Goal: Task Accomplishment & Management: Complete application form

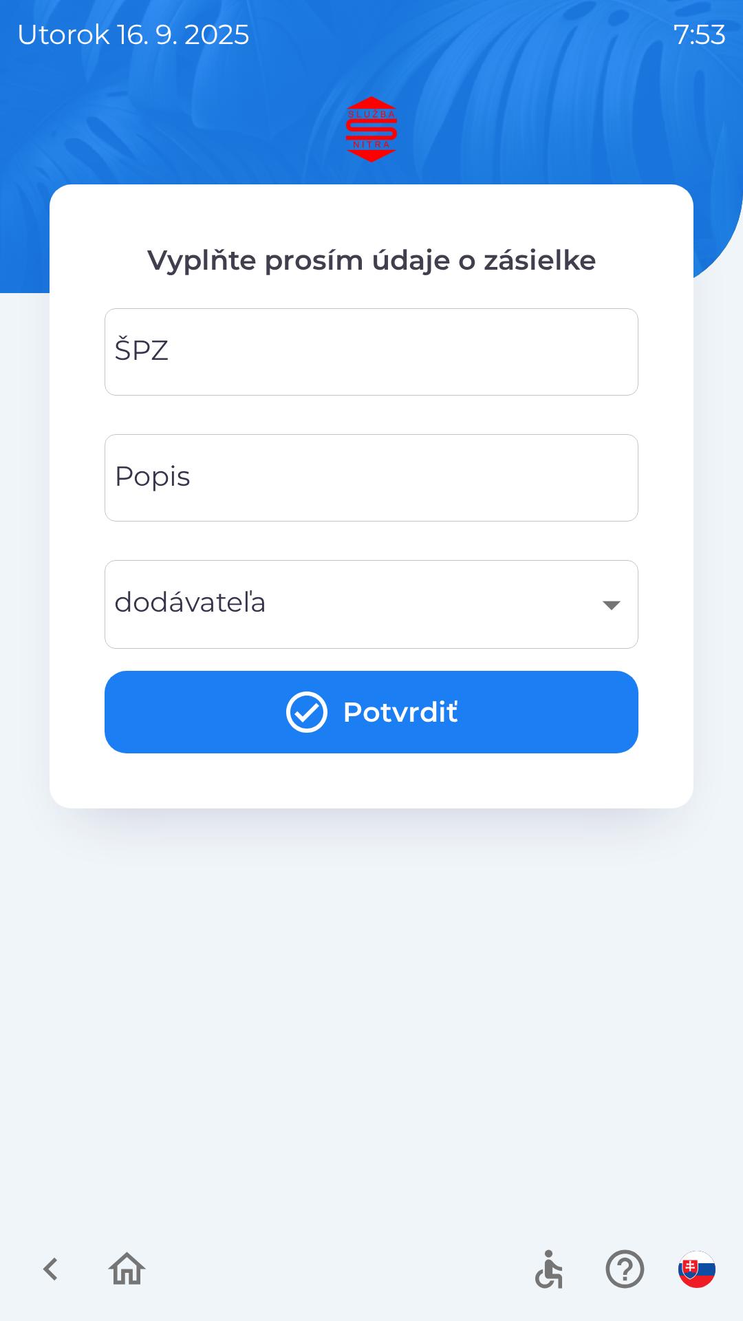
click at [240, 351] on input "ŠPZ" at bounding box center [371, 352] width 501 height 54
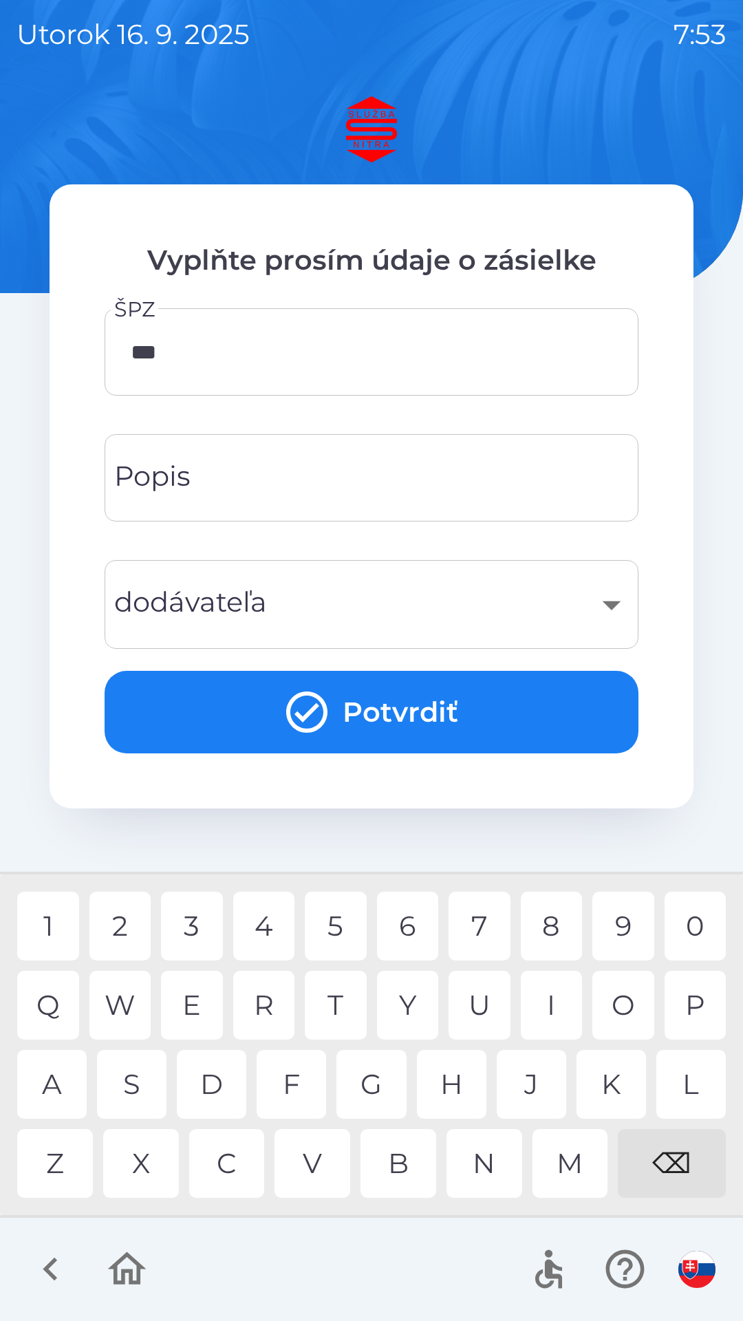
click at [559, 930] on div "8" at bounding box center [552, 926] width 62 height 69
click at [305, 363] on input "********" at bounding box center [371, 352] width 501 height 54
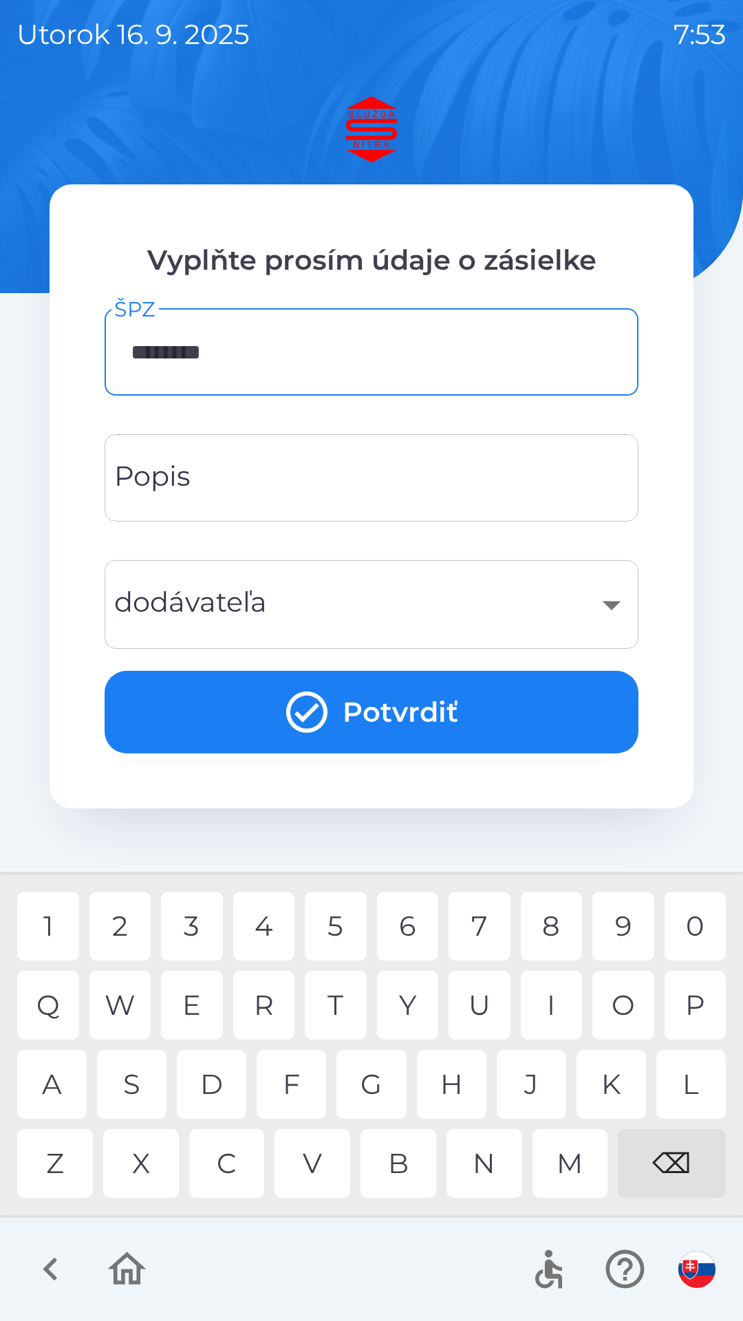
click at [303, 1267] on div at bounding box center [371, 1269] width 743 height 103
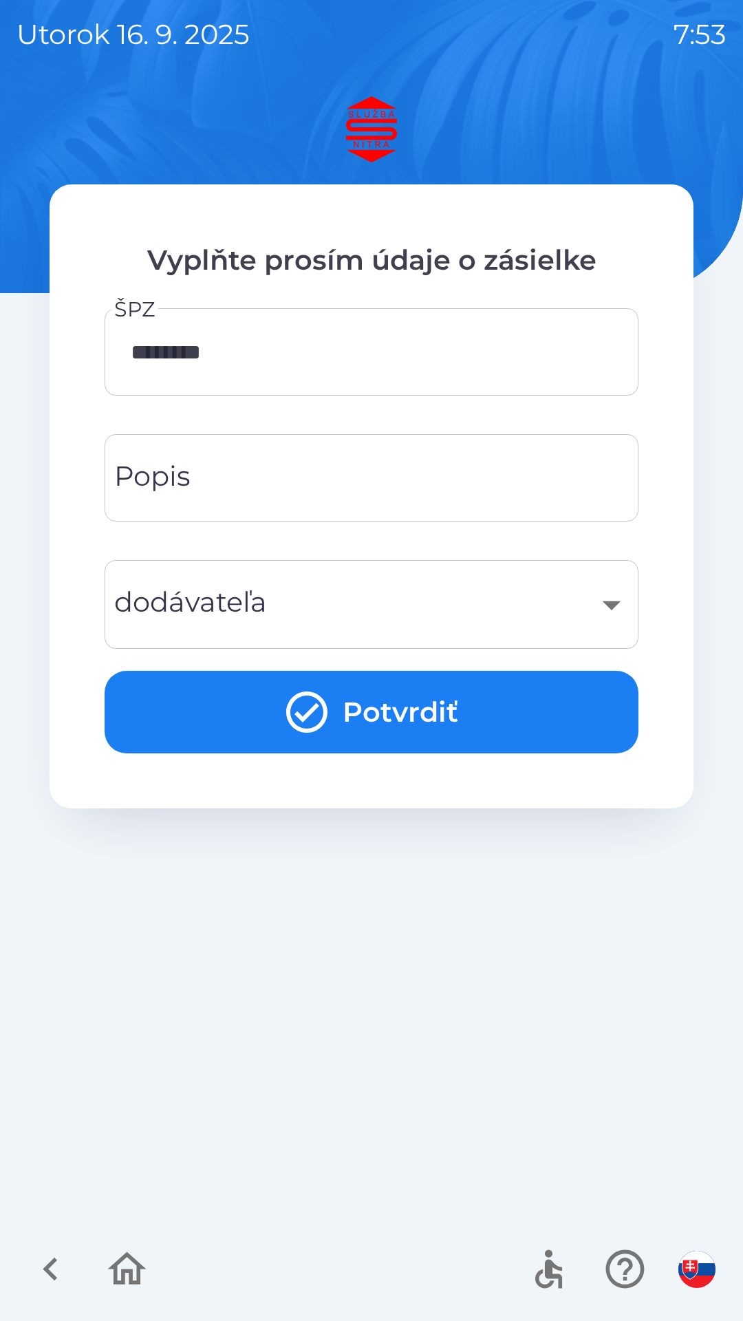
click at [296, 365] on input "********" at bounding box center [371, 352] width 501 height 54
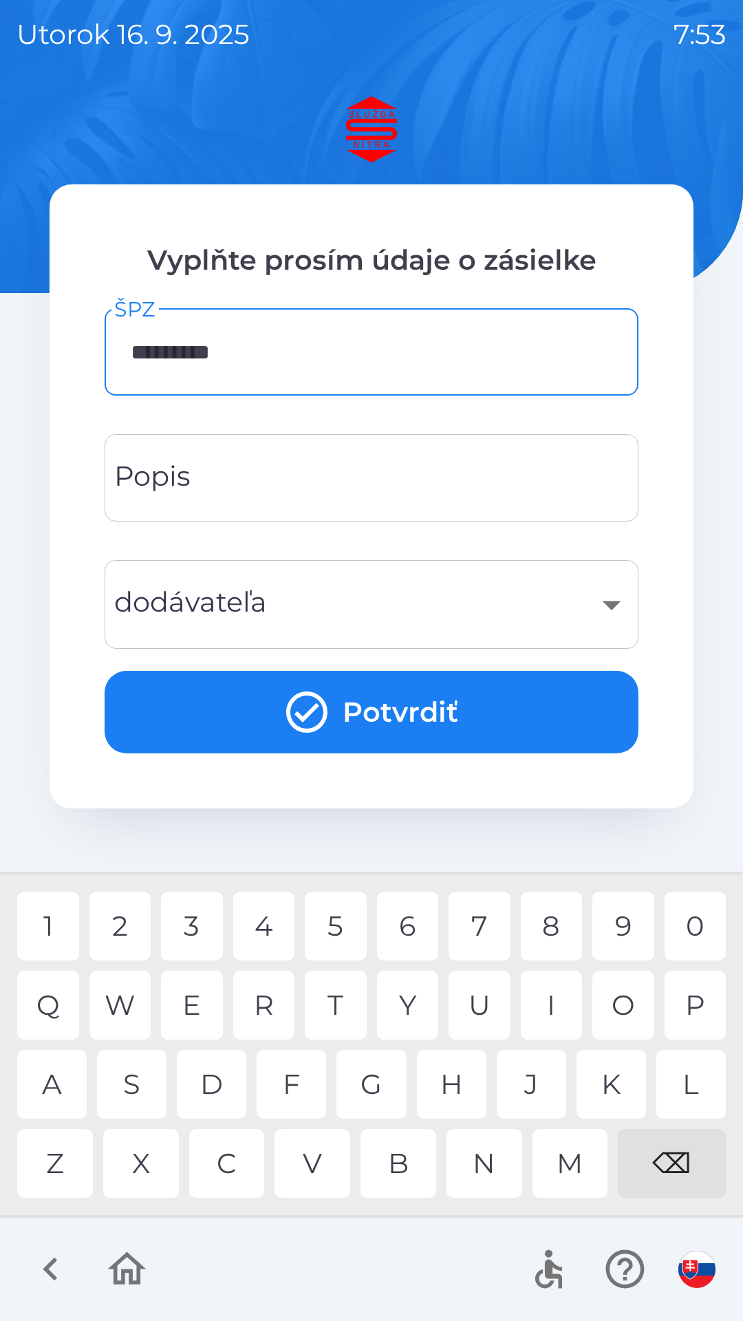
click at [146, 1092] on div "S" at bounding box center [131, 1084] width 69 height 69
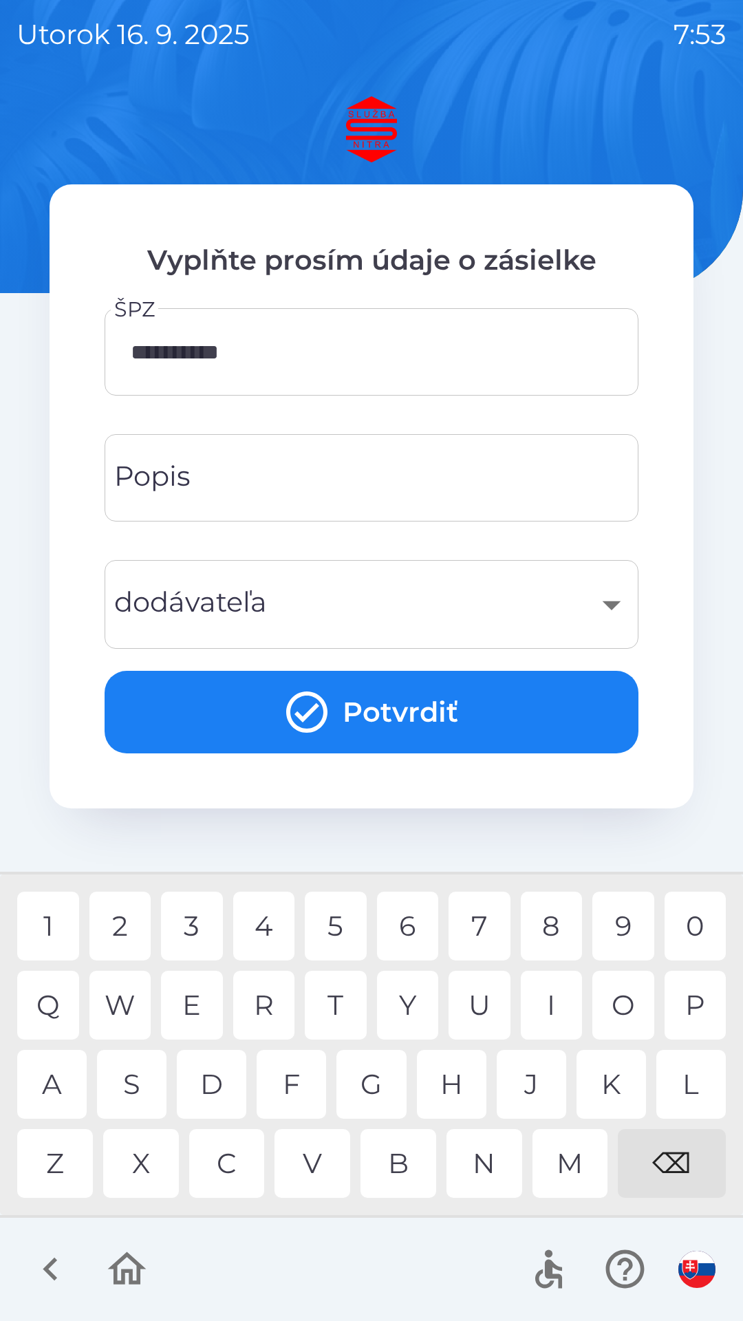
click at [597, 1095] on div "K" at bounding box center [611, 1084] width 69 height 69
click at [409, 938] on div "6" at bounding box center [408, 926] width 62 height 69
click at [553, 931] on div "8" at bounding box center [552, 926] width 62 height 69
type input "**********"
click at [321, 1159] on div "V" at bounding box center [312, 1163] width 76 height 69
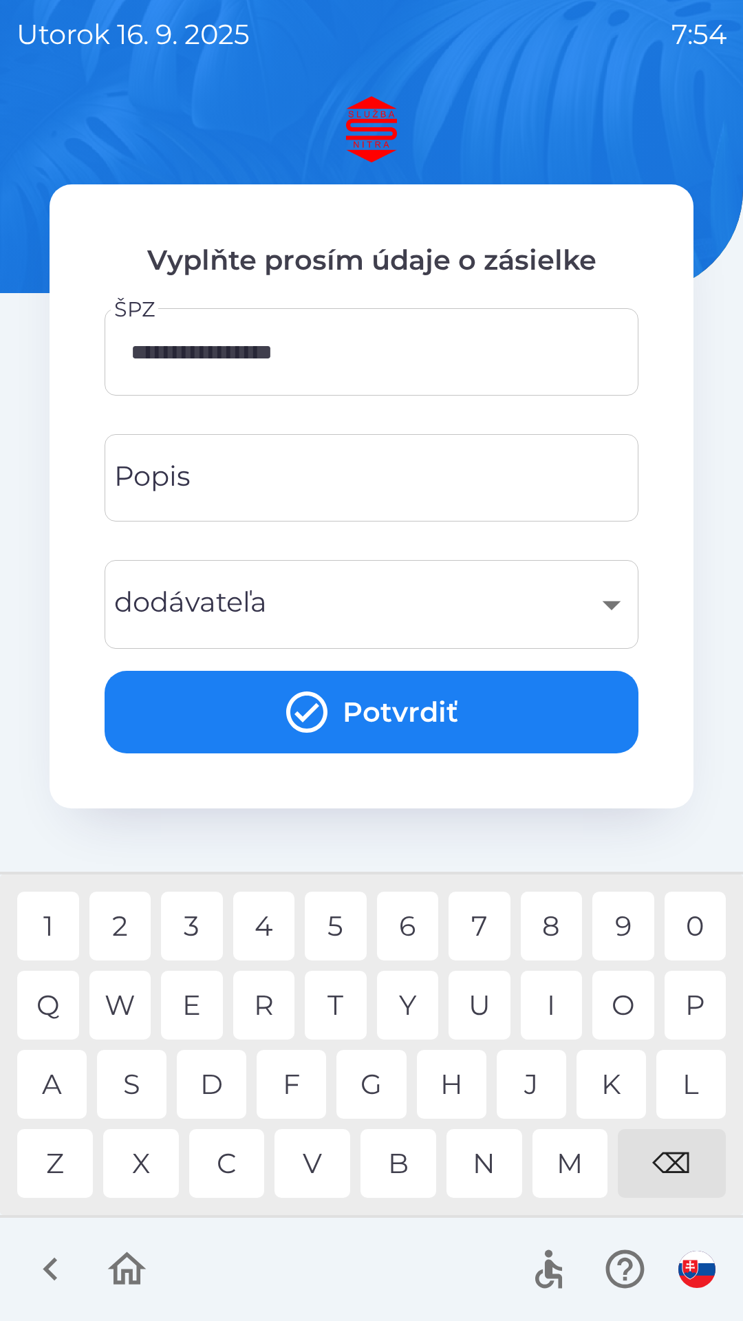
click at [290, 608] on div "​" at bounding box center [371, 605] width 501 height 56
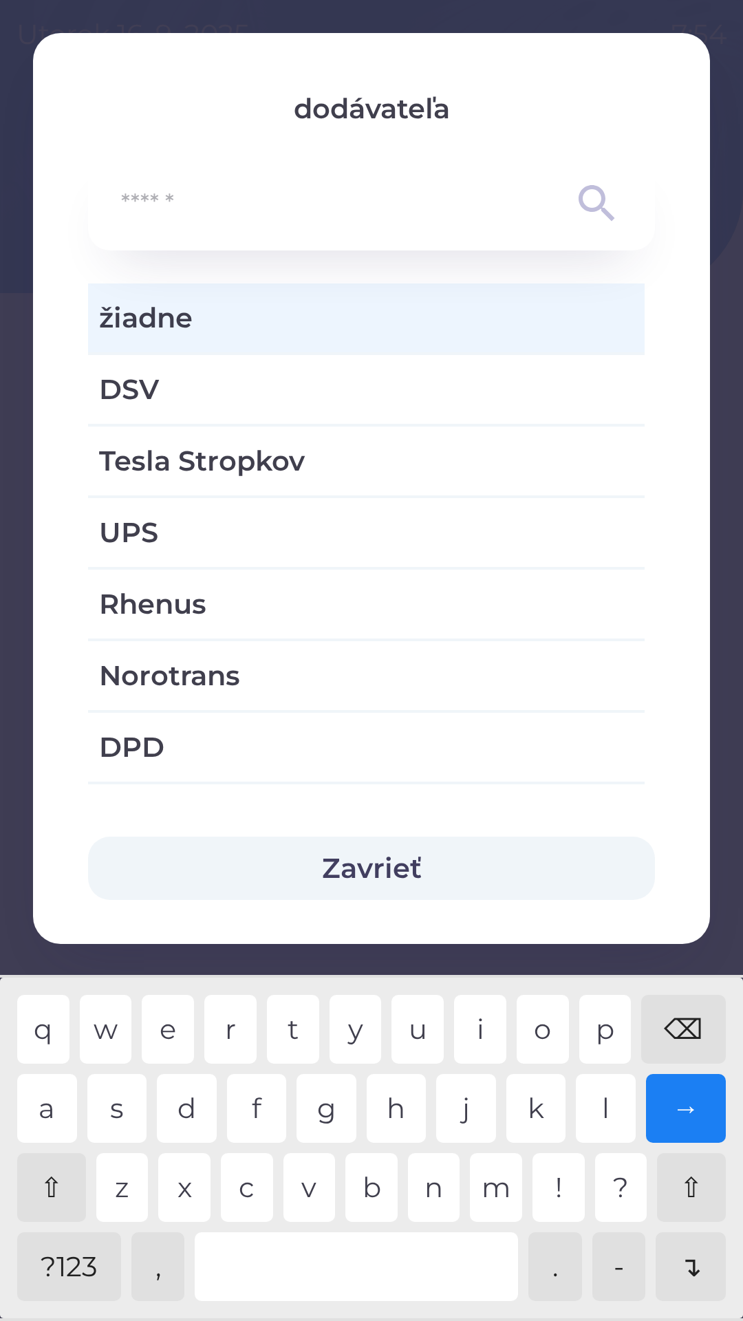
click at [376, 874] on button "Zavrieť" at bounding box center [371, 868] width 567 height 63
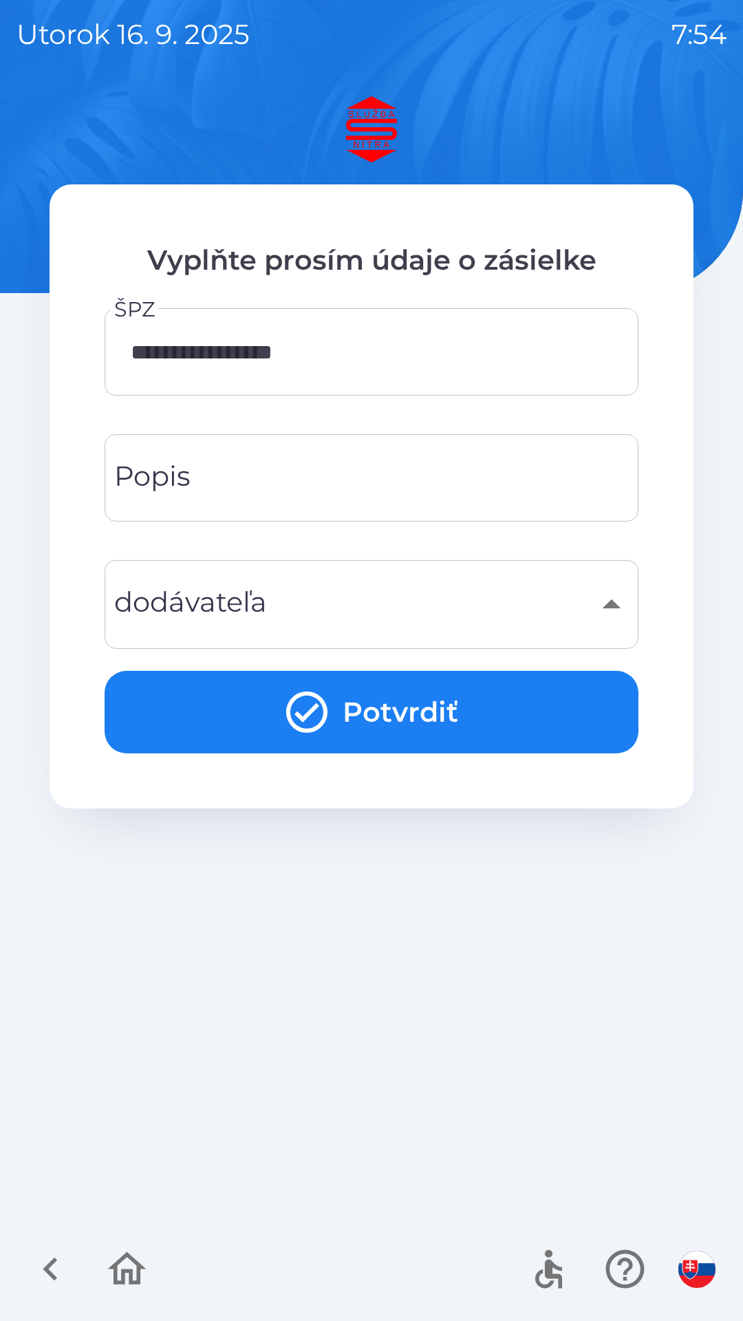
click at [400, 707] on button "Potvrdiť" at bounding box center [372, 712] width 534 height 83
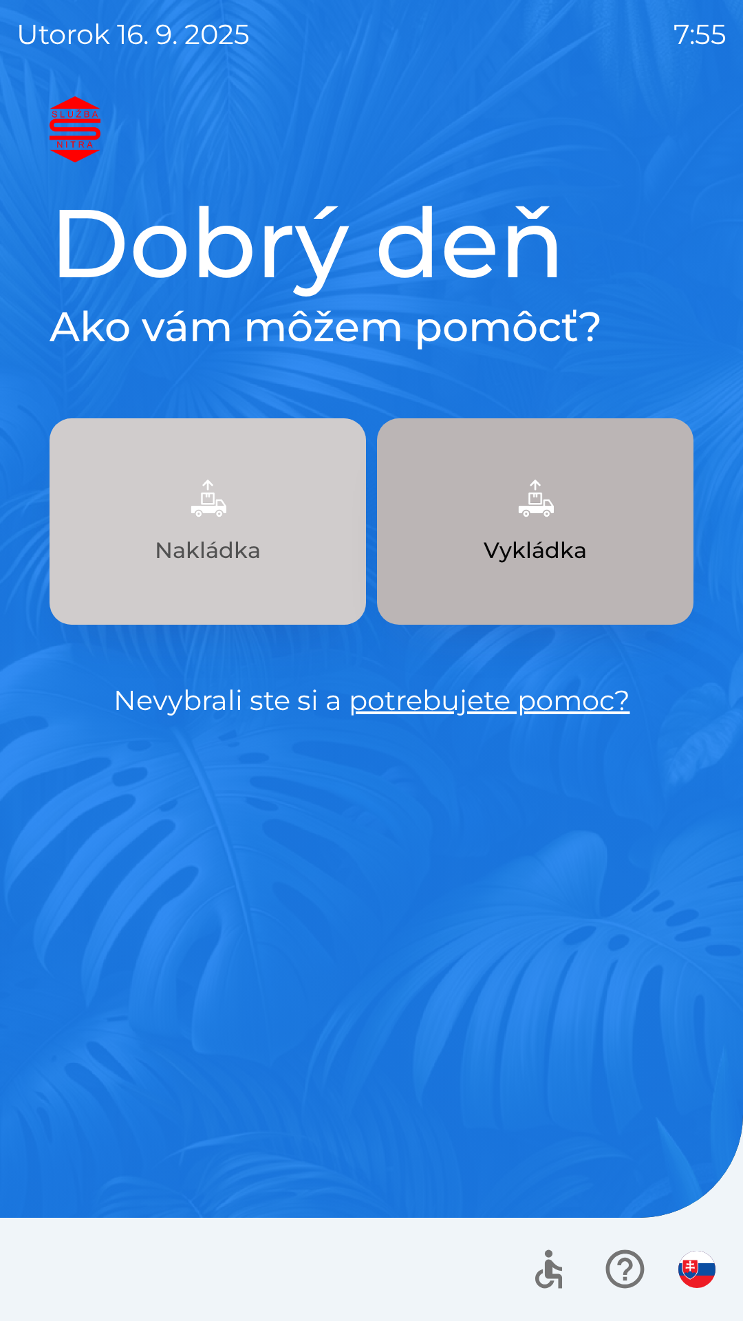
click at [232, 548] on p "Nakládka" at bounding box center [208, 550] width 106 height 33
click at [240, 535] on p "Nakládka" at bounding box center [208, 550] width 106 height 33
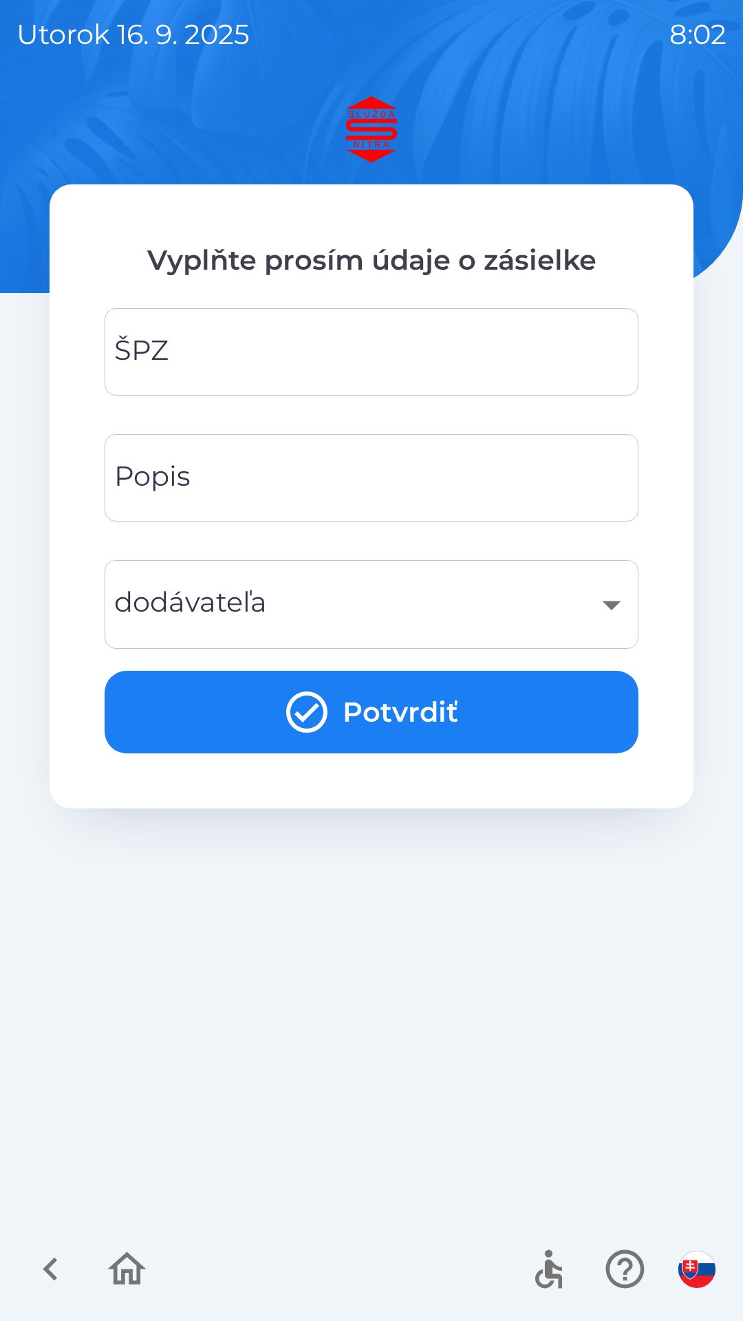
click at [352, 726] on button "Potvrdiť" at bounding box center [372, 712] width 534 height 83
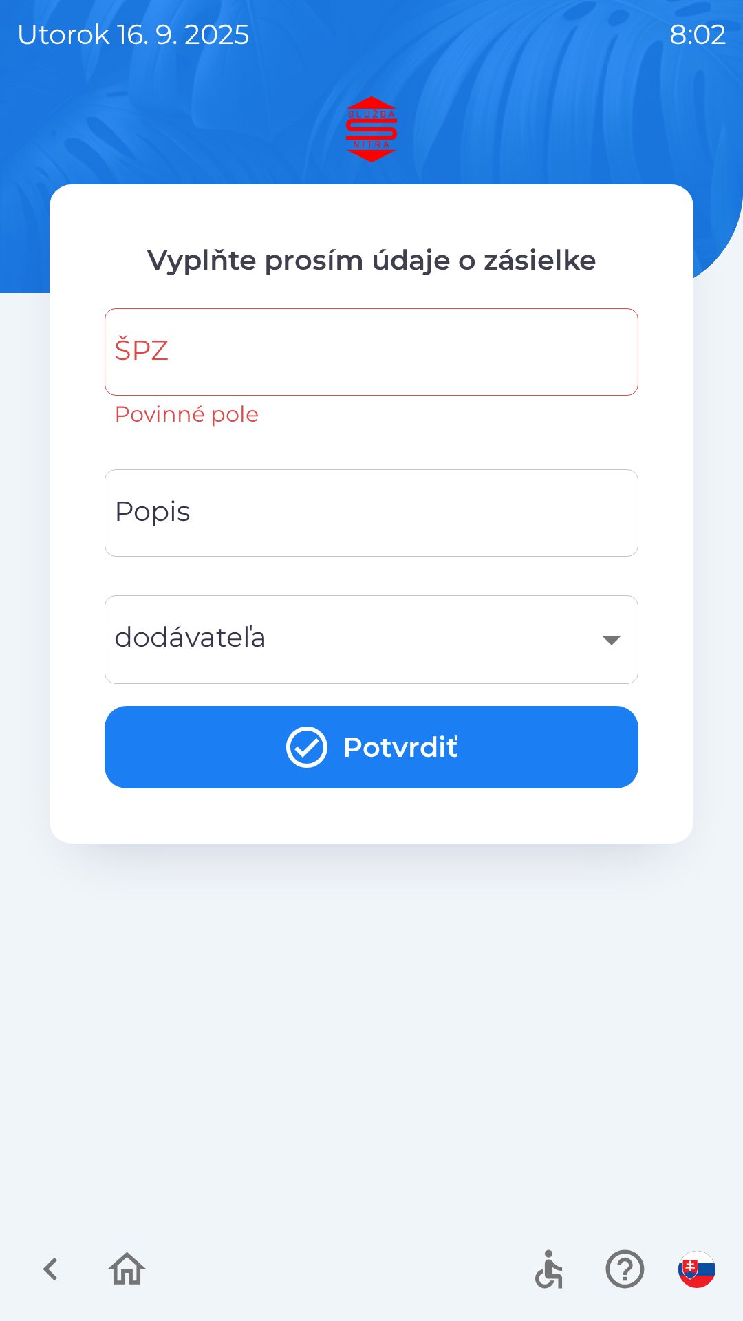
click at [349, 761] on button "Potvrdiť" at bounding box center [372, 747] width 534 height 83
click at [49, 1273] on icon "button" at bounding box center [50, 1269] width 14 height 23
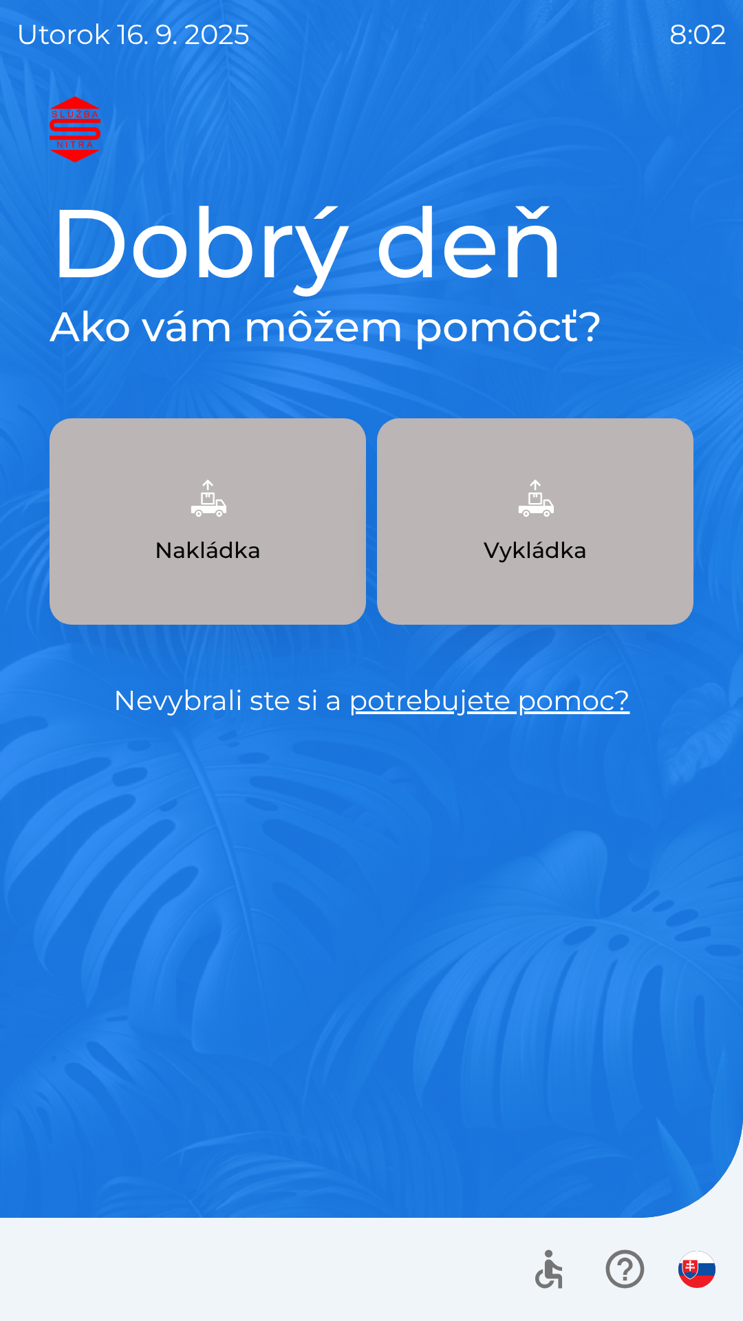
click at [526, 550] on p "Vykládka" at bounding box center [535, 550] width 103 height 33
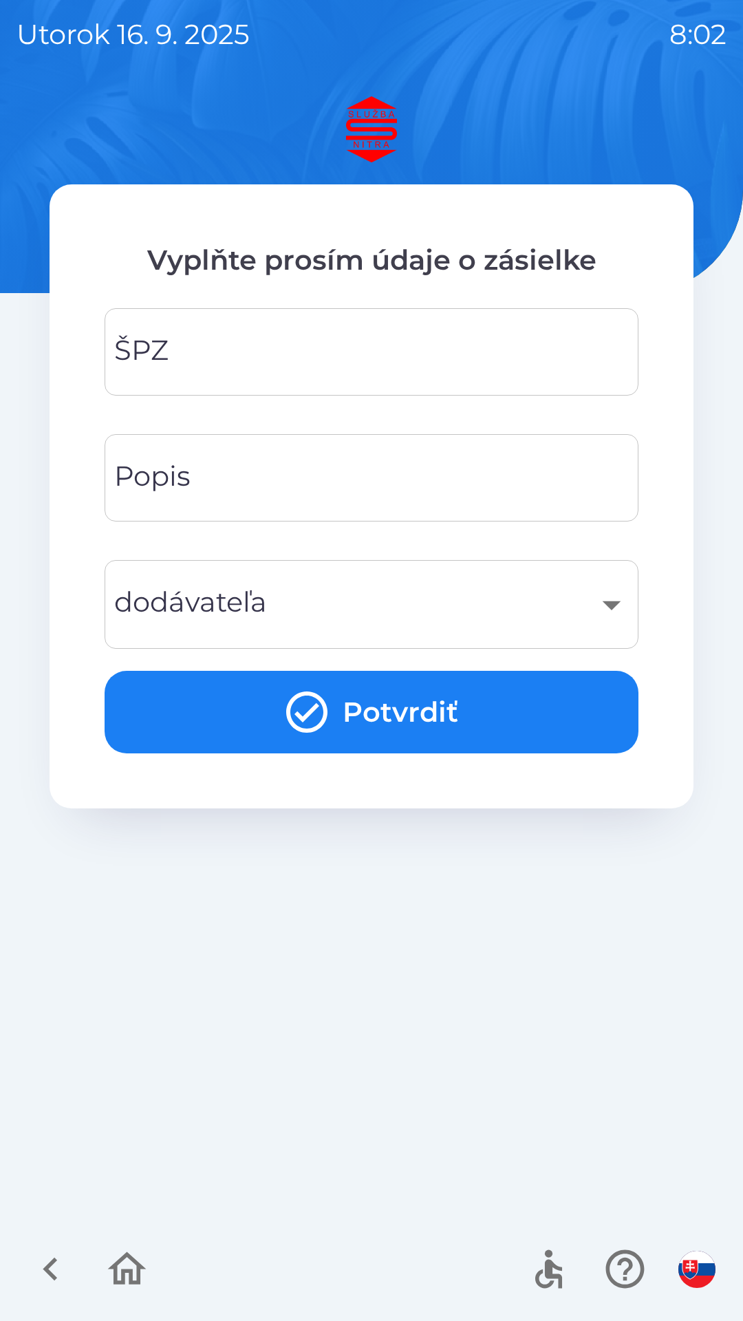
click at [49, 1269] on icon "button" at bounding box center [51, 1269] width 46 height 46
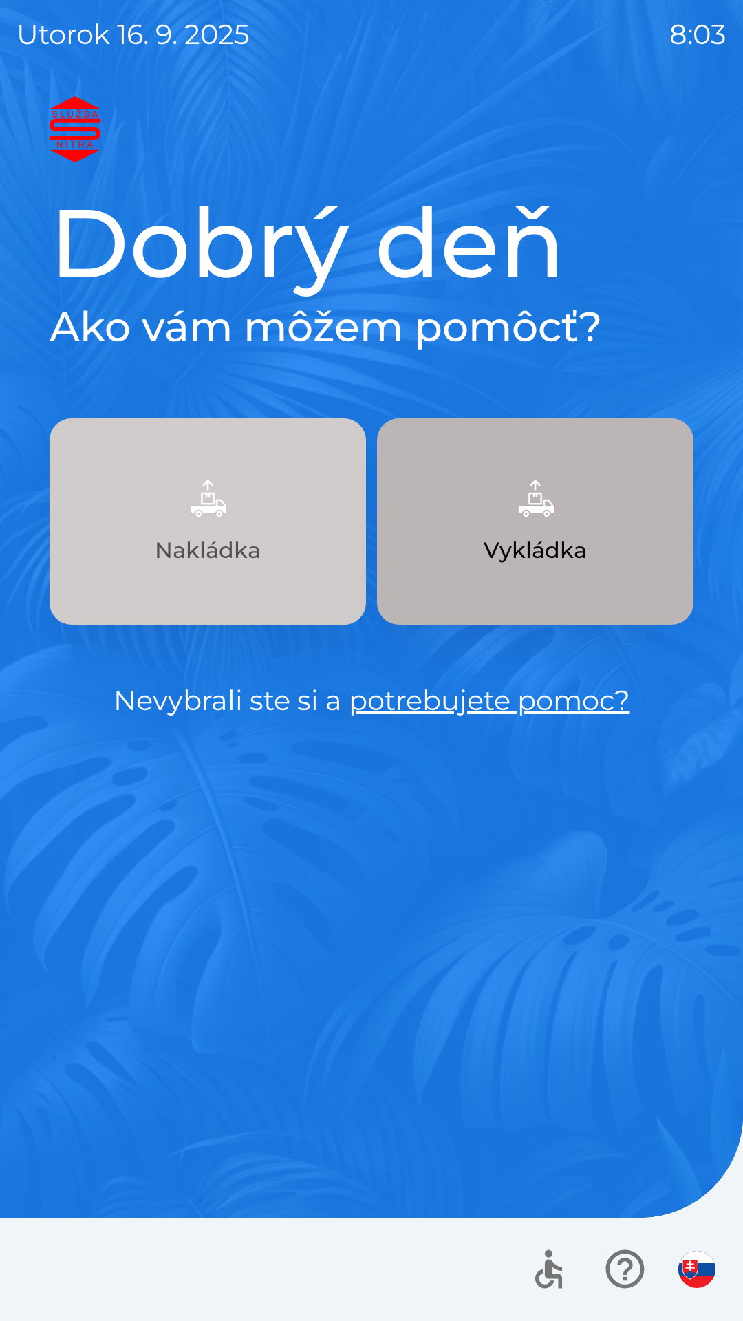
click at [238, 552] on p "Nakládka" at bounding box center [208, 550] width 106 height 33
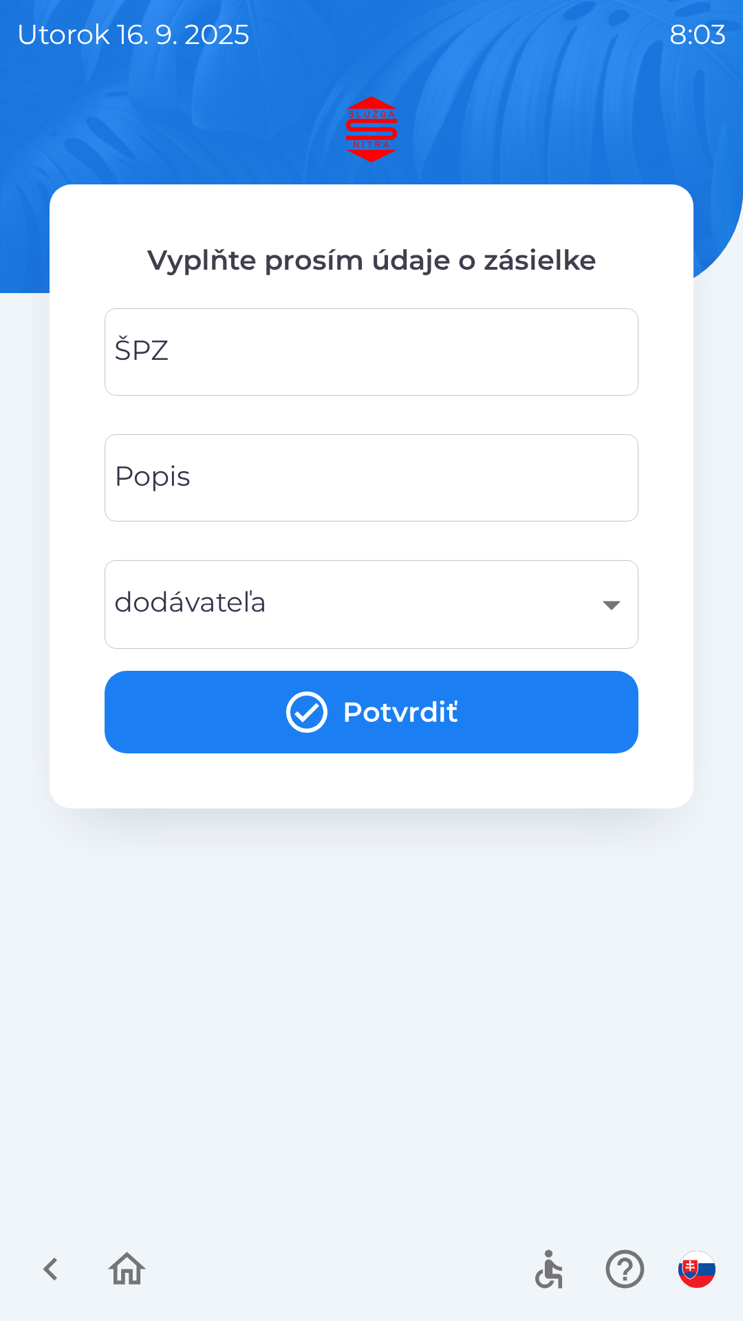
click at [618, 604] on div "​" at bounding box center [371, 605] width 501 height 56
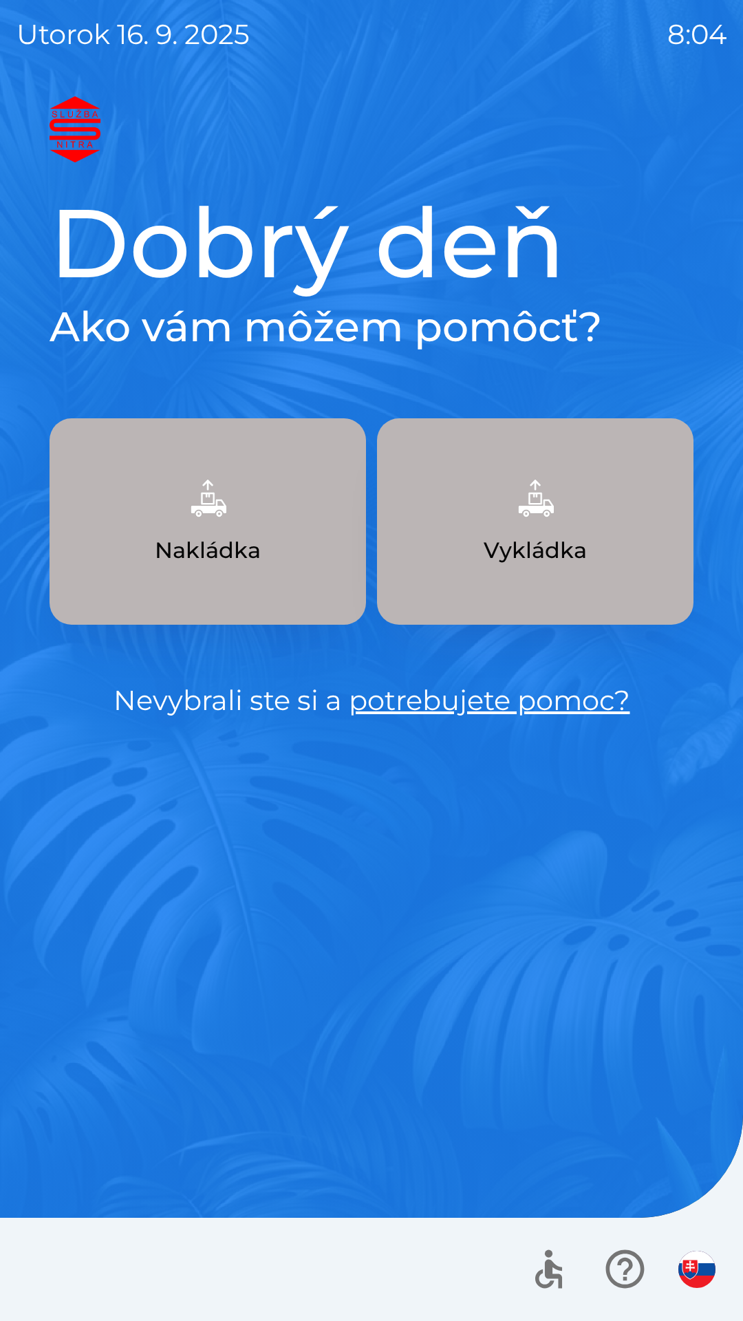
click at [224, 543] on p "Nakládka" at bounding box center [208, 550] width 106 height 33
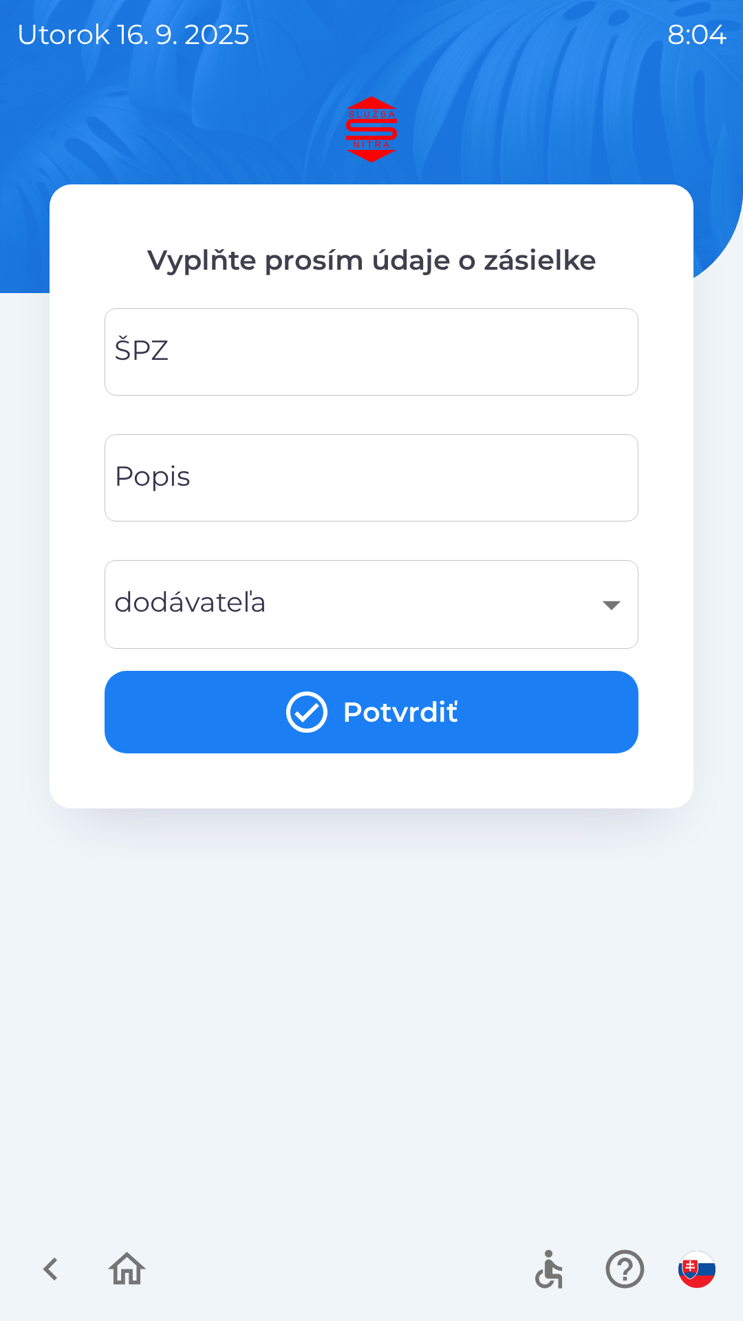
click at [292, 356] on input "ŠPZ" at bounding box center [371, 352] width 501 height 54
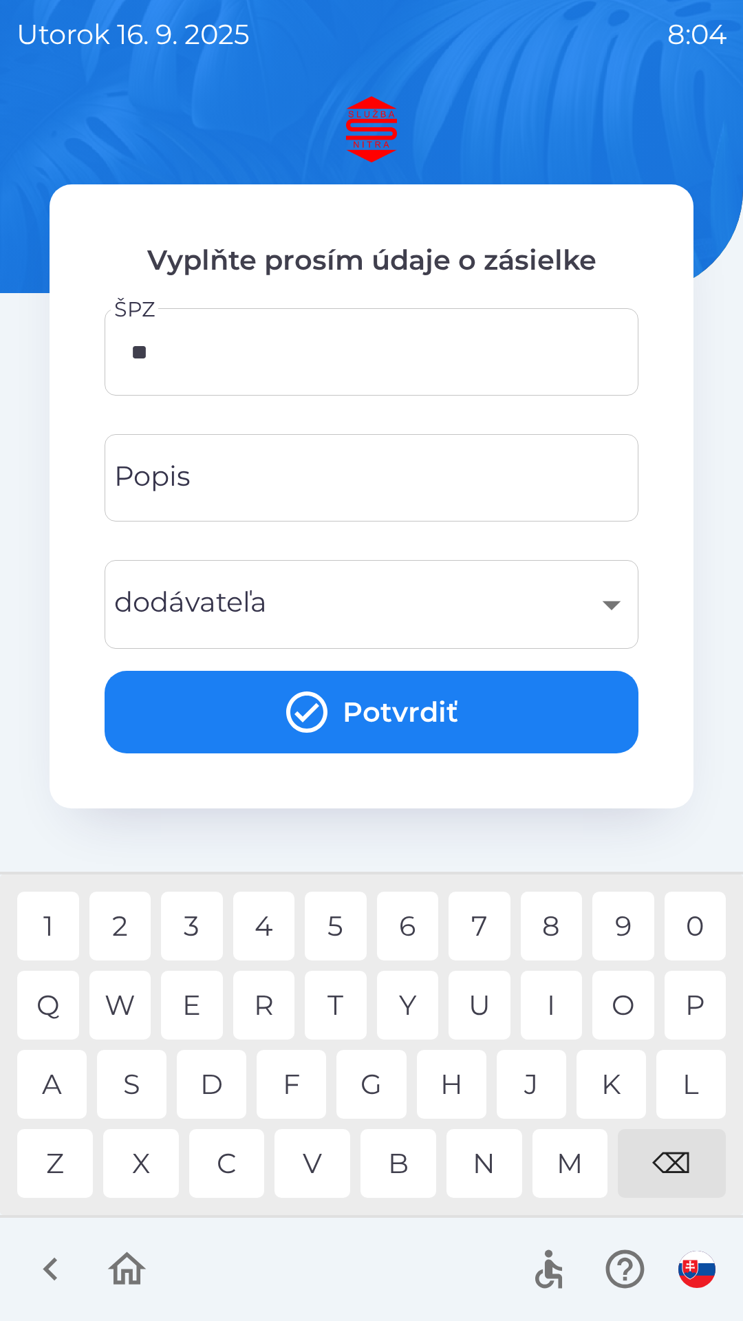
click at [605, 1094] on div "K" at bounding box center [611, 1084] width 69 height 69
click at [555, 936] on div "8" at bounding box center [552, 926] width 62 height 69
click at [58, 931] on div "1" at bounding box center [48, 926] width 62 height 69
click at [680, 1164] on div "⌫" at bounding box center [672, 1163] width 108 height 69
click at [614, 1089] on div "K" at bounding box center [611, 1084] width 69 height 69
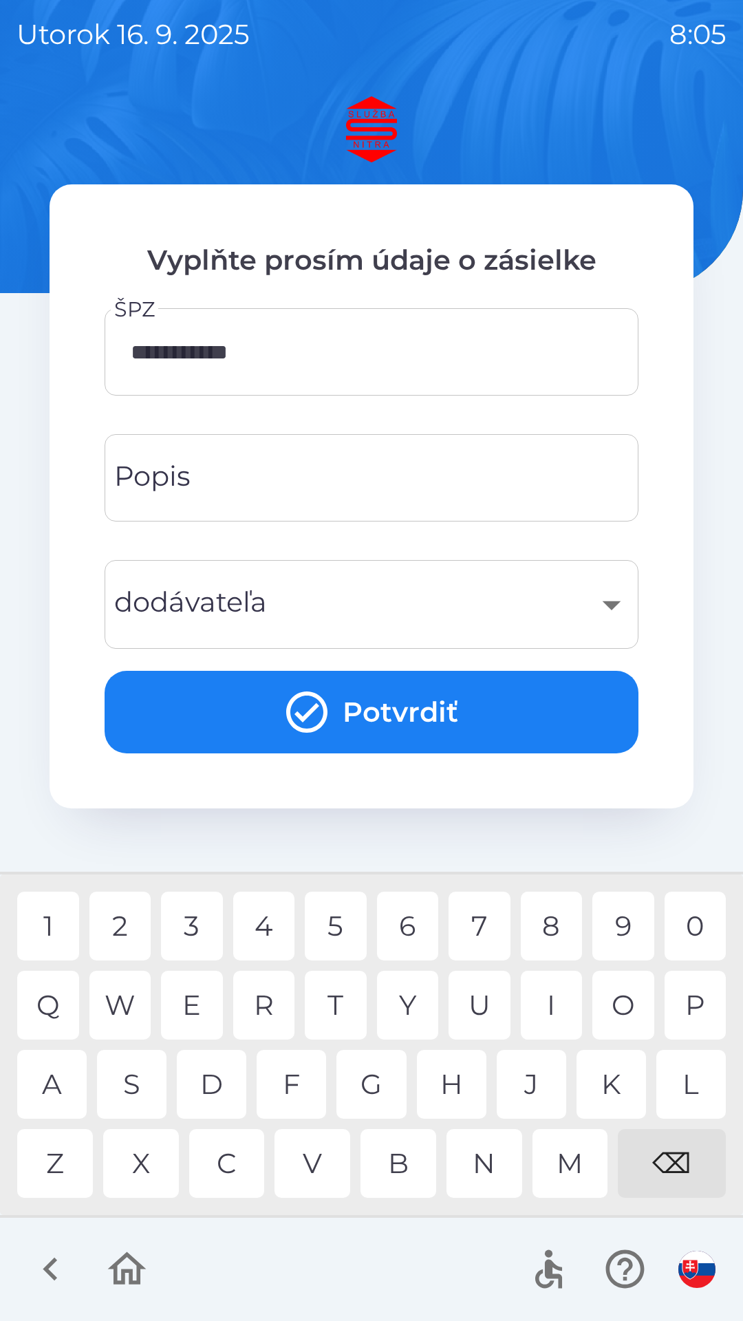
click at [413, 938] on div "6" at bounding box center [408, 926] width 62 height 69
click at [553, 929] on div "8" at bounding box center [552, 926] width 62 height 69
click at [550, 932] on div "8" at bounding box center [552, 926] width 62 height 69
click at [60, 1086] on div "A" at bounding box center [51, 1084] width 69 height 69
type input "**********"
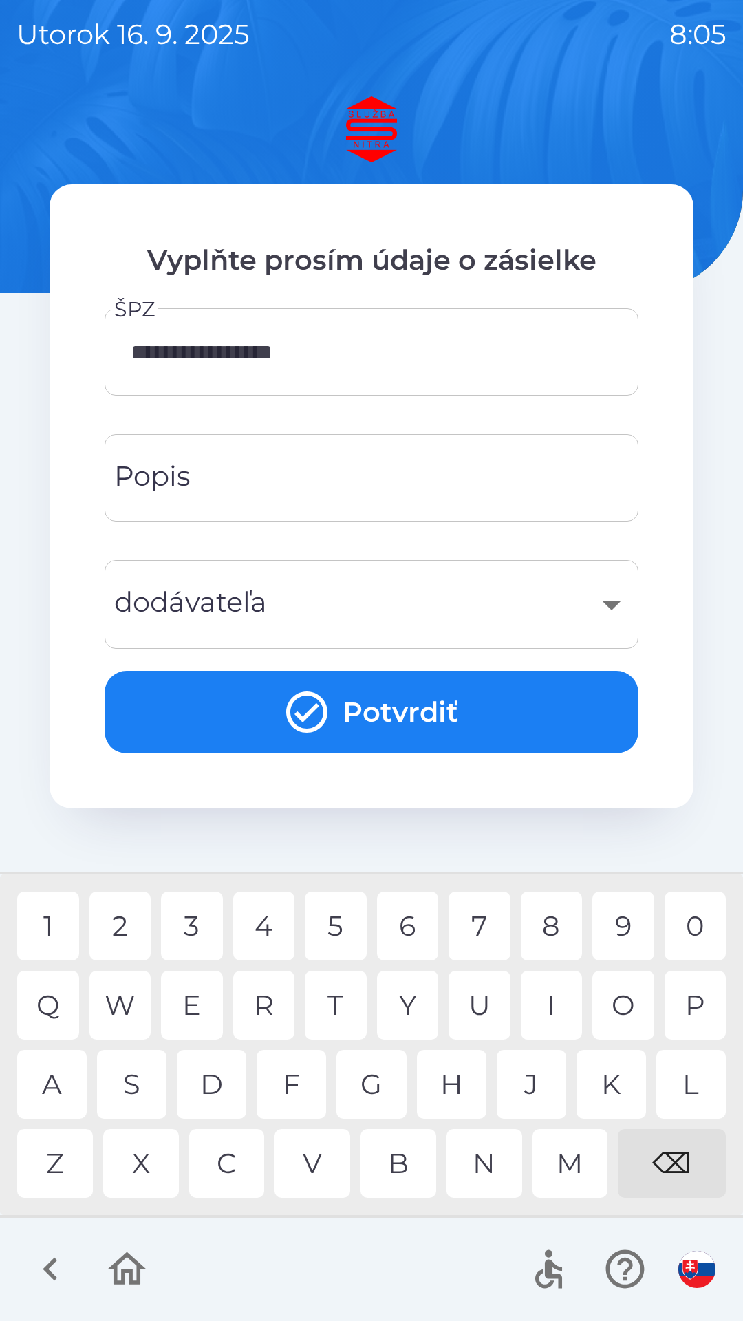
click at [231, 488] on input "Popis" at bounding box center [371, 478] width 501 height 54
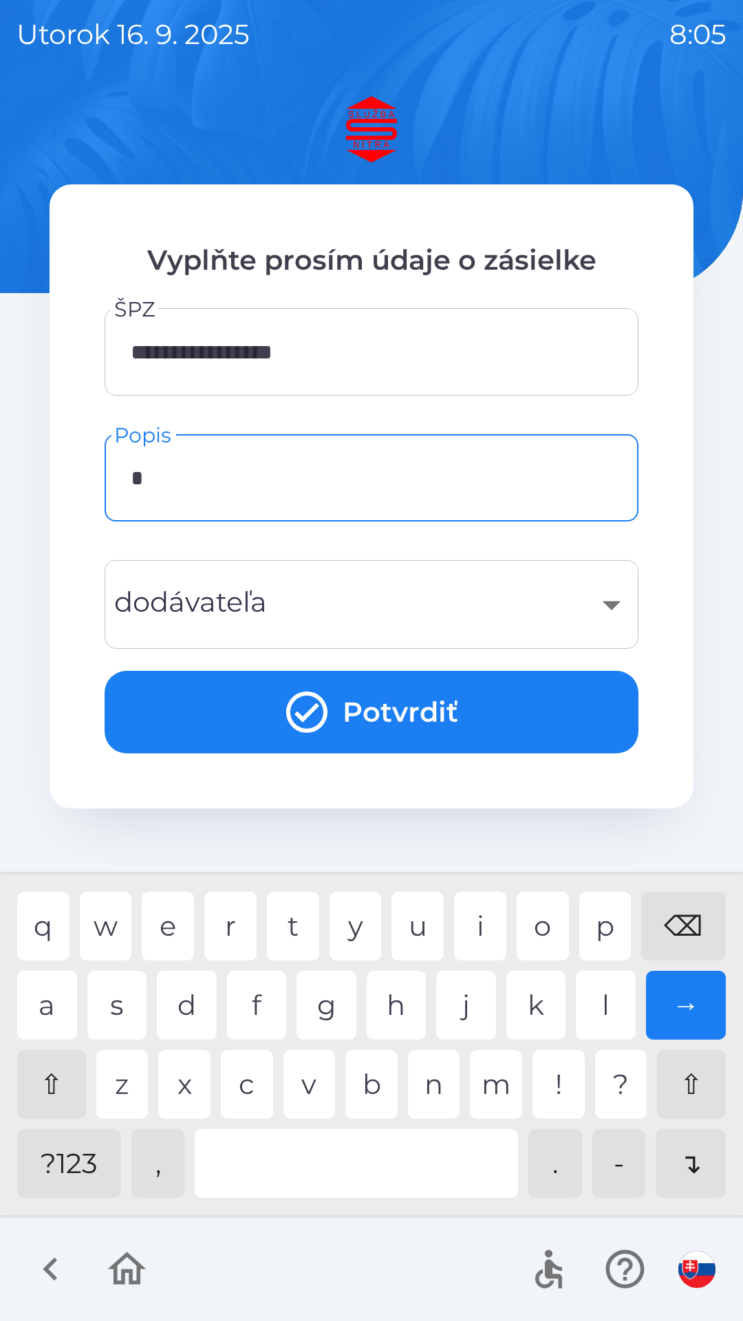
click at [422, 932] on div "u" at bounding box center [417, 926] width 52 height 69
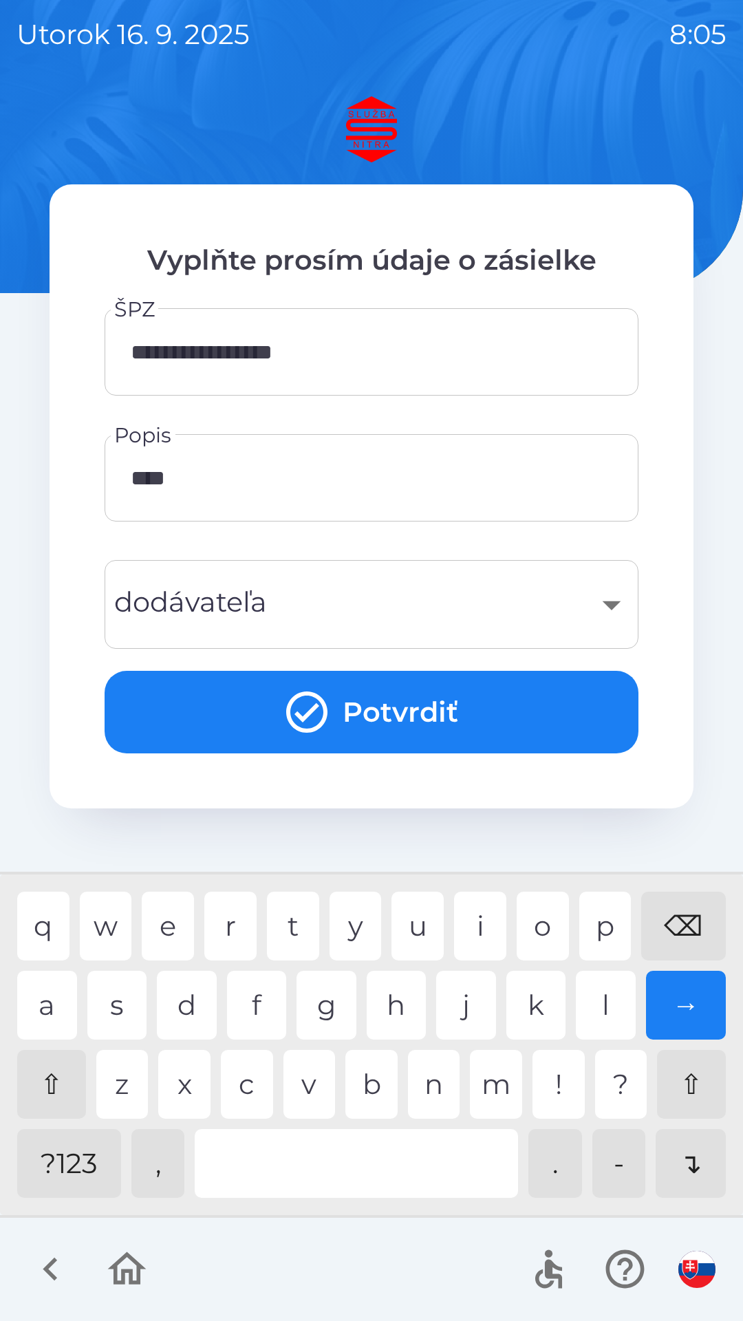
click at [304, 1102] on div "v" at bounding box center [309, 1084] width 52 height 69
type input "******"
click at [304, 618] on div "​" at bounding box center [371, 605] width 501 height 56
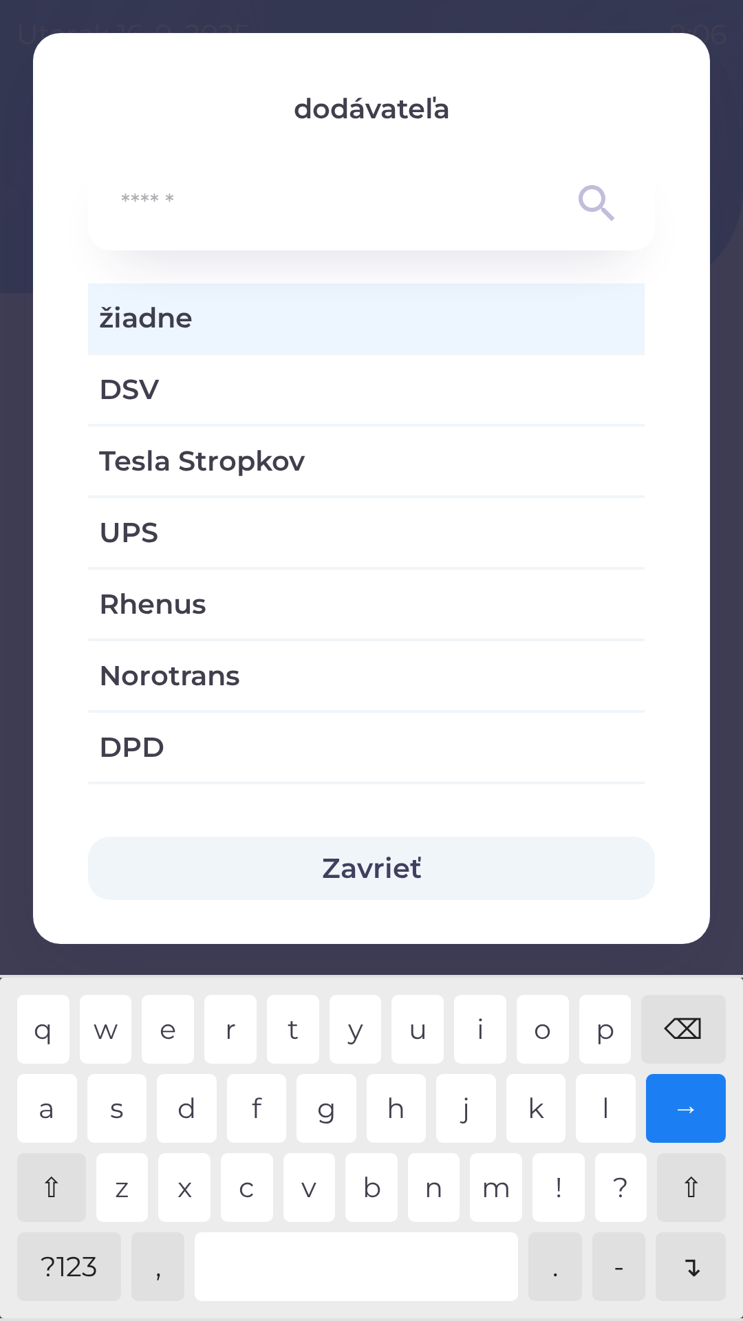
click at [195, 325] on span "žiadne" at bounding box center [366, 317] width 535 height 41
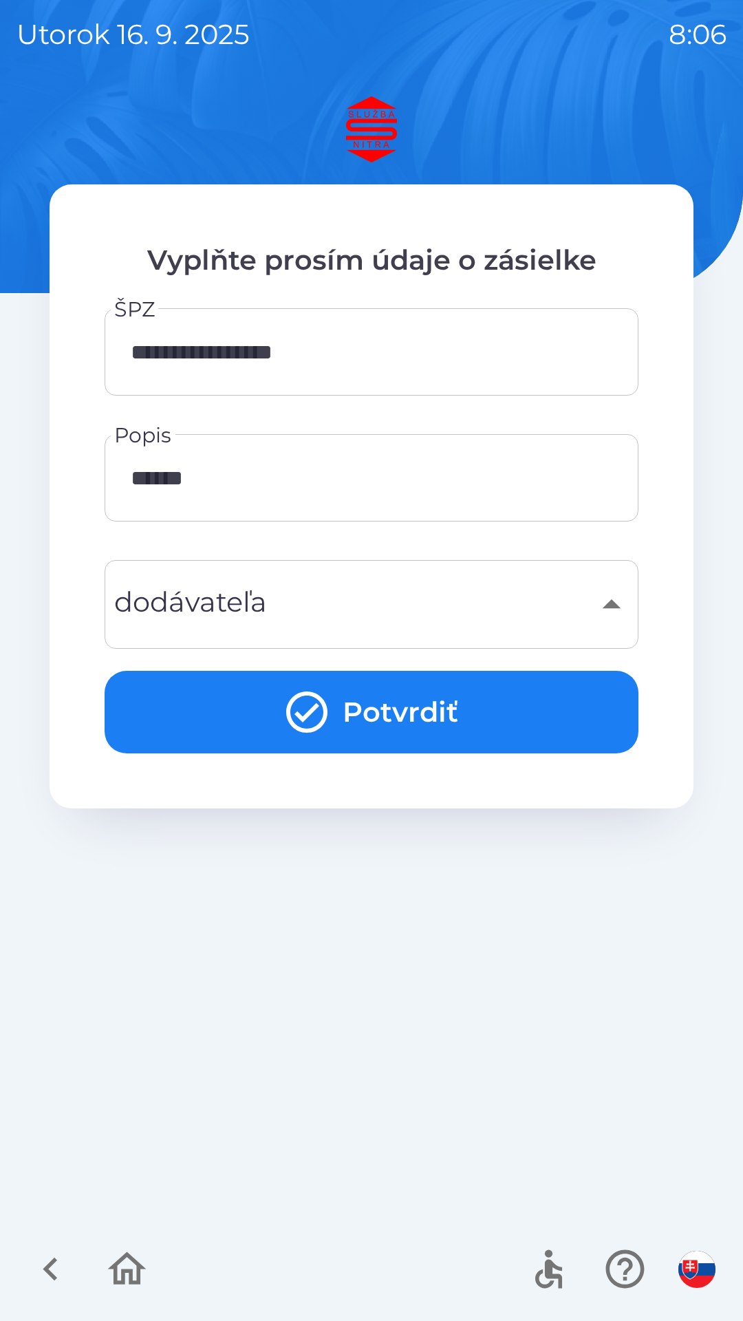
click at [404, 713] on button "Potvrdiť" at bounding box center [372, 712] width 534 height 83
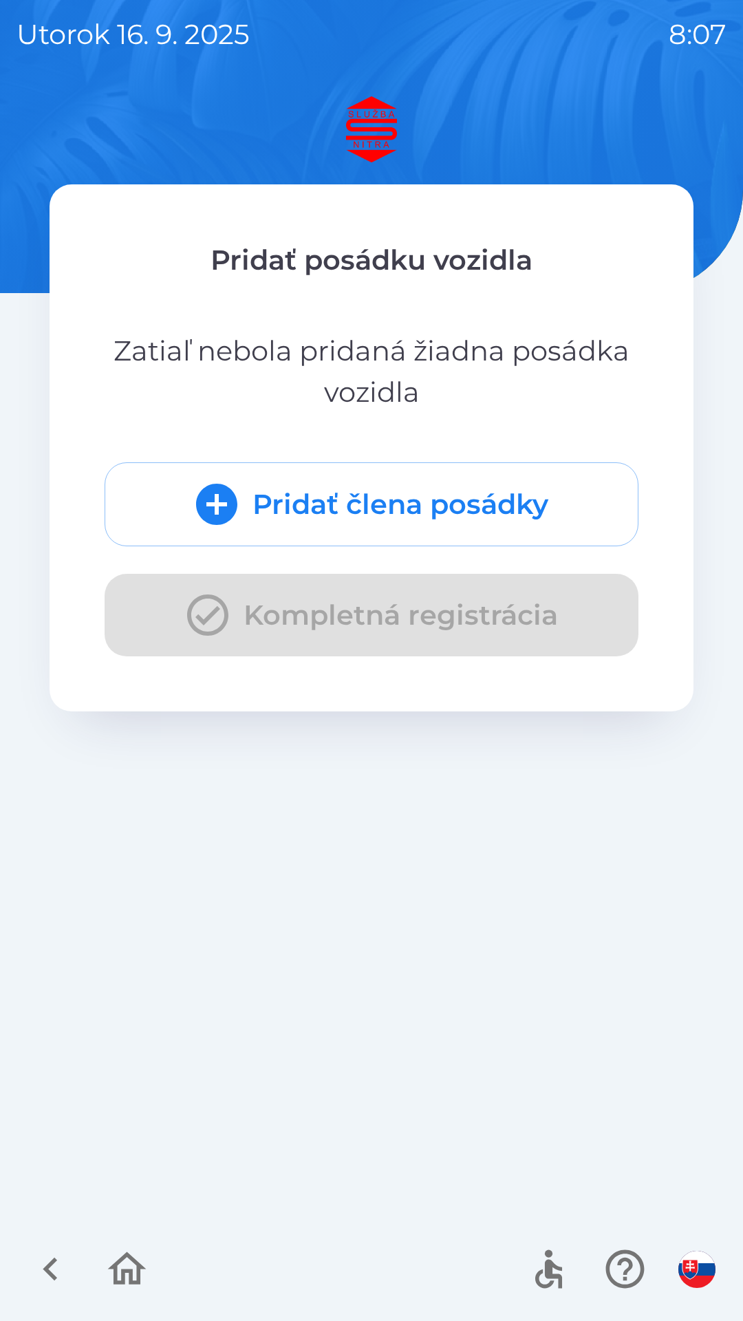
click at [222, 503] on icon "submit" at bounding box center [217, 505] width 50 height 50
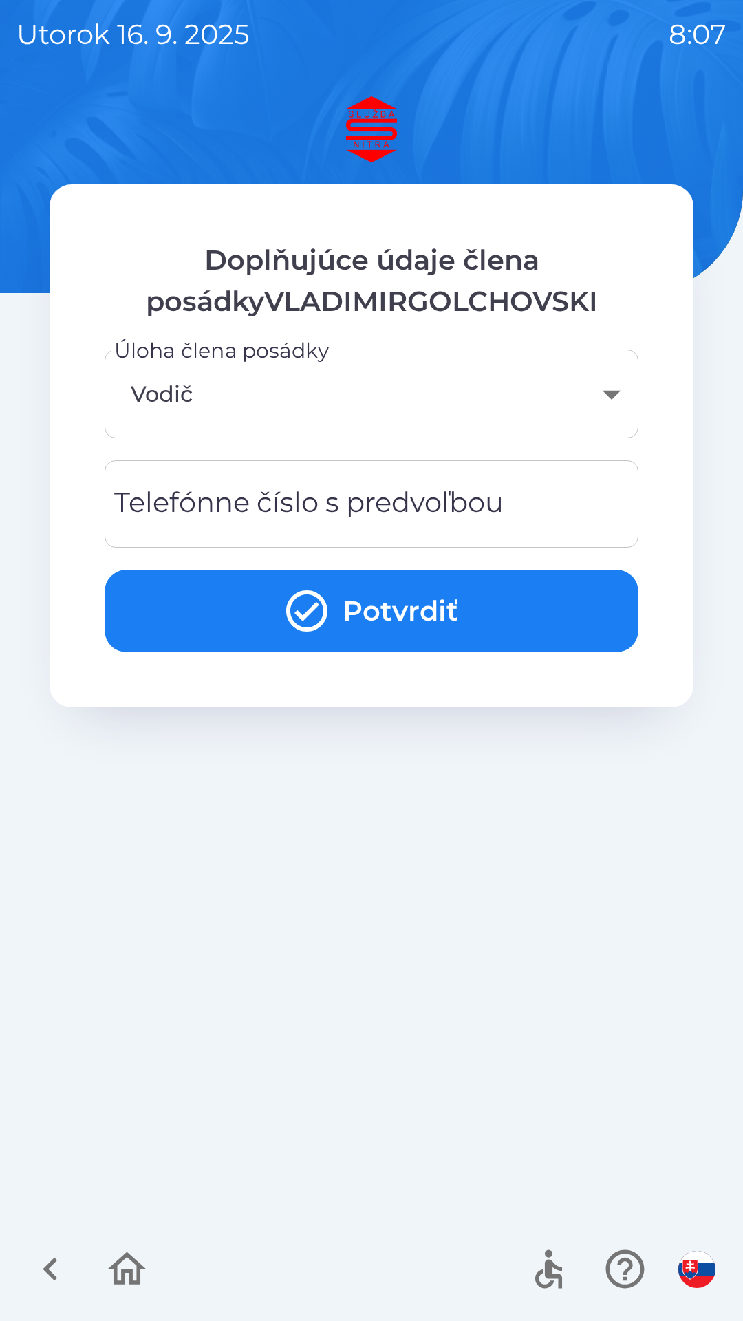
click at [608, 395] on body "[DATE] 8:07 Doplňujúce údaje člena posádkyVLADIMIRGOLCHOVSKI Úloha člena posádk…" at bounding box center [371, 660] width 743 height 1321
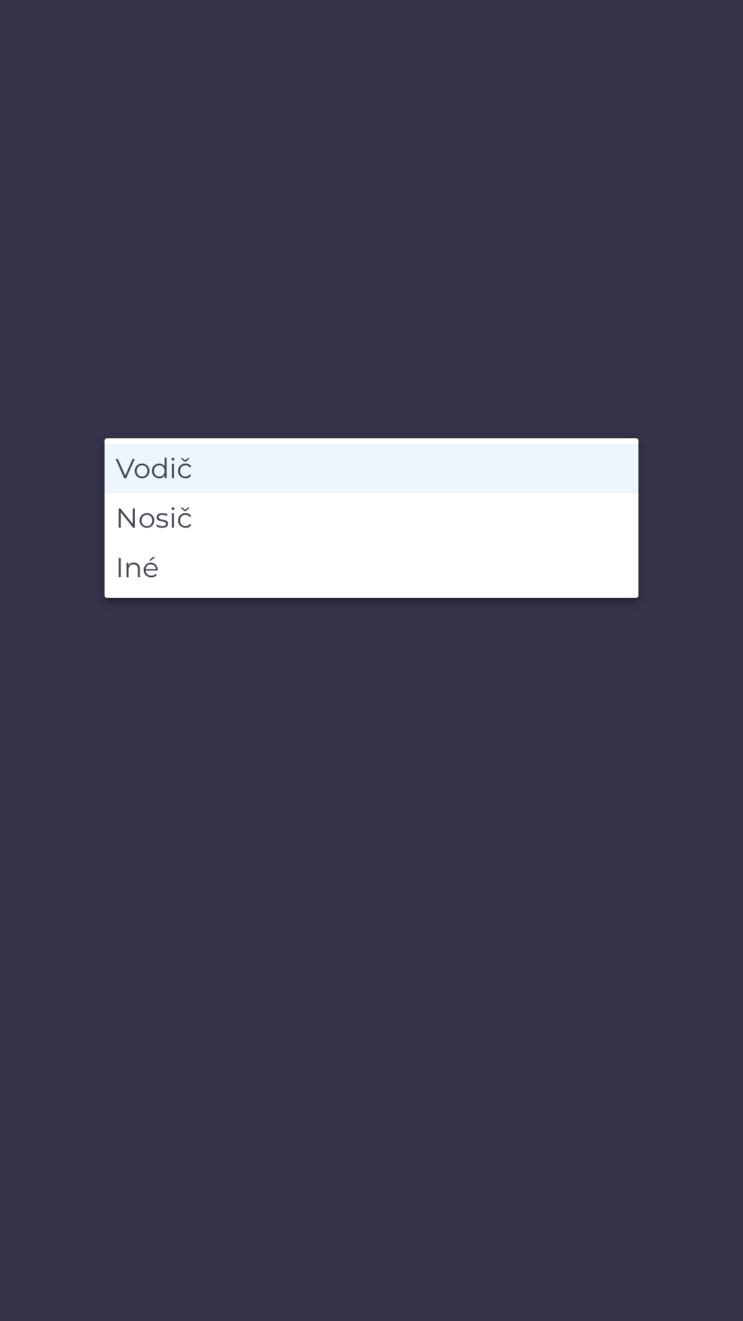
click at [237, 471] on li "Vodič" at bounding box center [372, 469] width 534 height 50
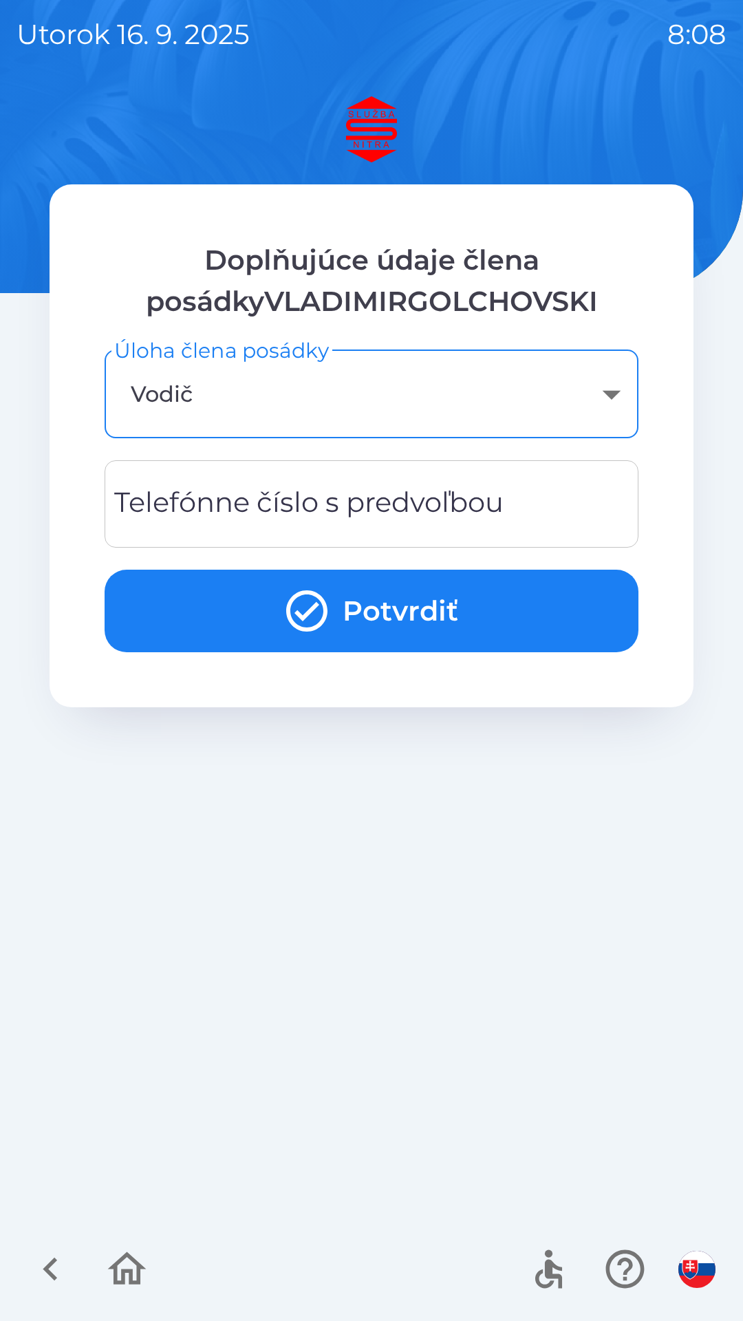
click at [326, 506] on div "Telefónne číslo s predvoľbou Telefónne číslo s predvoľbou" at bounding box center [372, 503] width 534 height 87
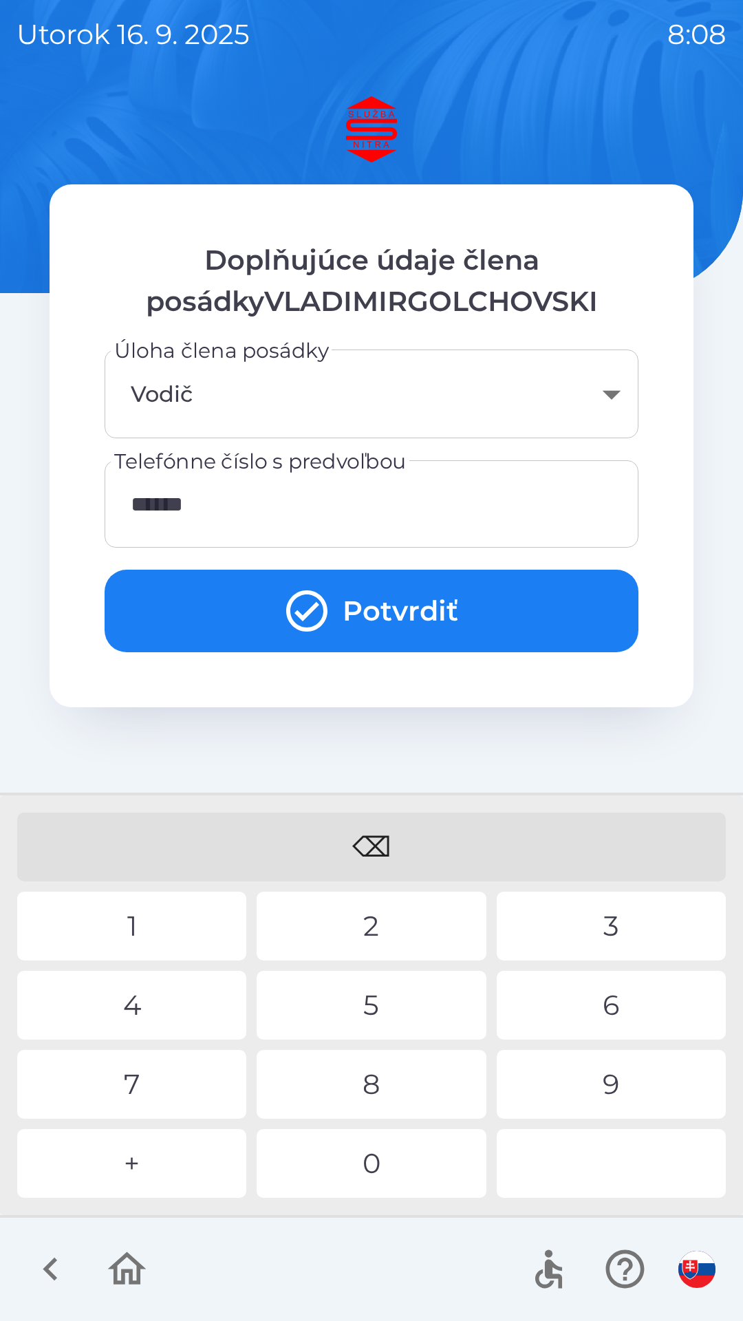
type input "*******"
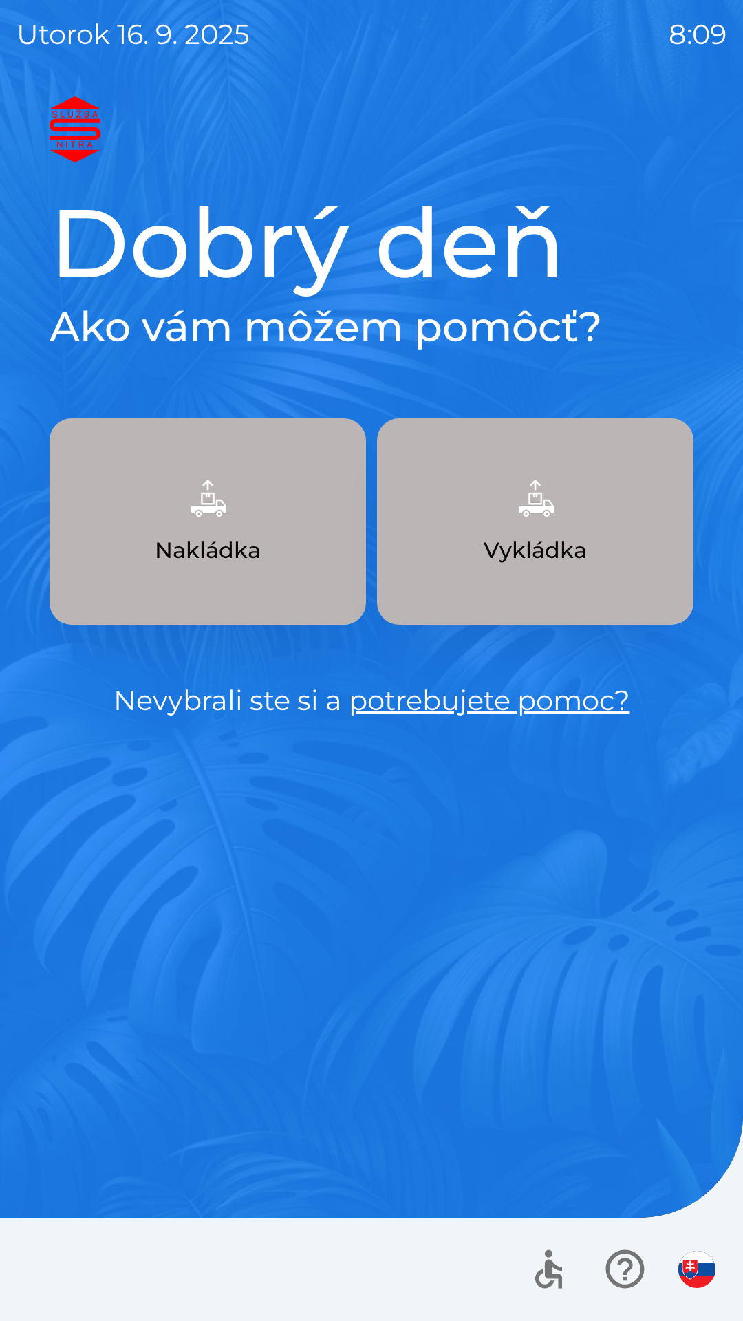
click at [238, 557] on p "Nakládka" at bounding box center [208, 550] width 106 height 33
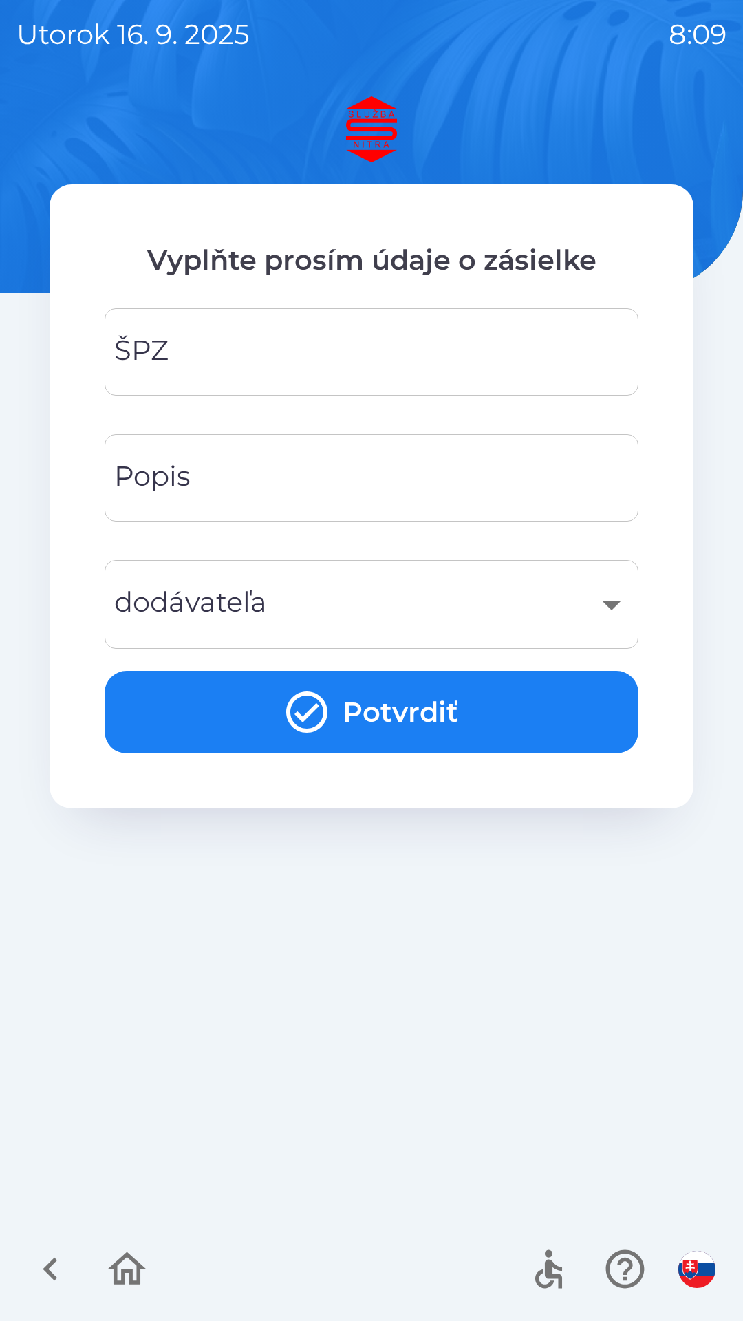
click at [387, 709] on button "Potvrdiť" at bounding box center [372, 712] width 534 height 83
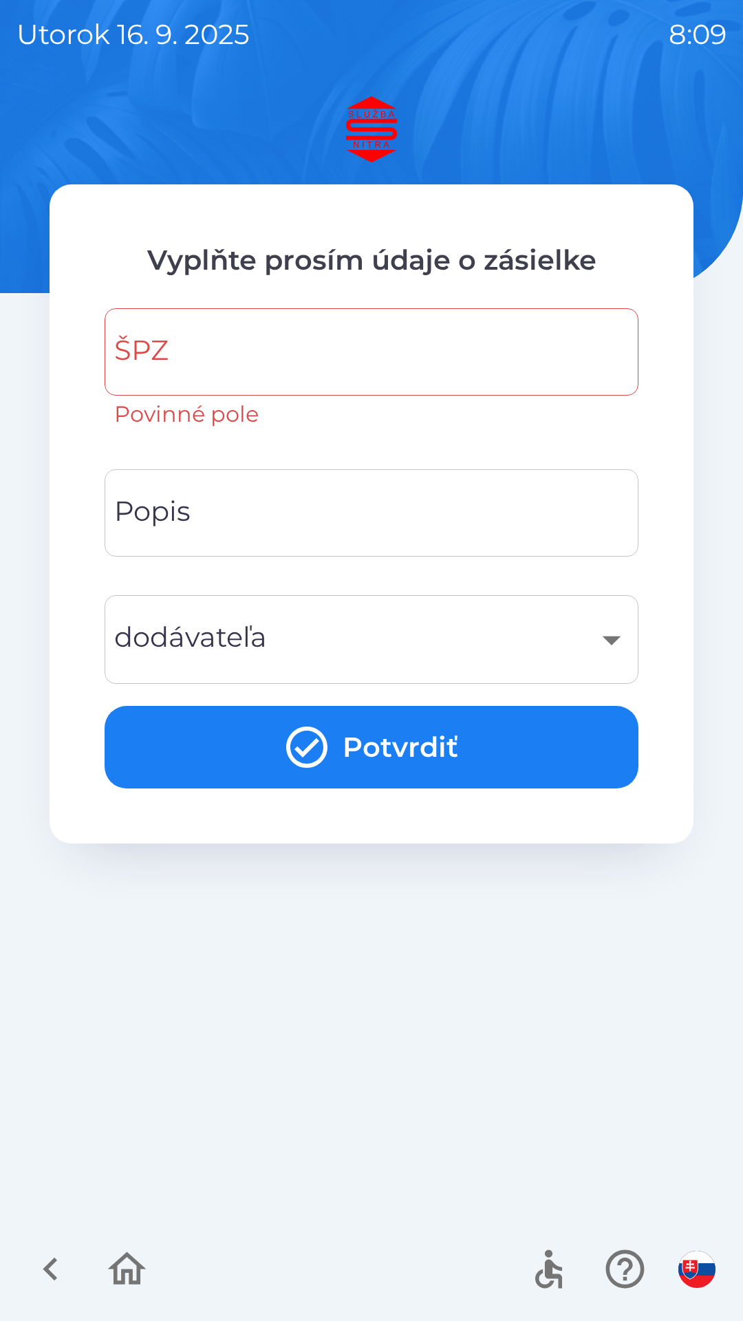
click at [231, 368] on input "ŠPZ" at bounding box center [371, 352] width 501 height 54
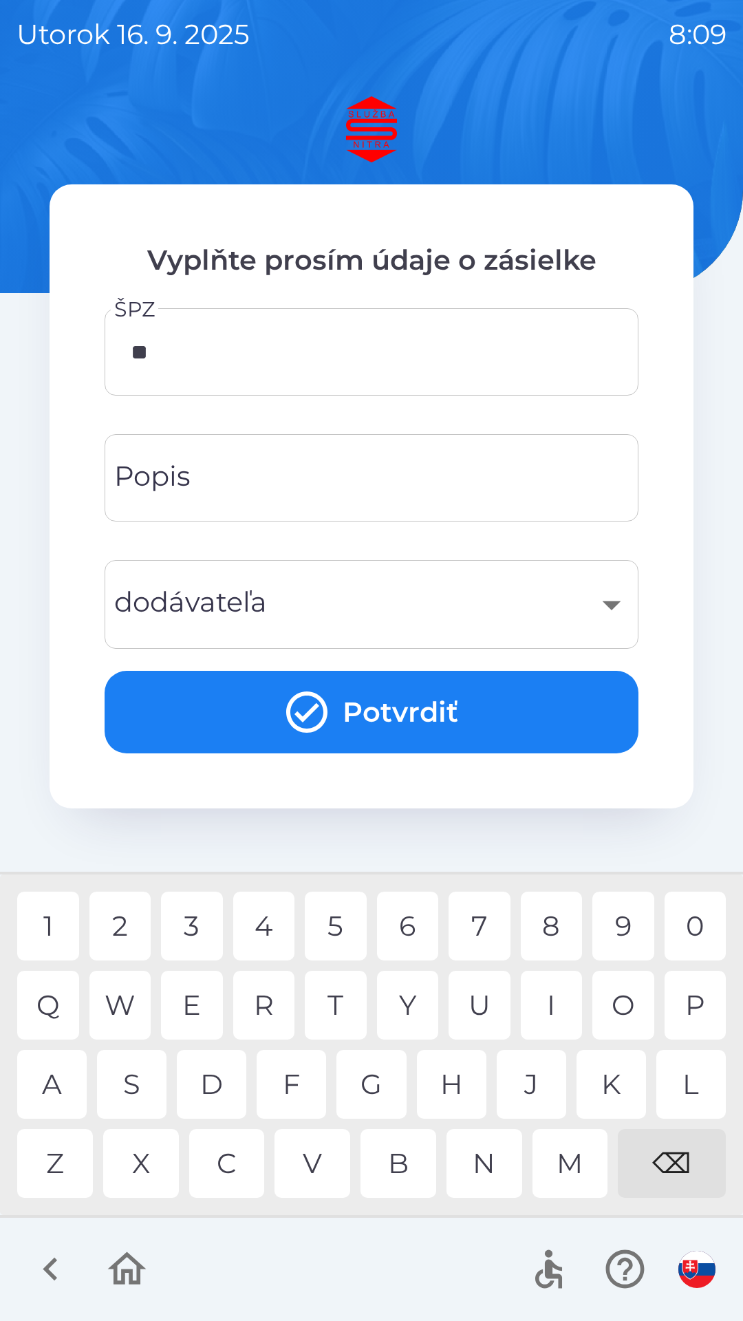
click at [607, 1092] on div "K" at bounding box center [611, 1084] width 69 height 69
click at [552, 928] on div "8" at bounding box center [552, 926] width 62 height 69
type input "********"
click at [414, 726] on button "Potvrdiť" at bounding box center [372, 712] width 534 height 83
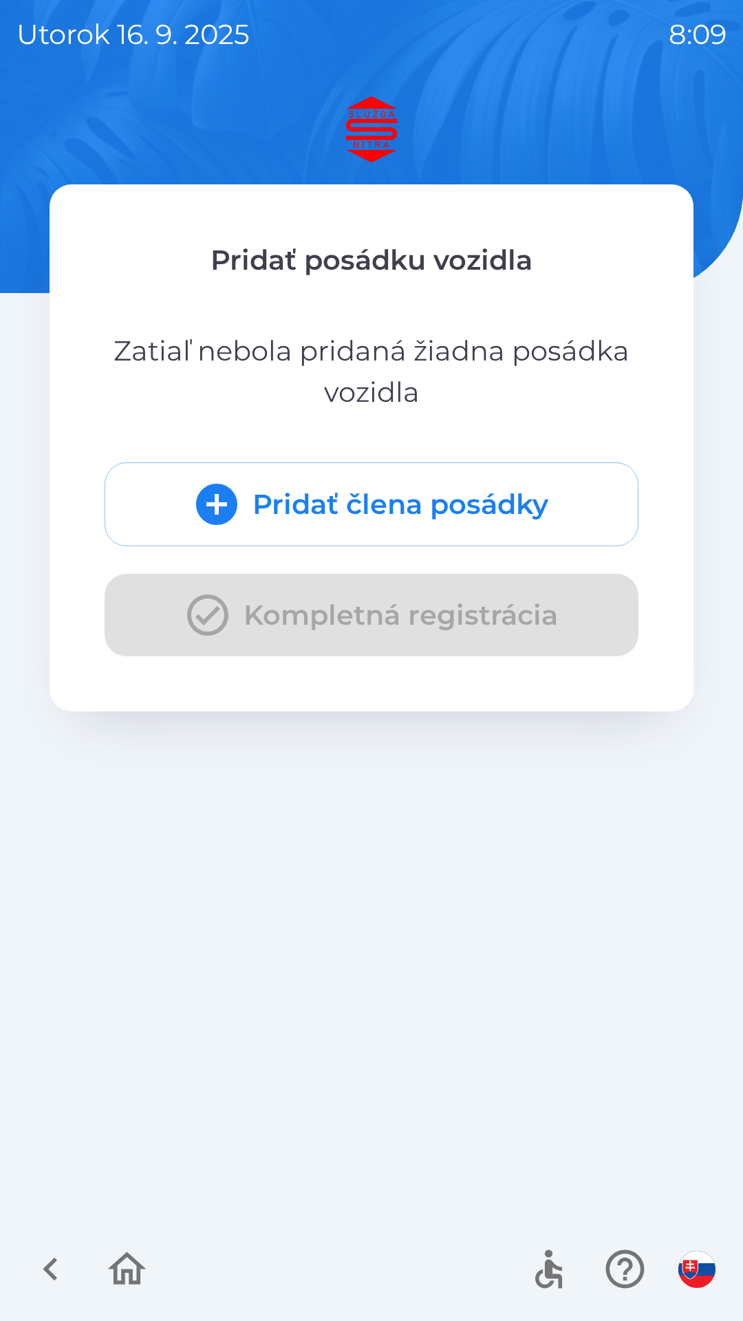
click at [445, 508] on button "Pridať člena posádky" at bounding box center [372, 504] width 534 height 84
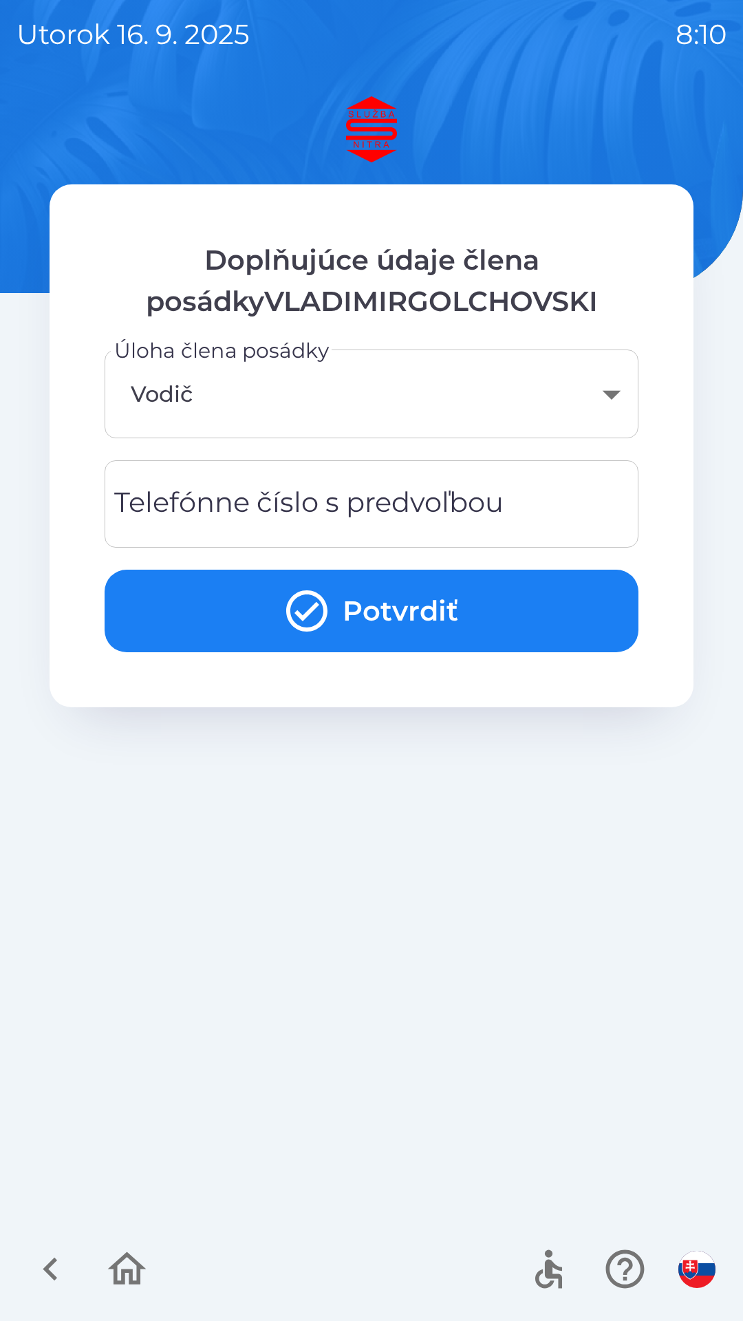
click at [338, 508] on div "Telefónne číslo s predvoľbou Telefónne číslo s predvoľbou" at bounding box center [372, 503] width 534 height 87
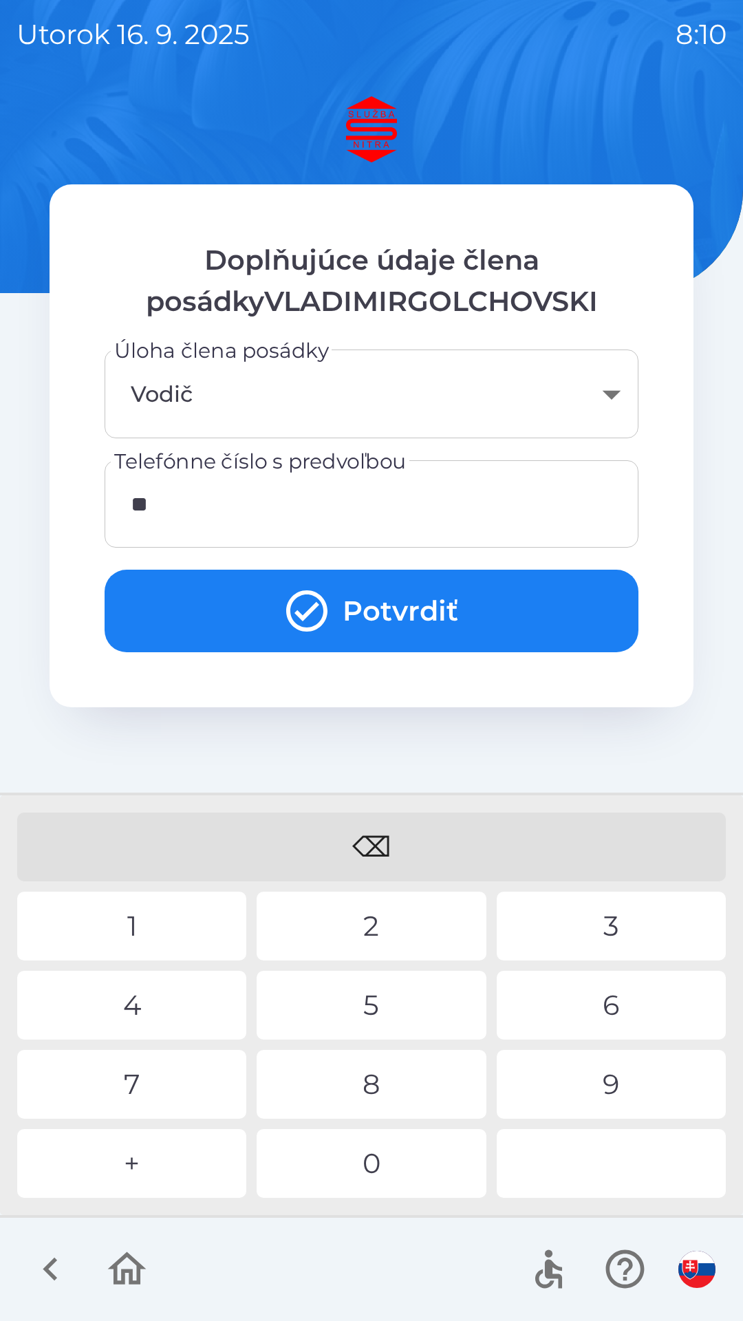
click at [386, 1152] on div "0" at bounding box center [371, 1163] width 229 height 69
click at [386, 1088] on div "8" at bounding box center [371, 1084] width 229 height 69
click at [395, 1006] on div "5" at bounding box center [371, 1005] width 229 height 69
click at [386, 616] on button "Potvrdiť" at bounding box center [372, 611] width 534 height 83
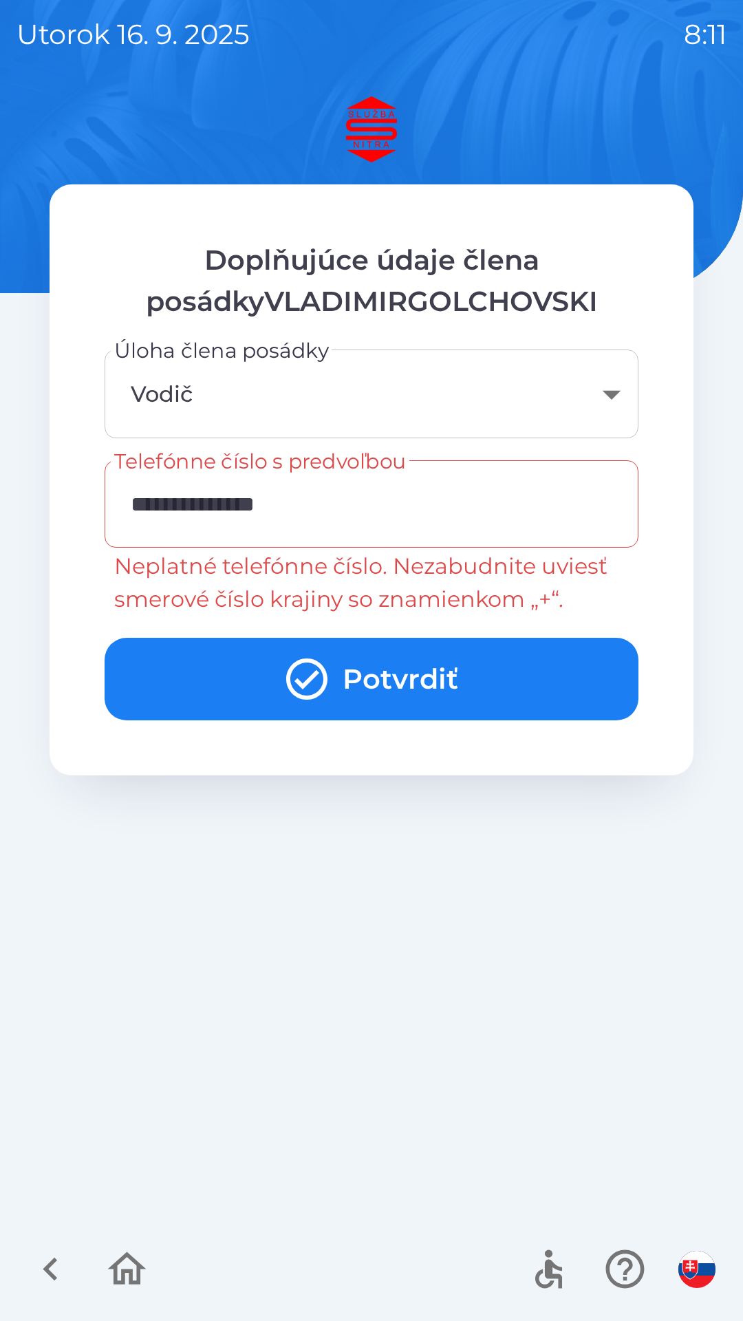
click at [356, 508] on input "**********" at bounding box center [371, 504] width 501 height 54
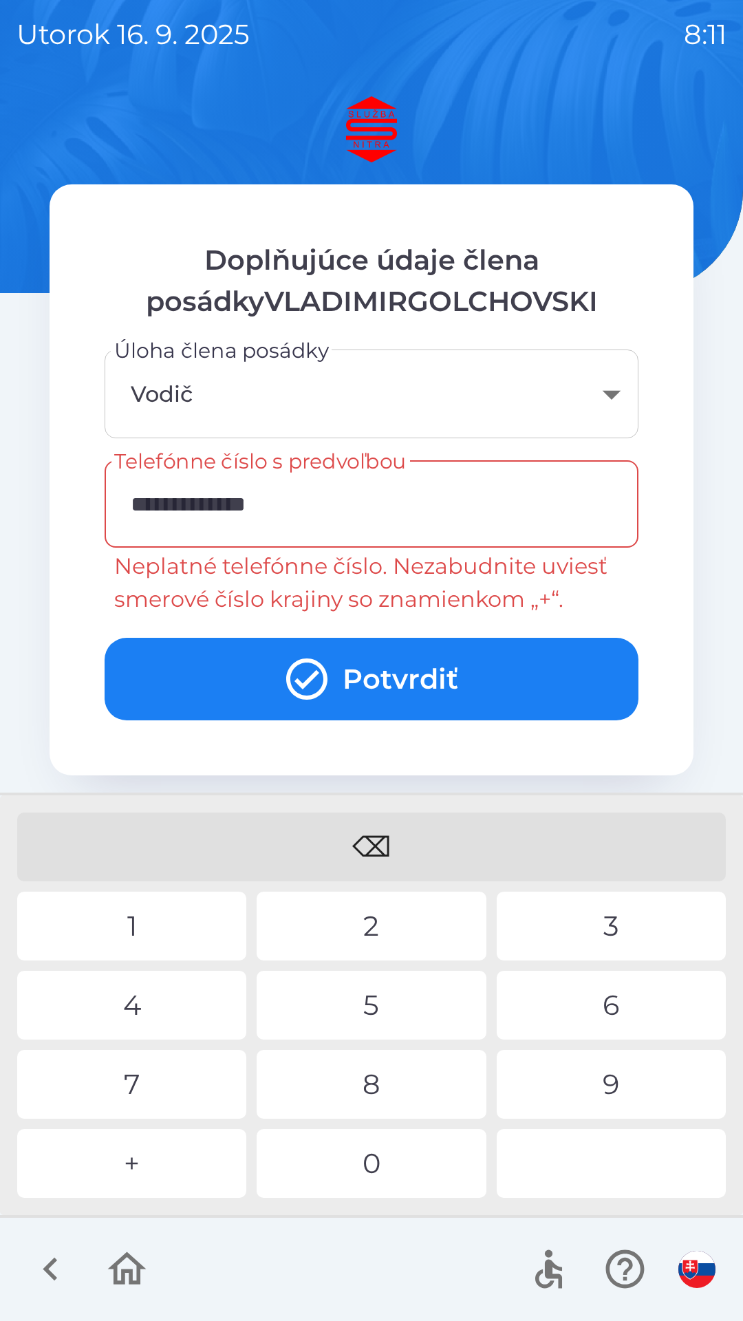
click at [404, 844] on div "⌫" at bounding box center [371, 846] width 709 height 69
click at [400, 852] on div "⌫" at bounding box center [371, 846] width 709 height 69
click at [398, 848] on div "⌫" at bounding box center [371, 846] width 709 height 69
click at [394, 840] on div "⌫" at bounding box center [371, 846] width 709 height 69
click at [390, 841] on div "⌫" at bounding box center [371, 846] width 709 height 69
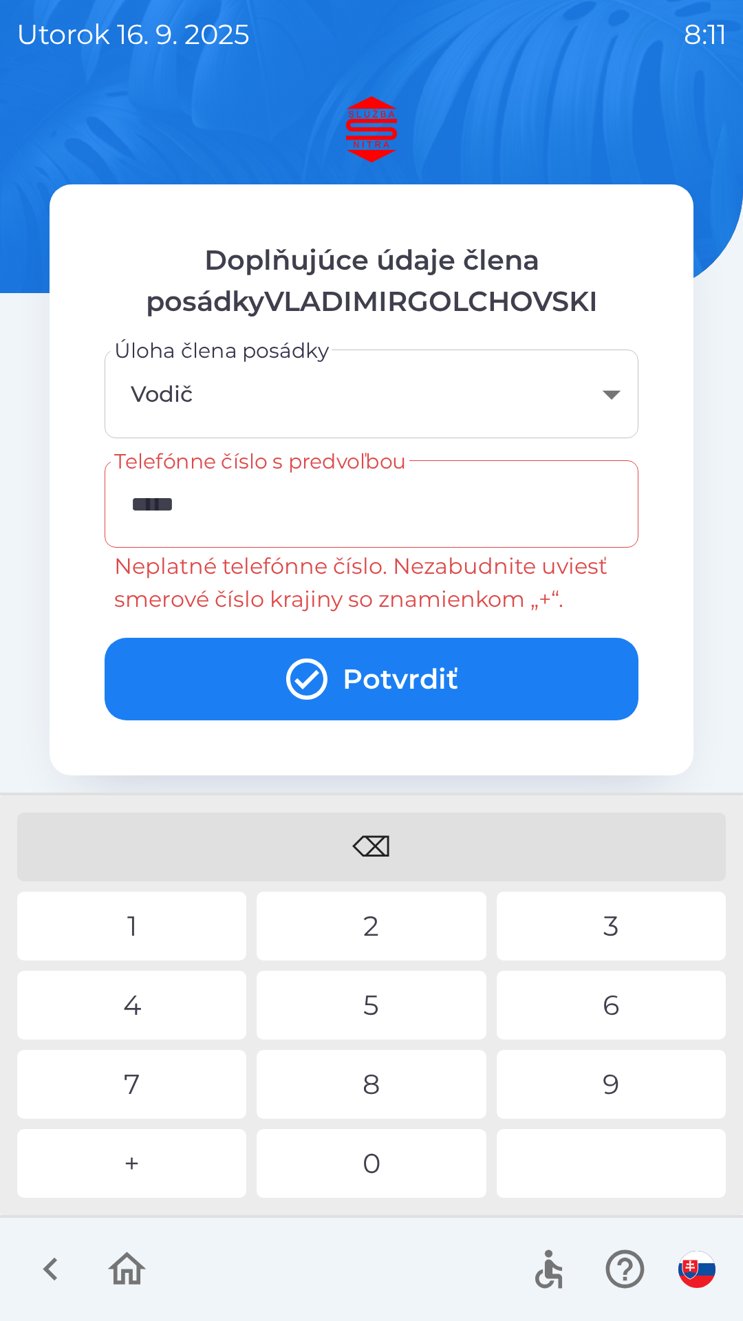
click at [386, 839] on div "⌫" at bounding box center [371, 846] width 709 height 69
click at [374, 830] on div "⌫" at bounding box center [371, 846] width 709 height 69
click at [373, 830] on div "⌫" at bounding box center [371, 846] width 709 height 69
type input "*"
click at [368, 831] on div "⌫" at bounding box center [371, 846] width 709 height 69
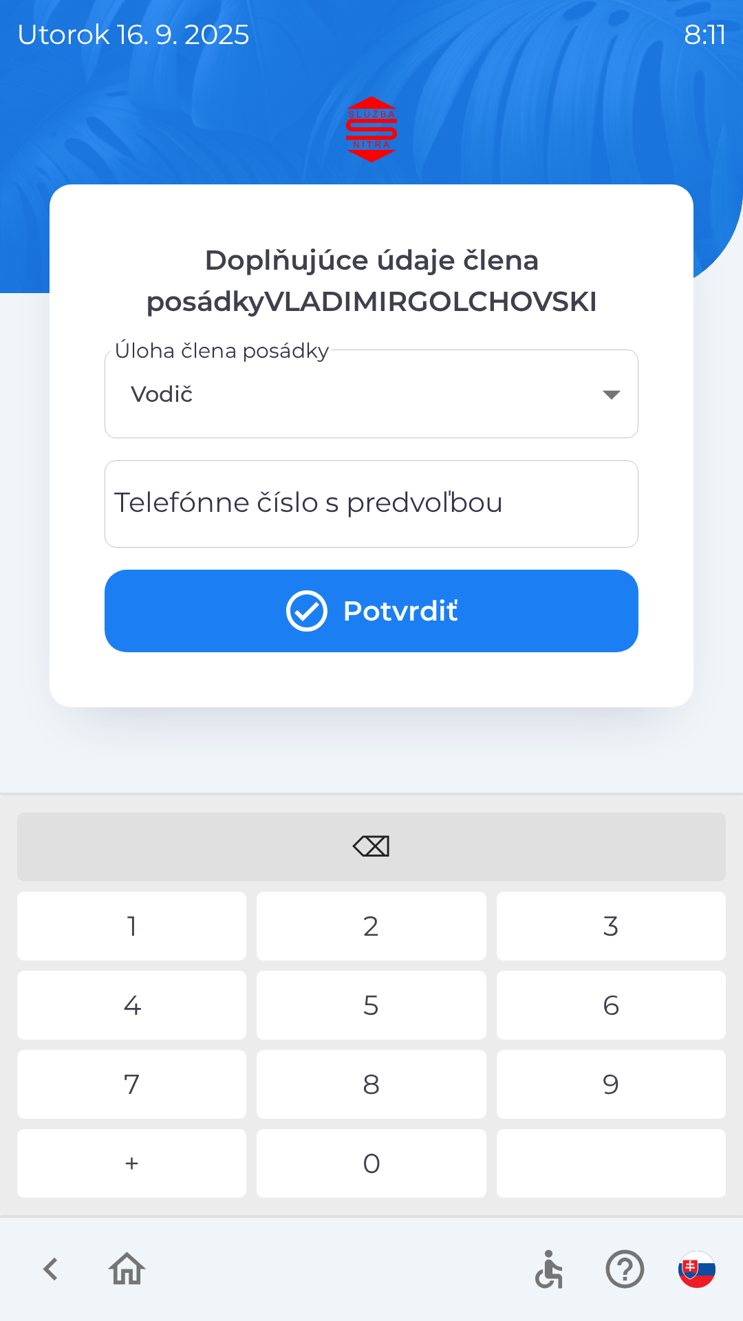
click at [358, 517] on div "Telefónne číslo s predvoľbou Telefónne číslo s predvoľbou" at bounding box center [372, 503] width 534 height 87
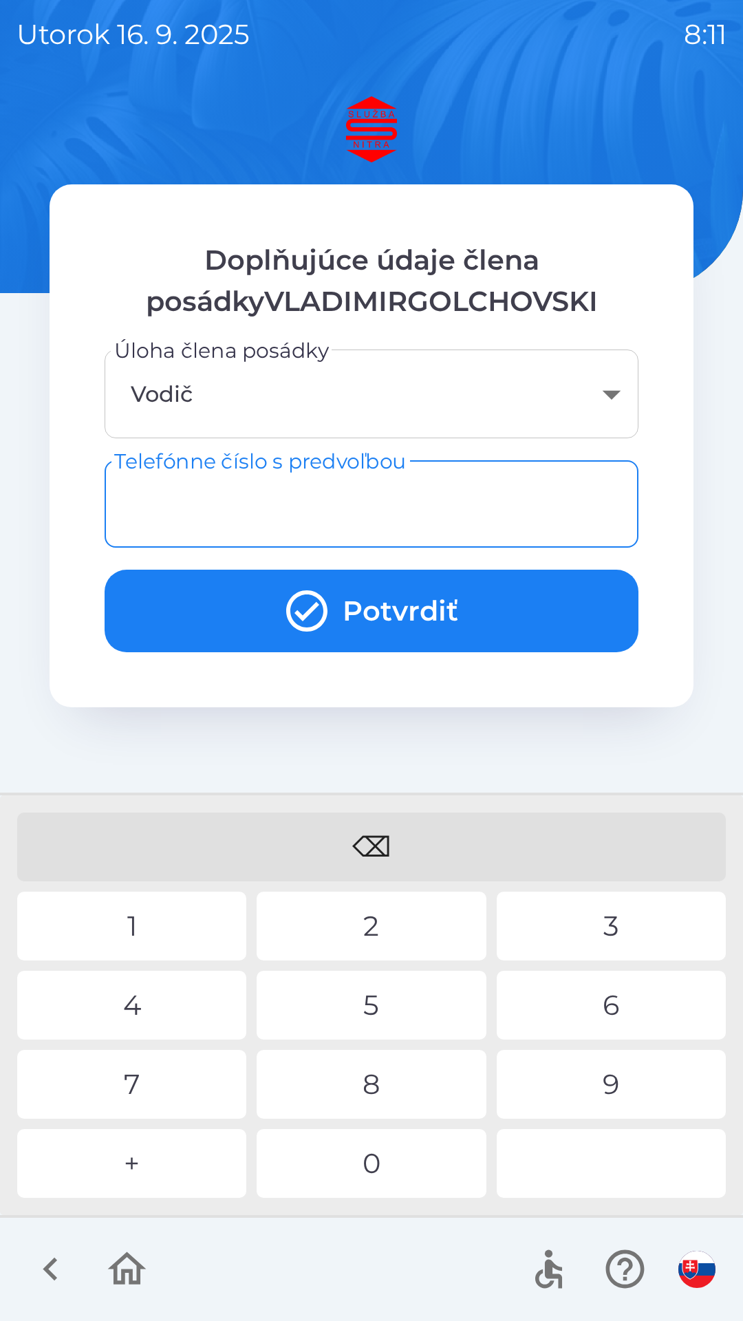
type input "*"
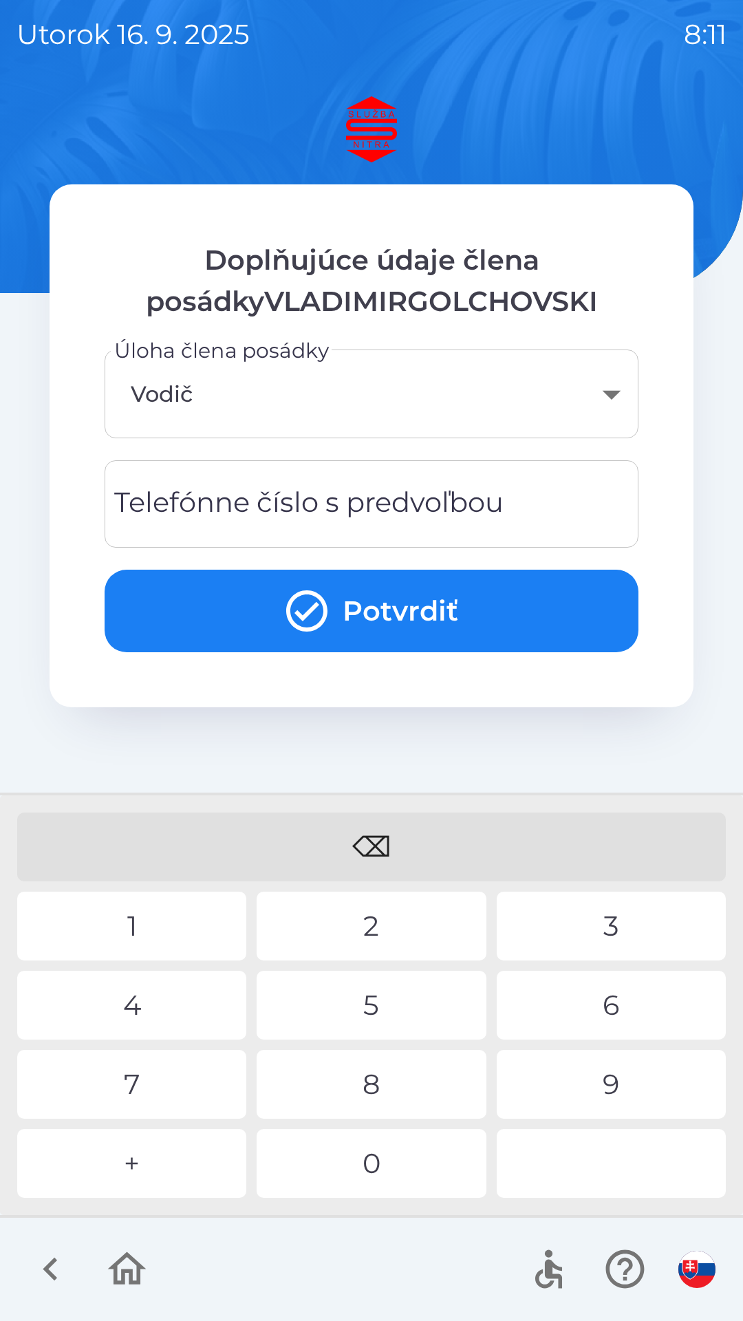
click at [440, 853] on div "⌫" at bounding box center [371, 846] width 709 height 69
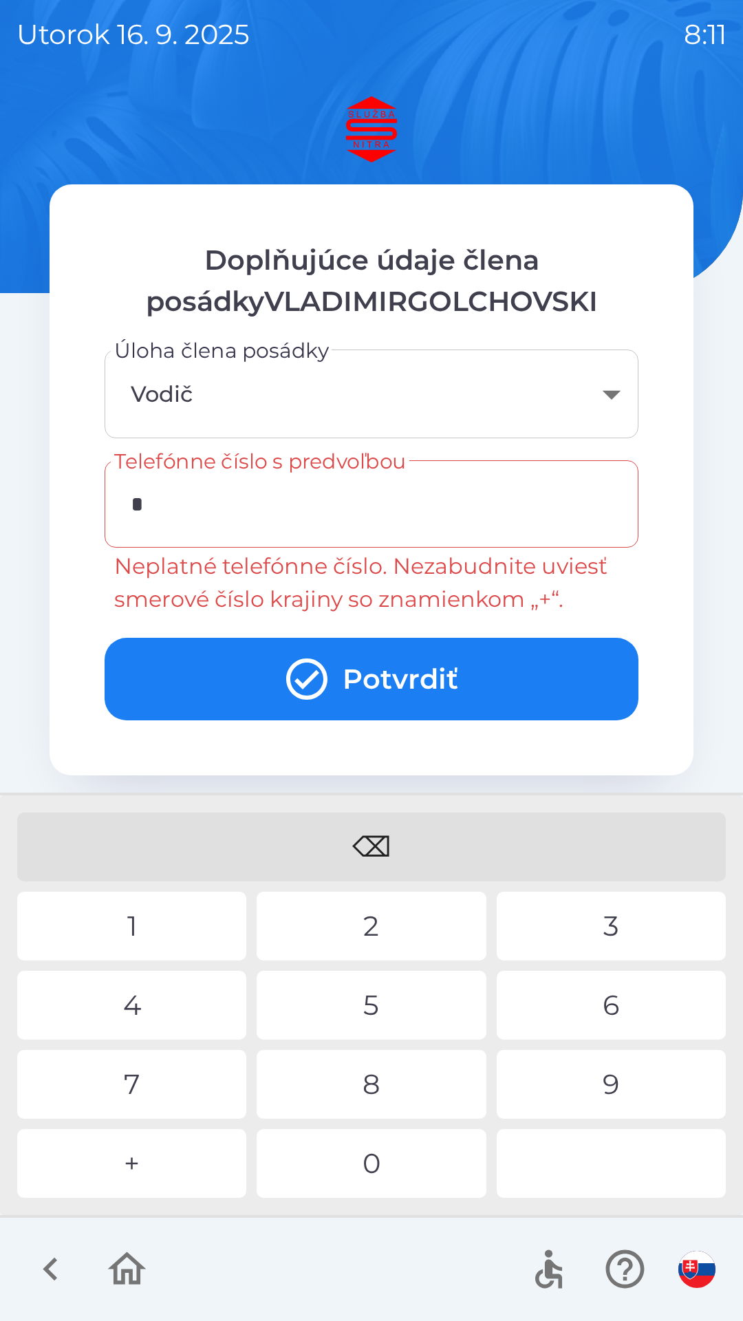
click at [371, 1161] on div "0" at bounding box center [371, 1163] width 229 height 69
click at [390, 1090] on div "8" at bounding box center [371, 1084] width 229 height 69
click at [605, 1090] on div "9" at bounding box center [611, 1084] width 229 height 69
click at [402, 1013] on div "5" at bounding box center [371, 1005] width 229 height 69
type input "**********"
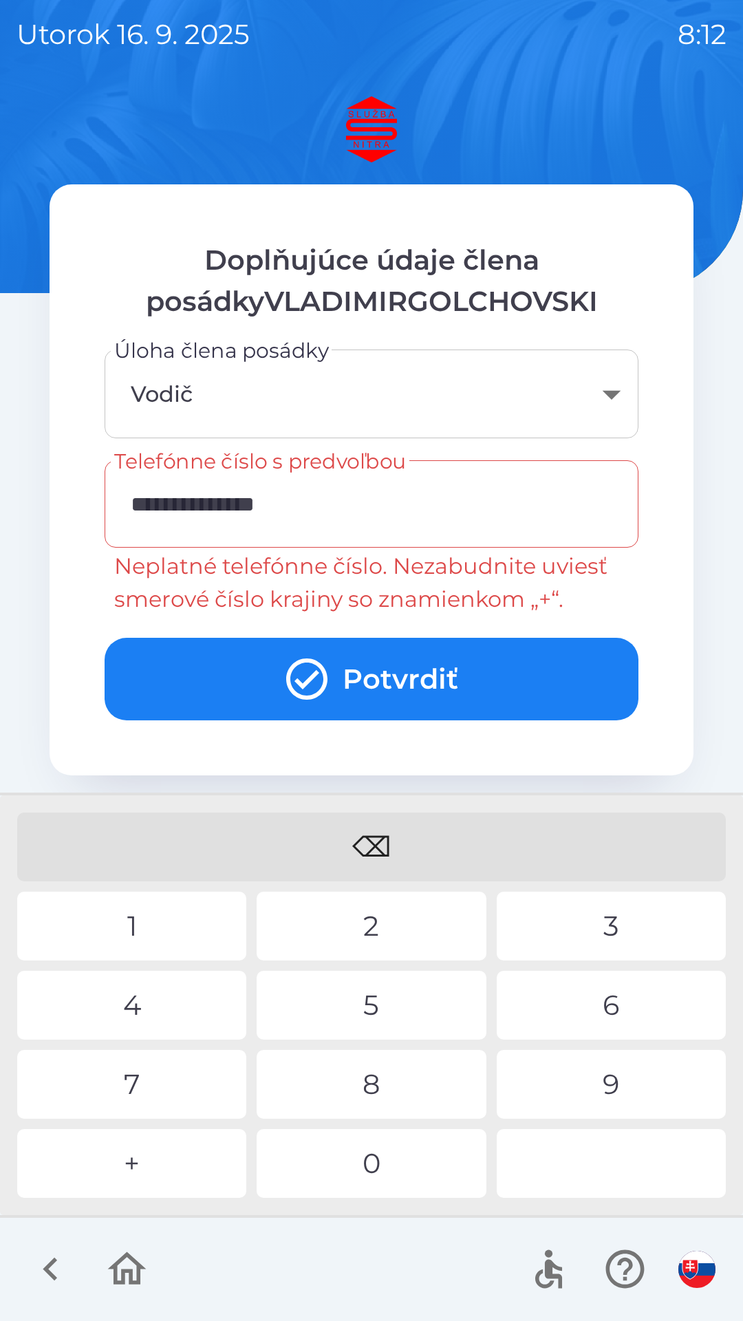
click at [438, 702] on button "Potvrdiť" at bounding box center [372, 679] width 534 height 83
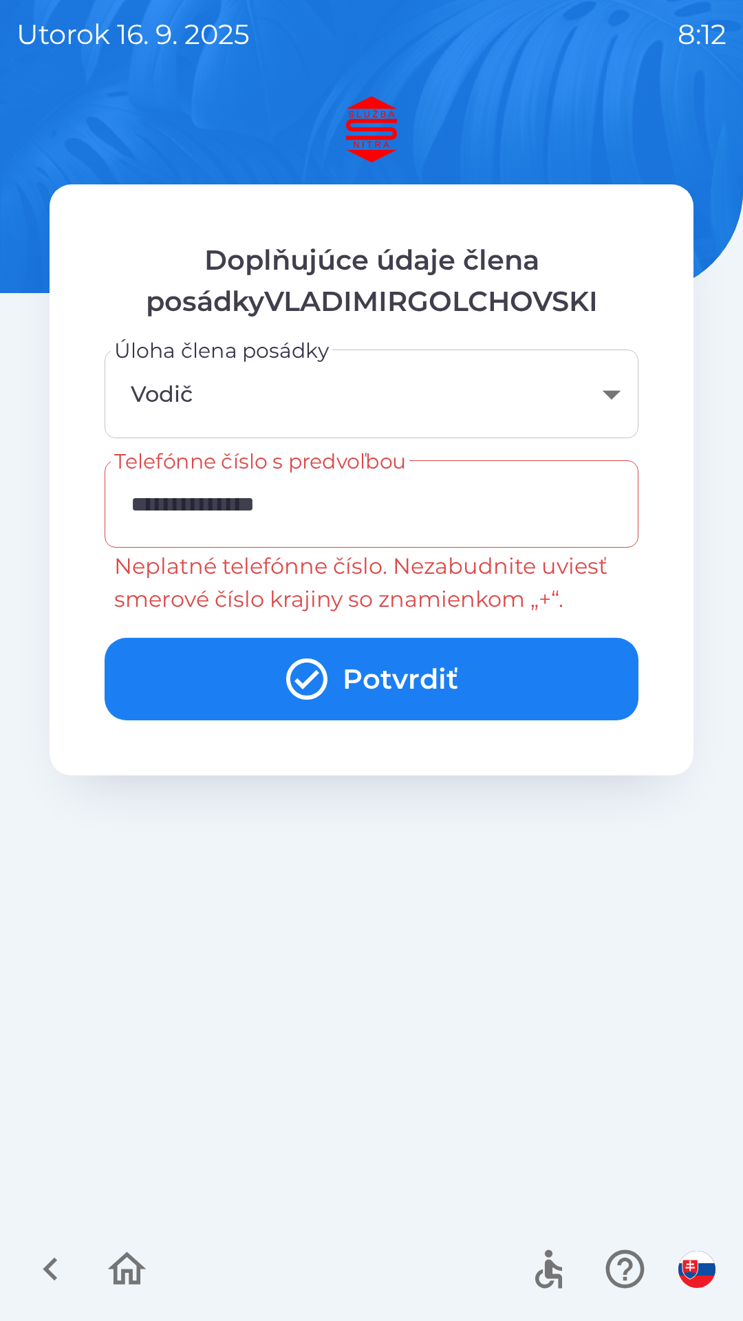
click at [402, 681] on button "Potvrdiť" at bounding box center [372, 679] width 534 height 83
click at [60, 1275] on icon "button" at bounding box center [51, 1269] width 46 height 46
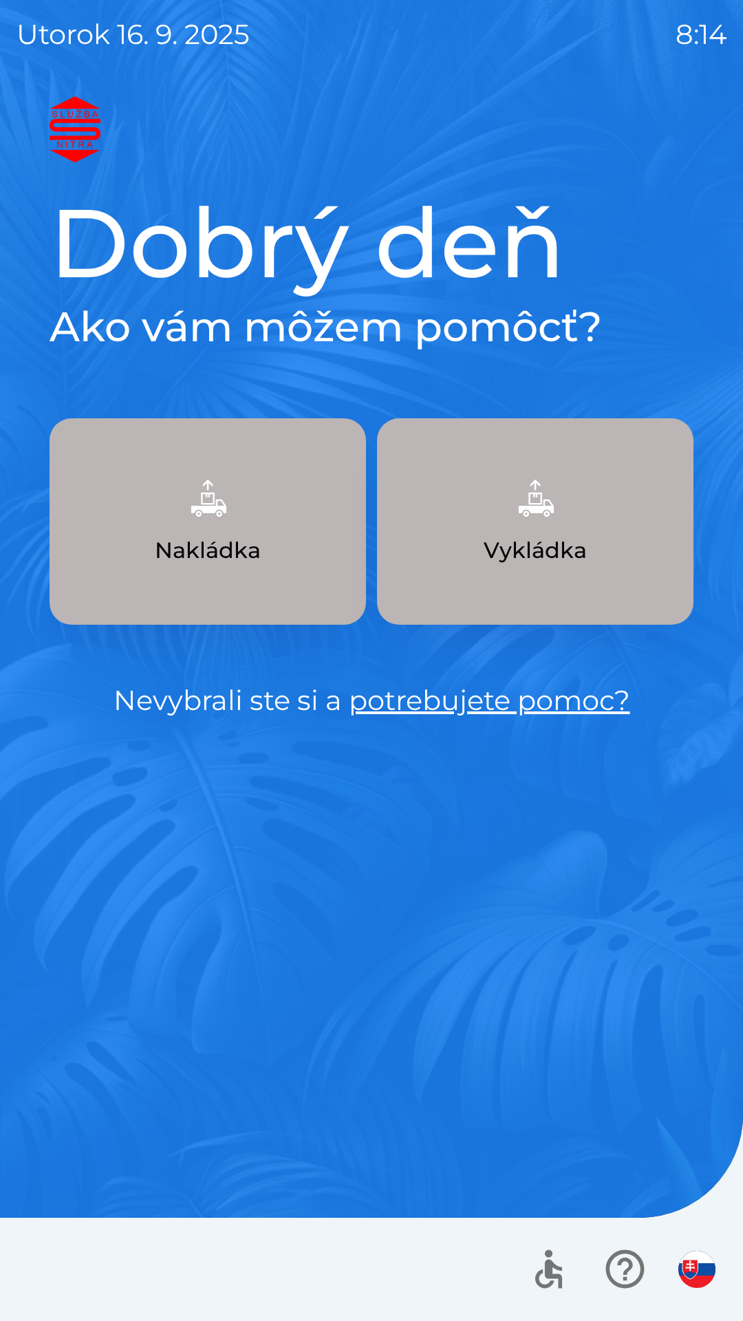
click at [206, 548] on p "Nakládka" at bounding box center [208, 550] width 106 height 33
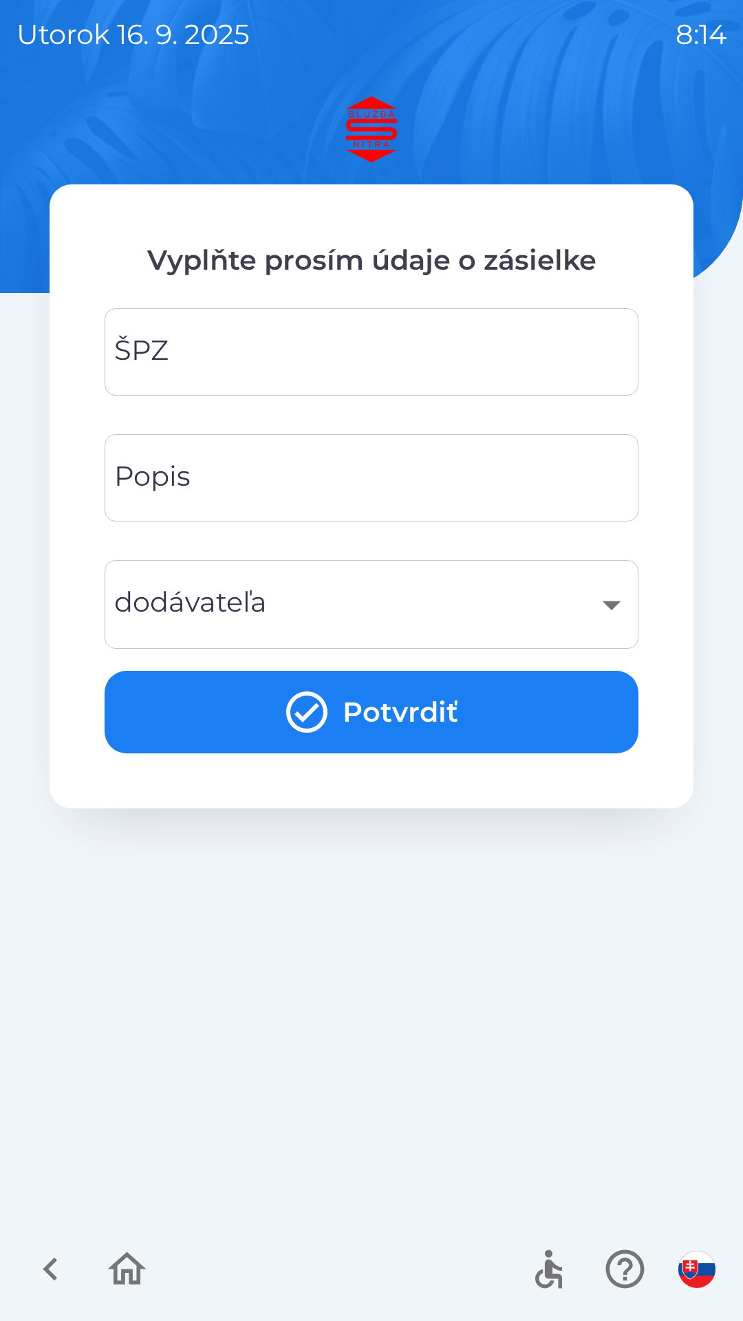
click at [252, 358] on input "ŠPZ" at bounding box center [371, 352] width 501 height 54
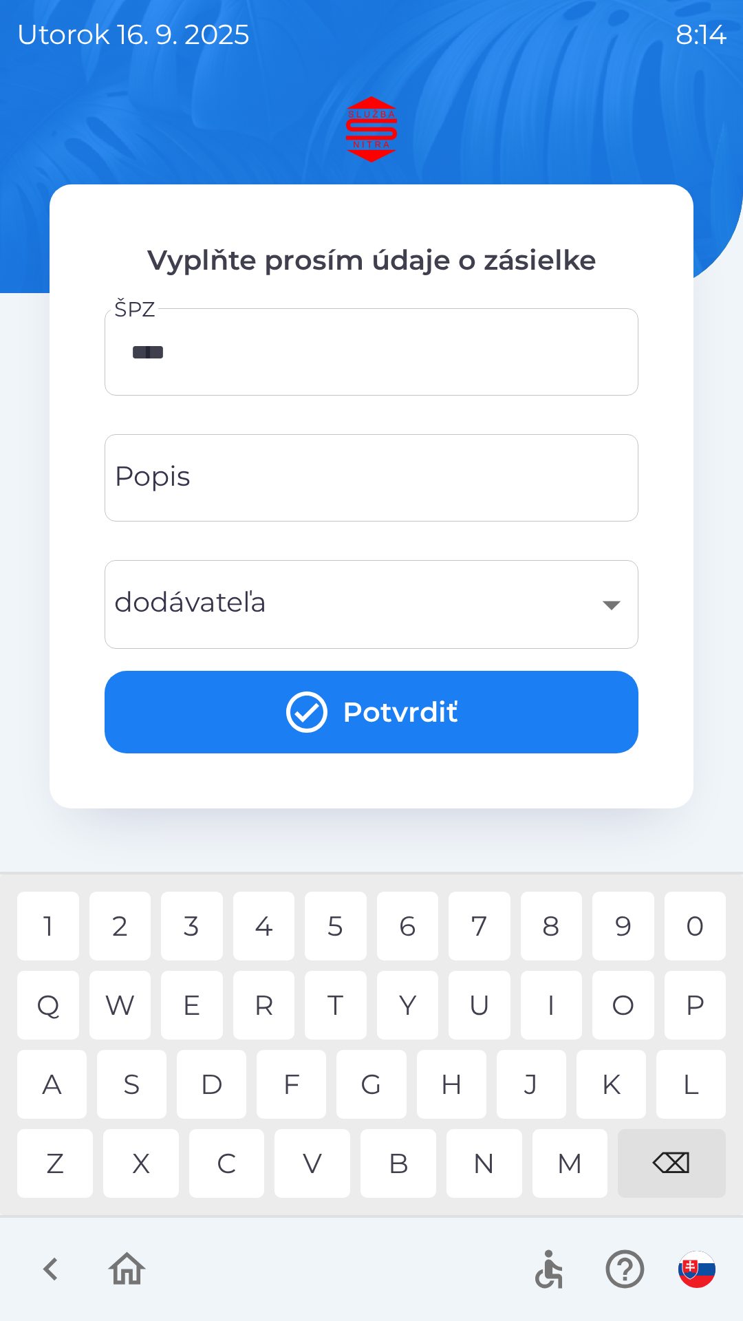
click at [553, 936] on div "8" at bounding box center [552, 926] width 62 height 69
click at [554, 931] on div "8" at bounding box center [552, 926] width 62 height 69
click at [404, 1172] on div "B" at bounding box center [398, 1163] width 76 height 69
type input "********"
click at [691, 1011] on div "P" at bounding box center [696, 1005] width 62 height 69
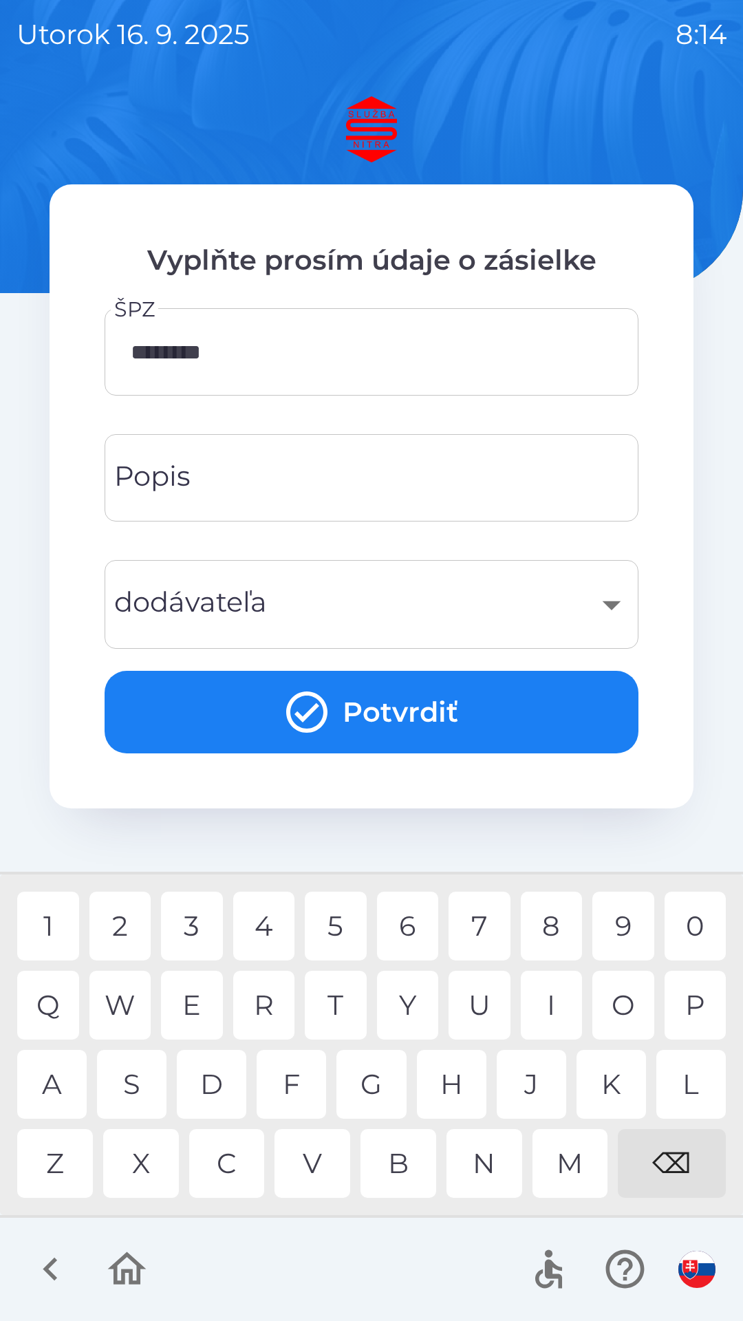
click at [258, 488] on input "Popis" at bounding box center [371, 478] width 501 height 54
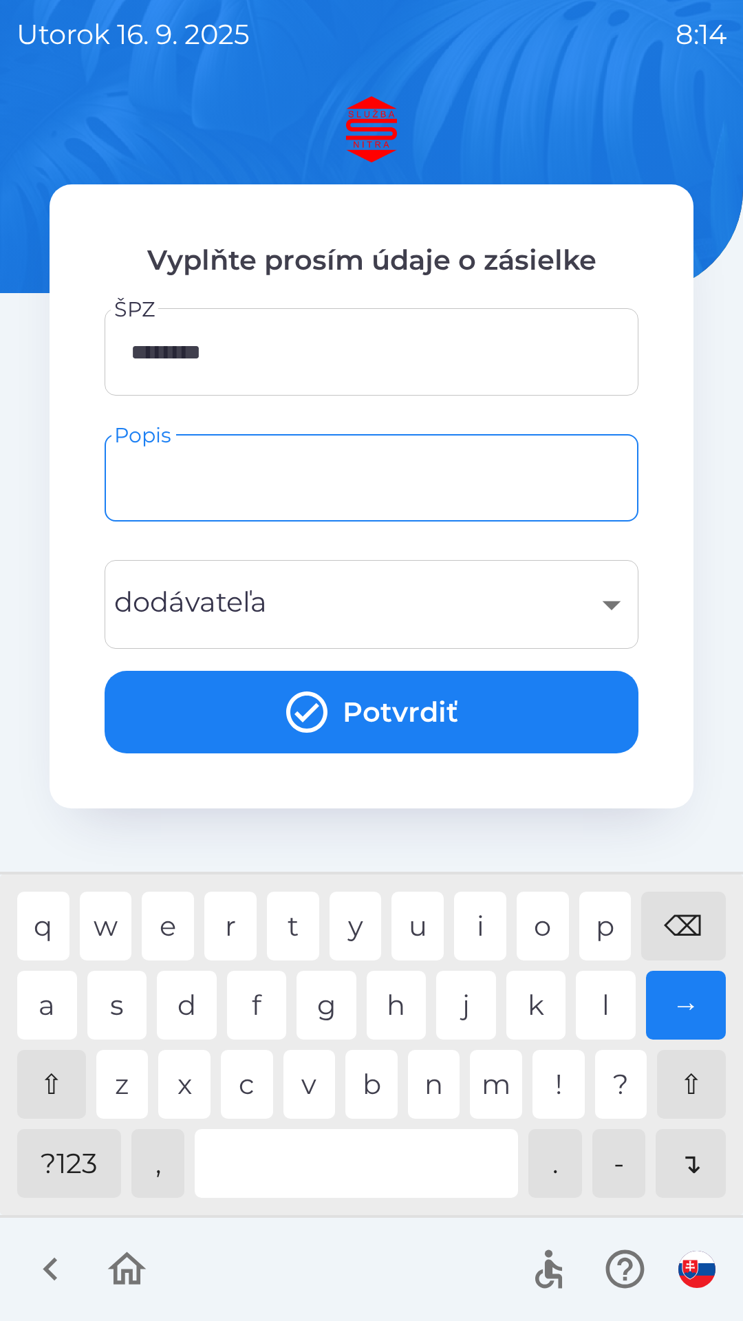
type input "*"
click at [311, 1084] on div "v" at bounding box center [309, 1084] width 52 height 69
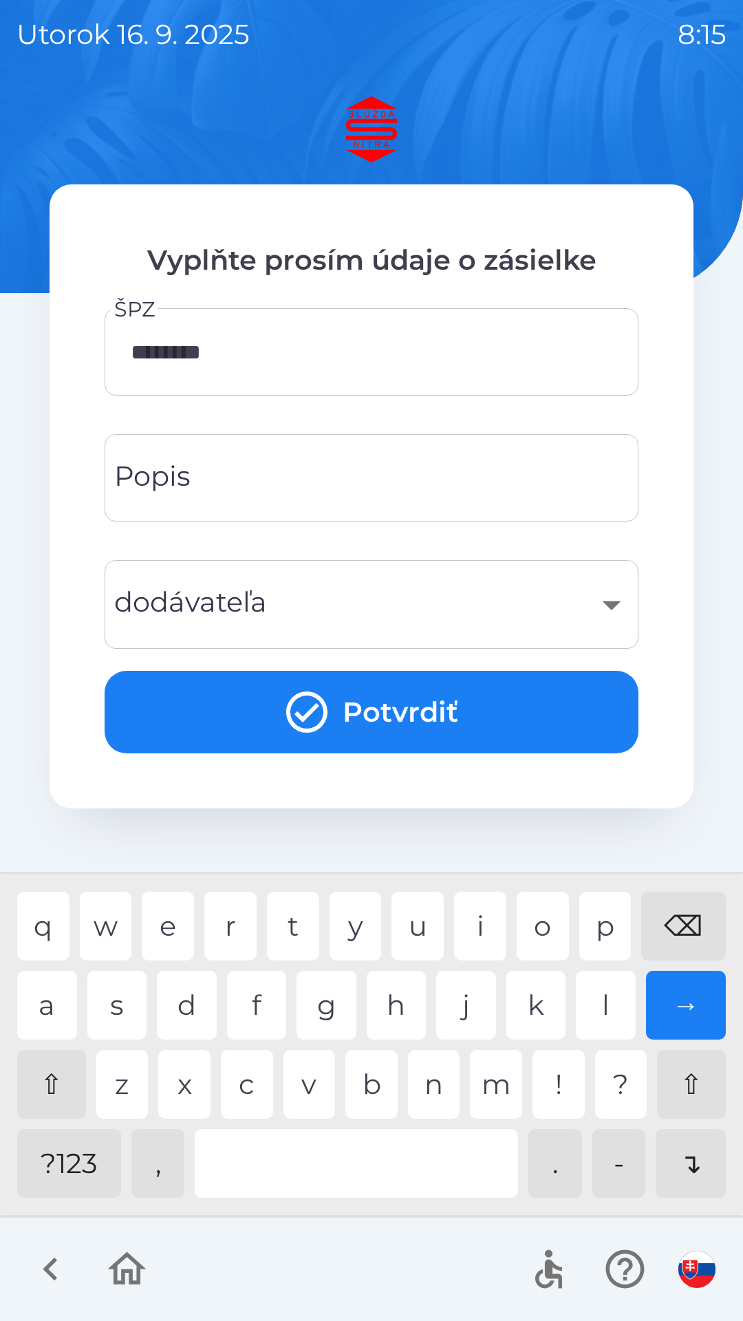
click at [380, 726] on button "Potvrdiť" at bounding box center [372, 712] width 534 height 83
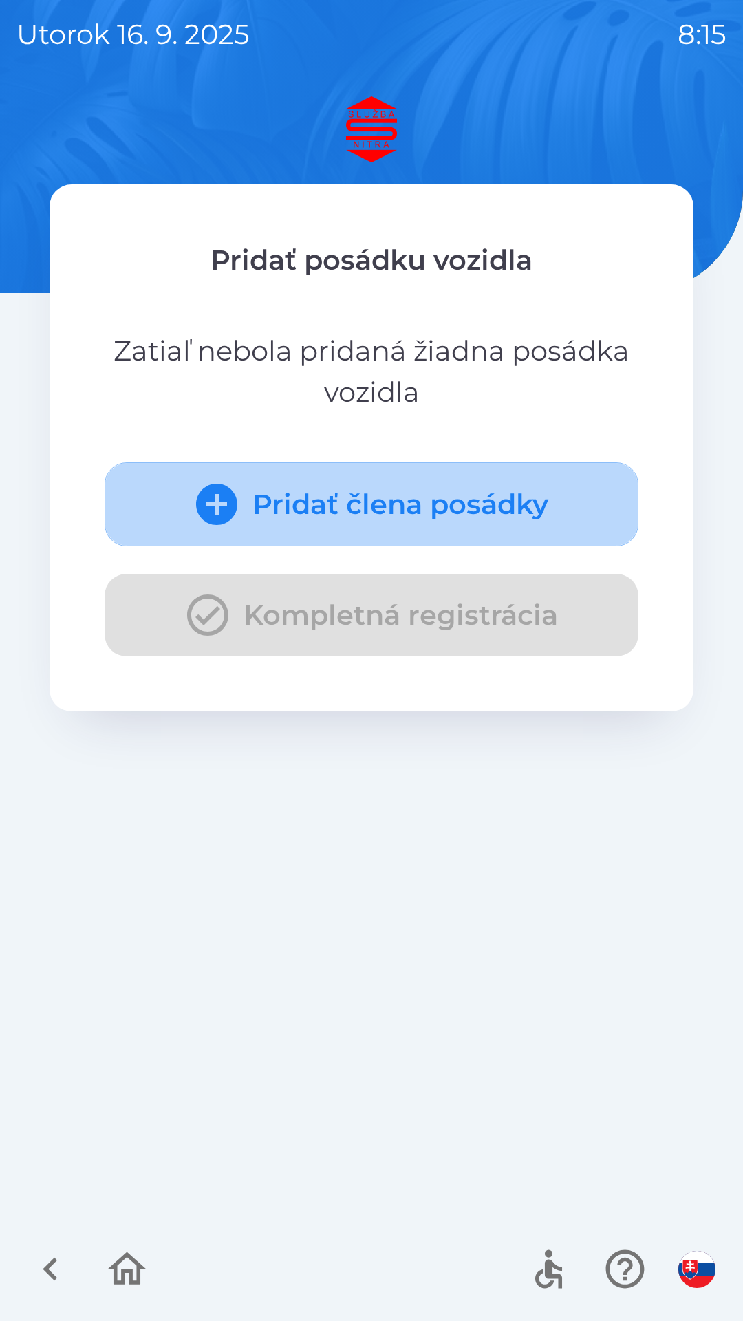
click at [208, 501] on icon "submit" at bounding box center [216, 504] width 41 height 41
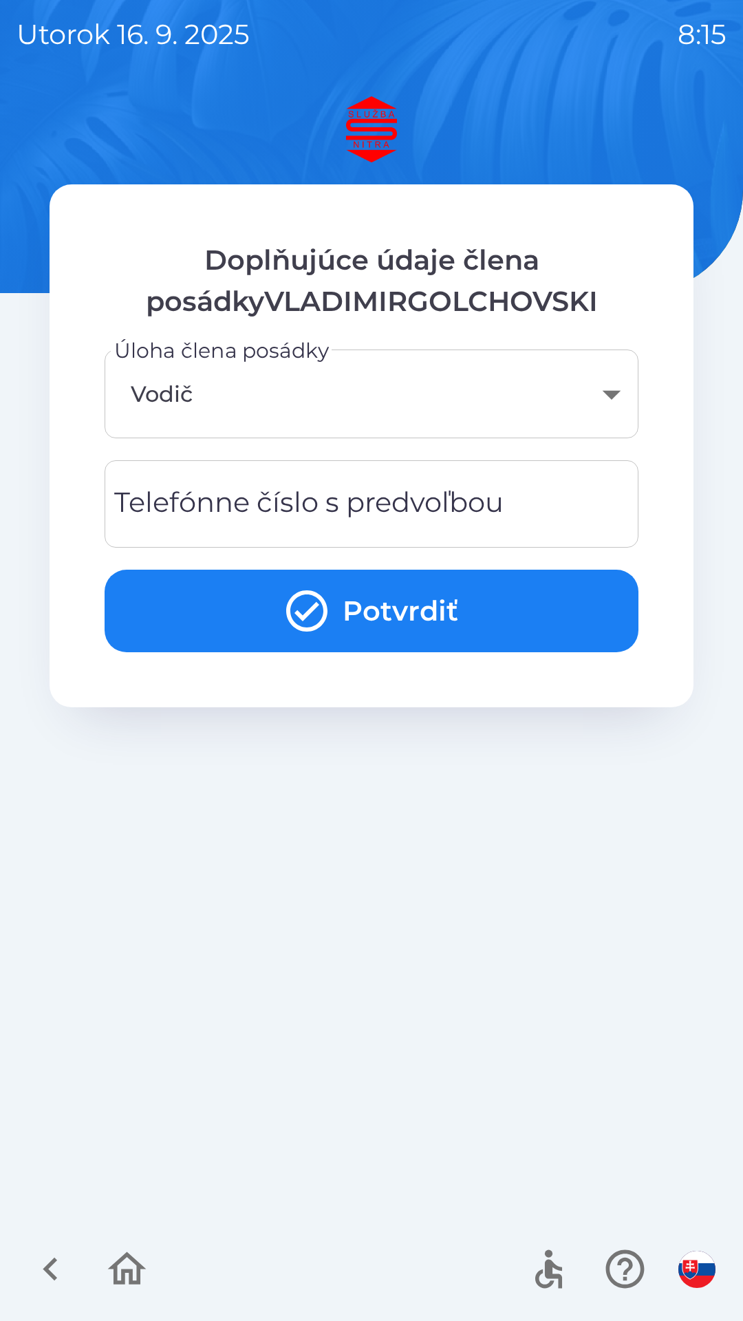
click at [375, 508] on div "Telefónne číslo s predvoľbou Telefónne číslo s predvoľbou" at bounding box center [372, 503] width 534 height 87
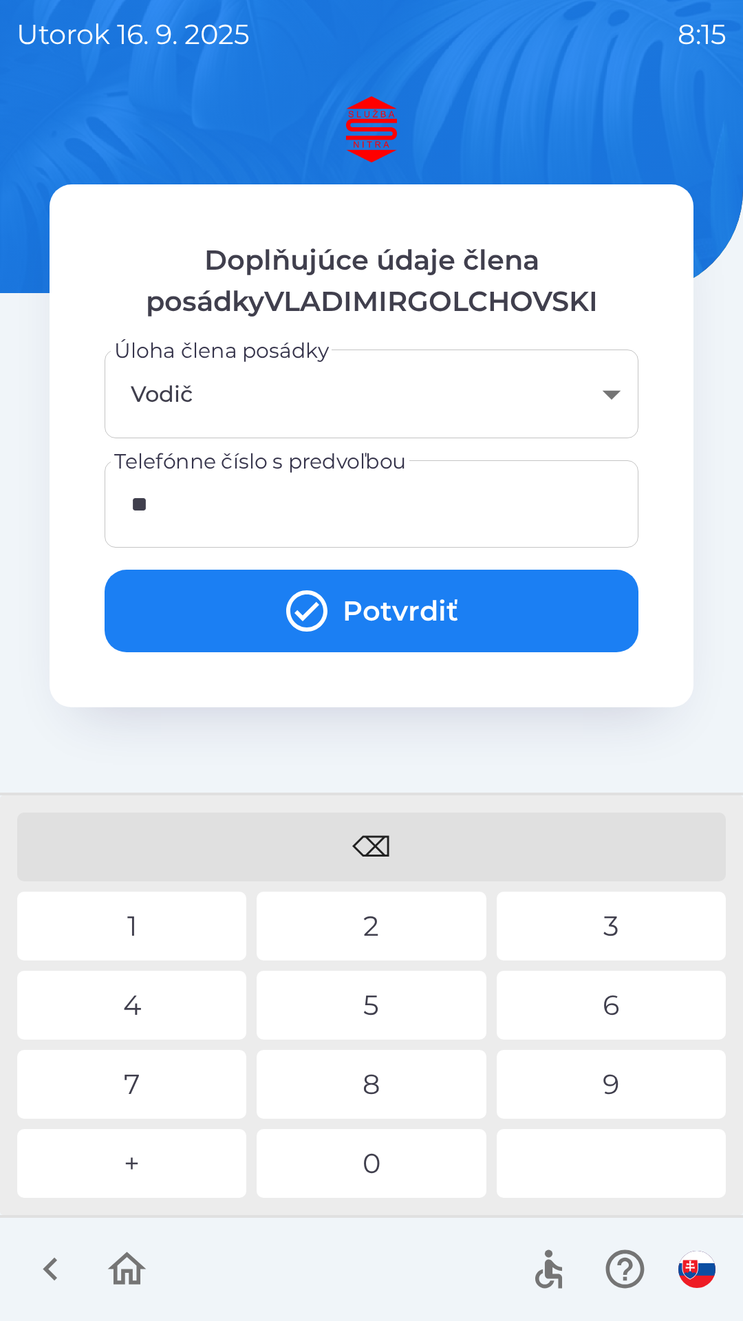
click at [385, 1172] on div "0" at bounding box center [371, 1163] width 229 height 69
click at [387, 1086] on div "8" at bounding box center [371, 1084] width 229 height 69
click at [613, 1086] on div "9" at bounding box center [611, 1084] width 229 height 69
click at [607, 936] on div "3" at bounding box center [611, 926] width 229 height 69
click at [396, 843] on div "⌫" at bounding box center [371, 846] width 709 height 69
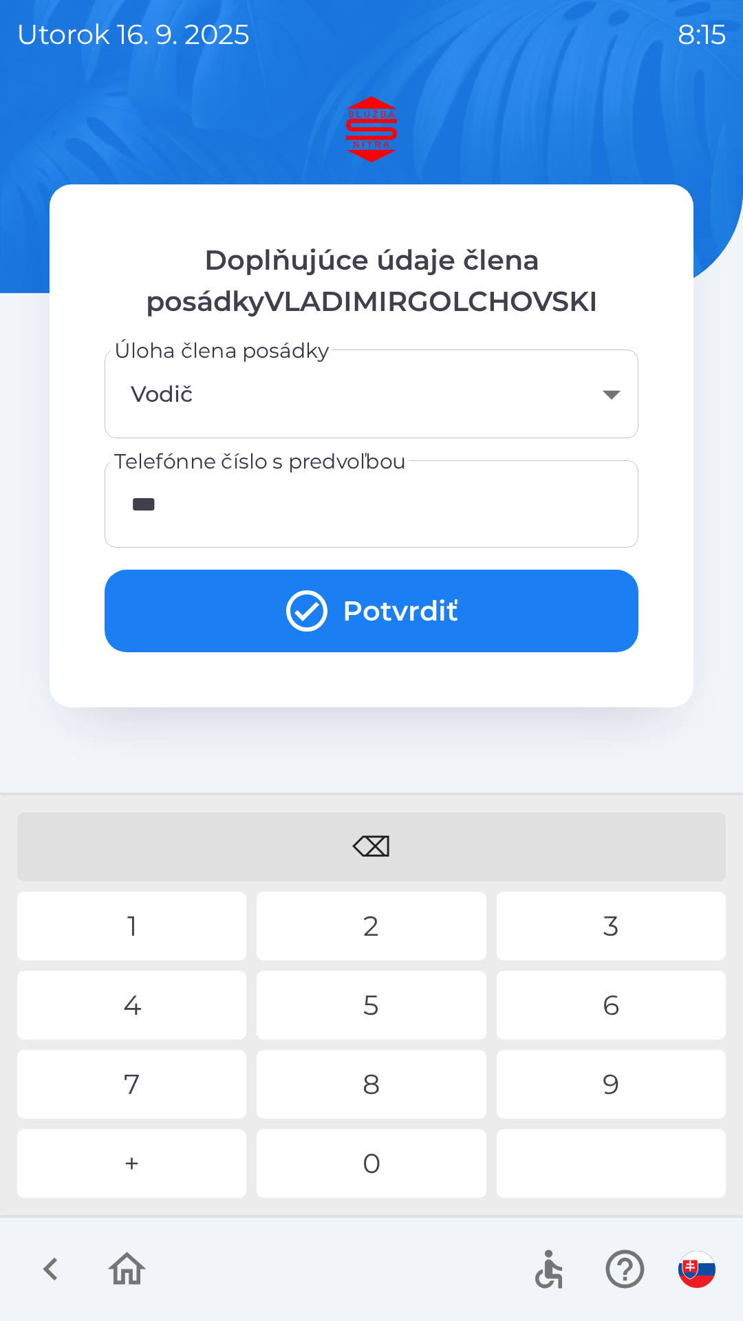
click at [608, 930] on div "3" at bounding box center [611, 926] width 229 height 69
click at [390, 1086] on div "8" at bounding box center [371, 1084] width 229 height 69
click at [374, 1091] on div "8" at bounding box center [371, 1084] width 229 height 69
click at [383, 937] on div "2" at bounding box center [371, 926] width 229 height 69
click at [376, 938] on div "2" at bounding box center [371, 926] width 229 height 69
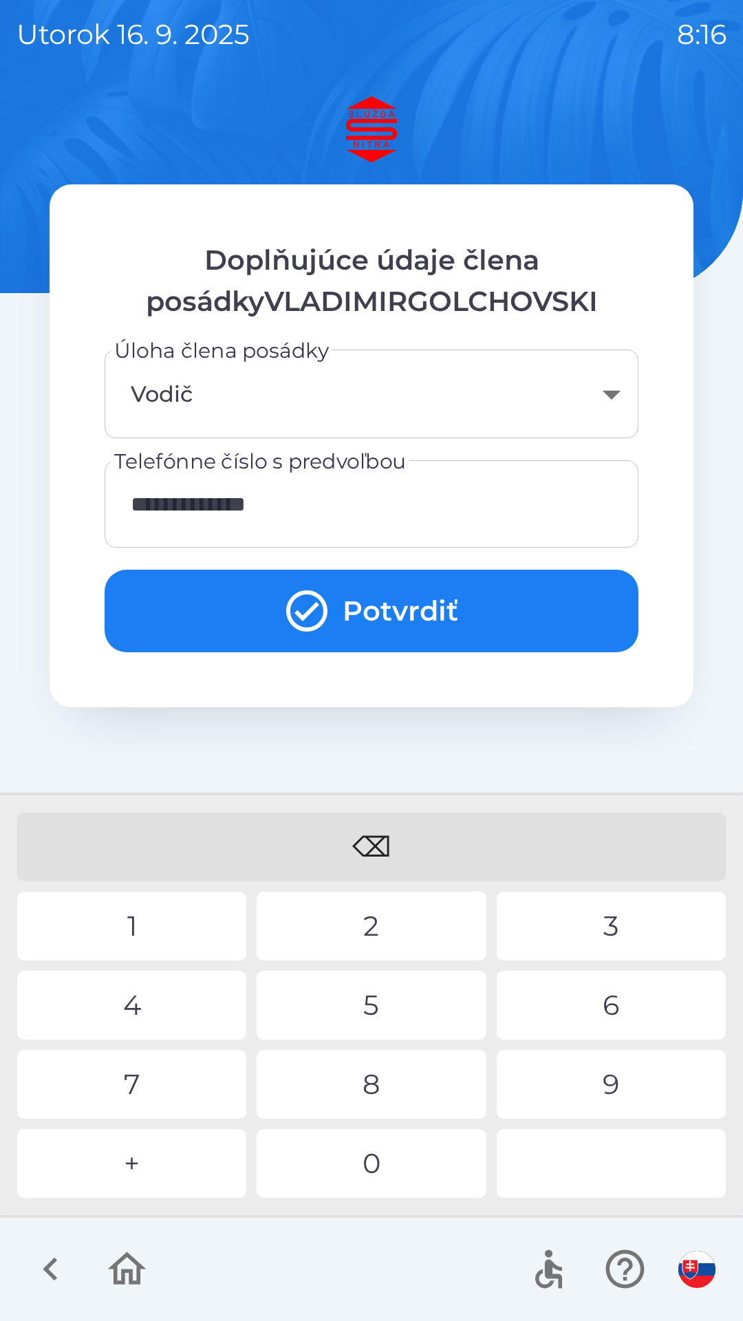
click at [400, 625] on button "Potvrdiť" at bounding box center [372, 611] width 534 height 83
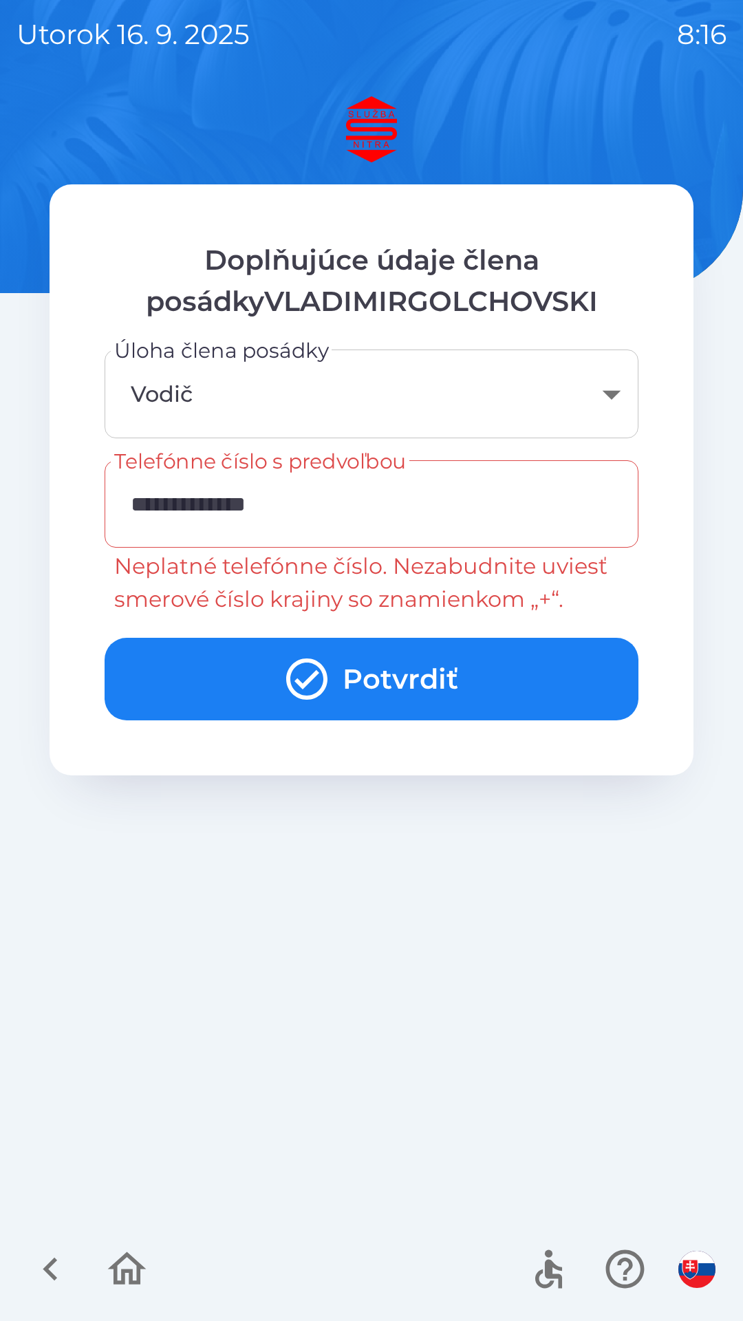
click at [149, 503] on input "**********" at bounding box center [371, 504] width 501 height 54
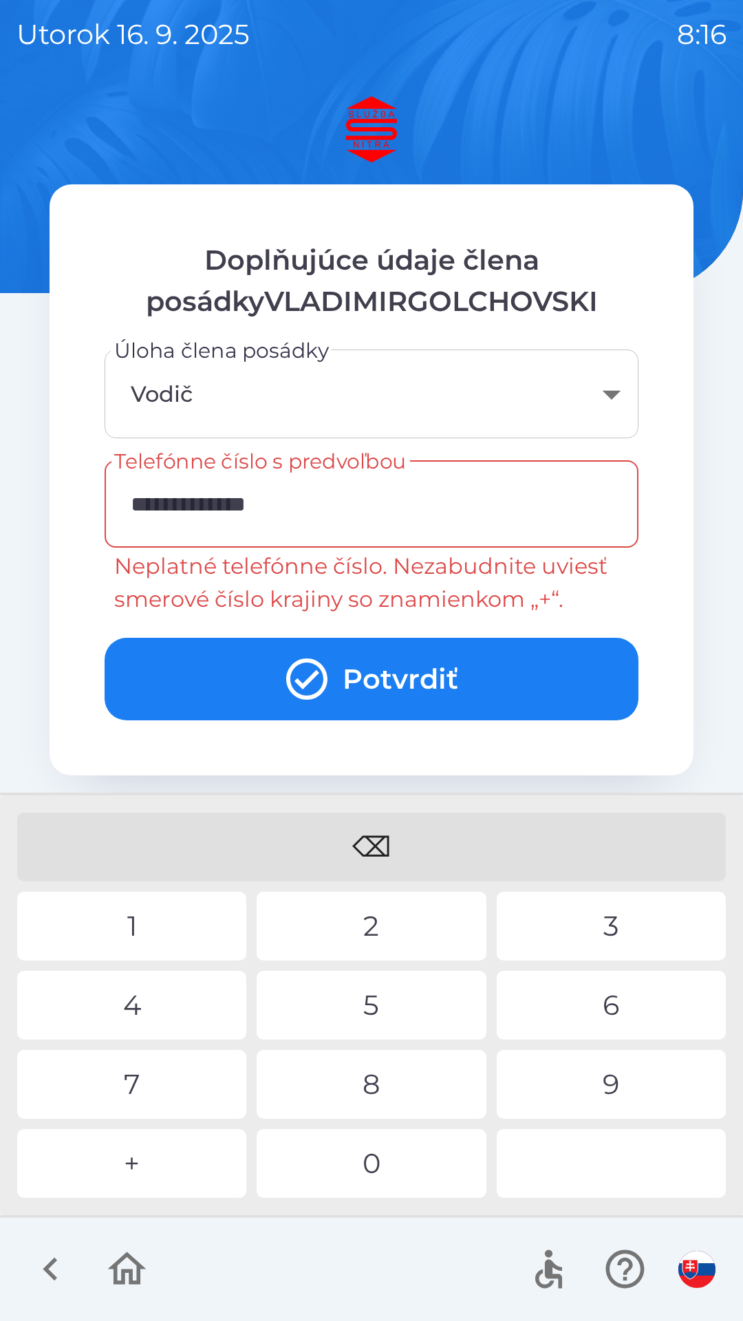
click at [162, 508] on input "**********" at bounding box center [371, 504] width 501 height 54
click at [394, 844] on div "⌫" at bounding box center [371, 846] width 709 height 69
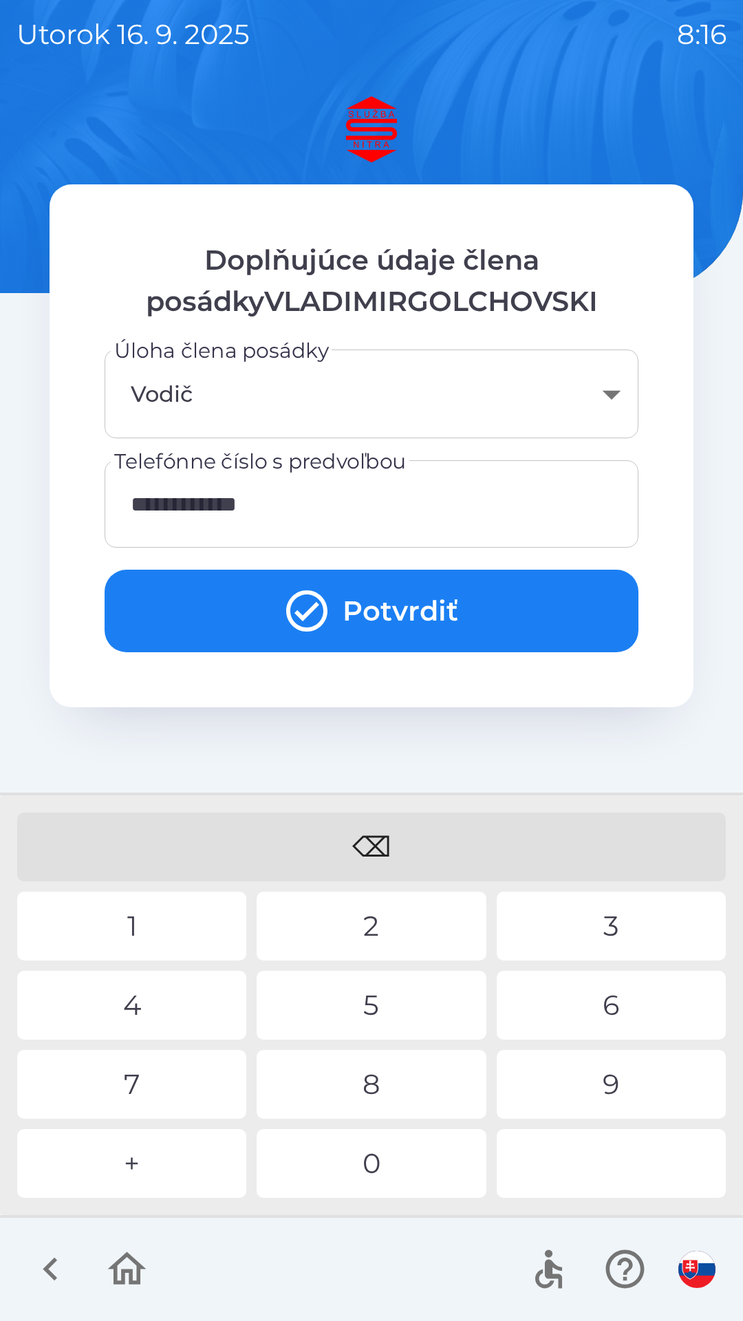
click at [153, 1160] on div "+" at bounding box center [131, 1163] width 229 height 69
click at [305, 510] on input "**********" at bounding box center [371, 504] width 501 height 54
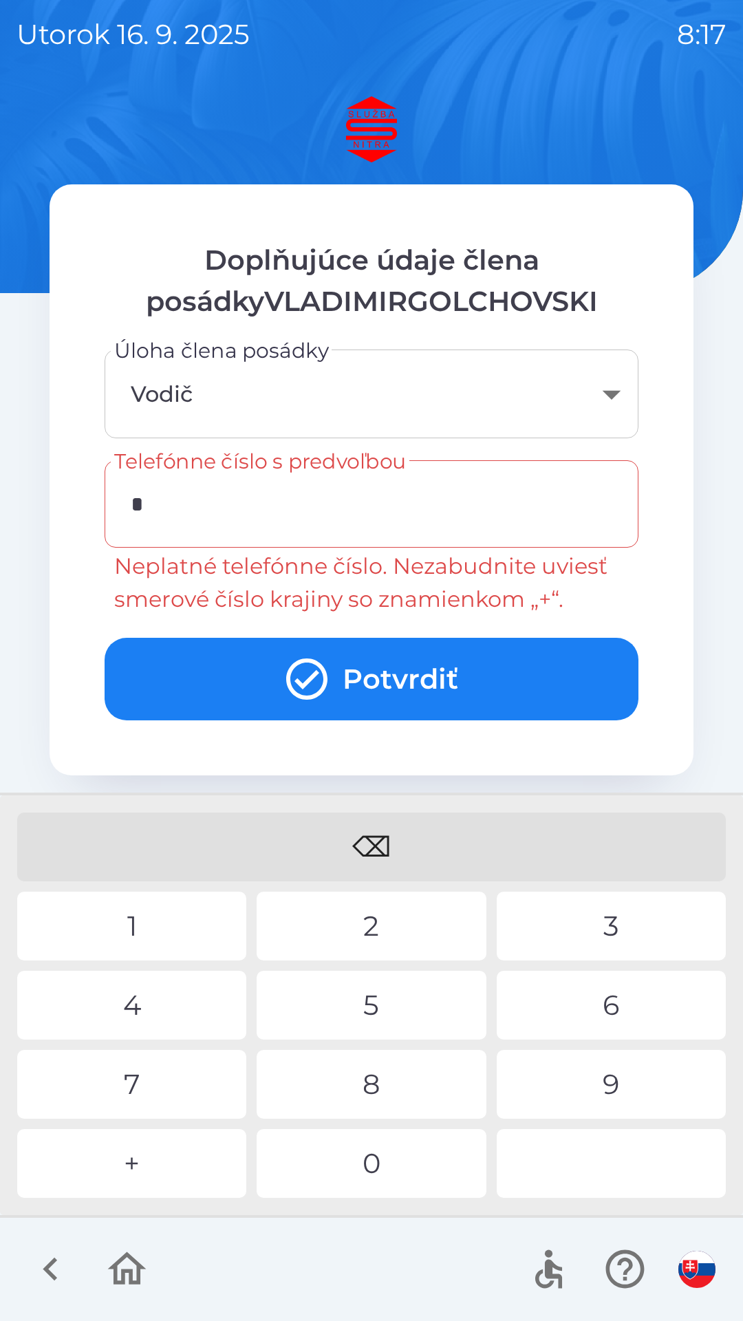
click at [409, 852] on div "⌫" at bounding box center [371, 846] width 709 height 69
click at [624, 1087] on div "9" at bounding box center [611, 1084] width 229 height 69
click at [381, 1011] on div "5" at bounding box center [371, 1005] width 229 height 69
type input "**********"
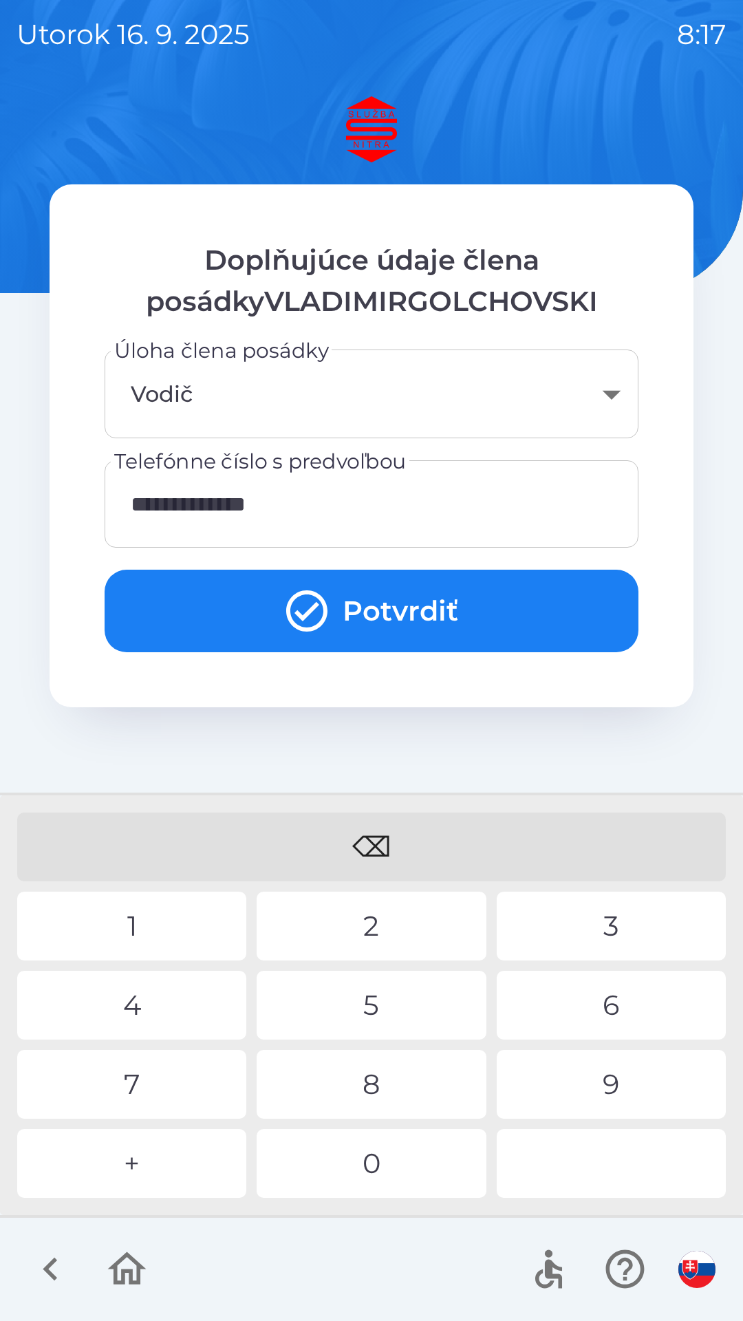
click at [426, 608] on button "Potvrdiť" at bounding box center [372, 611] width 534 height 83
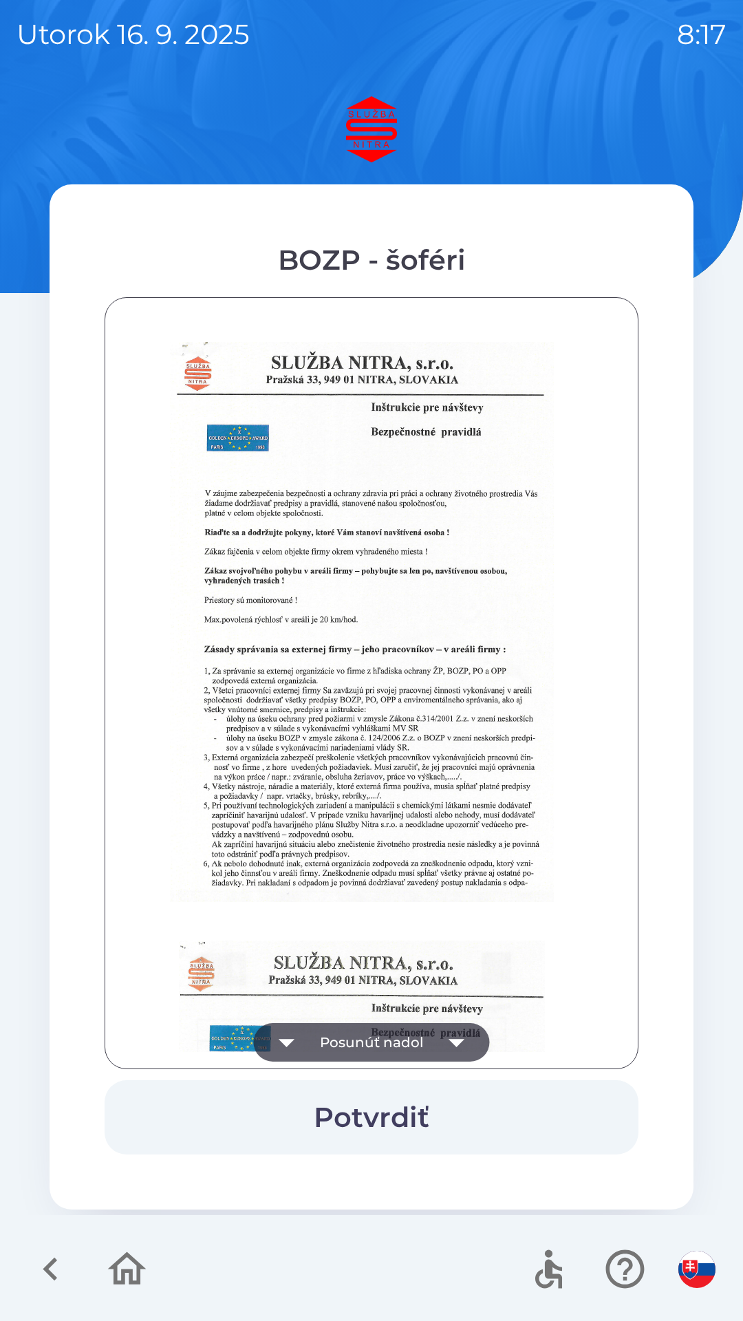
click at [403, 1120] on button "Potvrdiť" at bounding box center [372, 1117] width 534 height 74
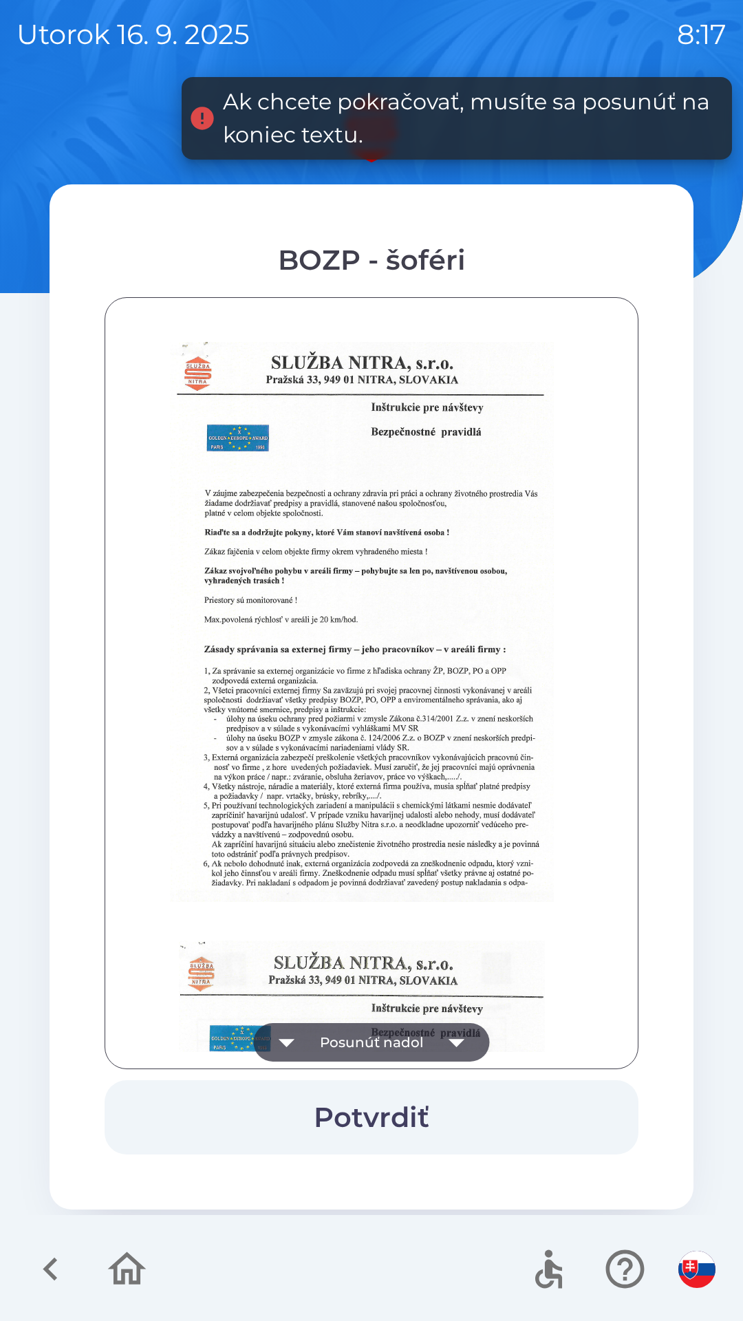
click at [454, 1048] on icon "button" at bounding box center [457, 1042] width 39 height 39
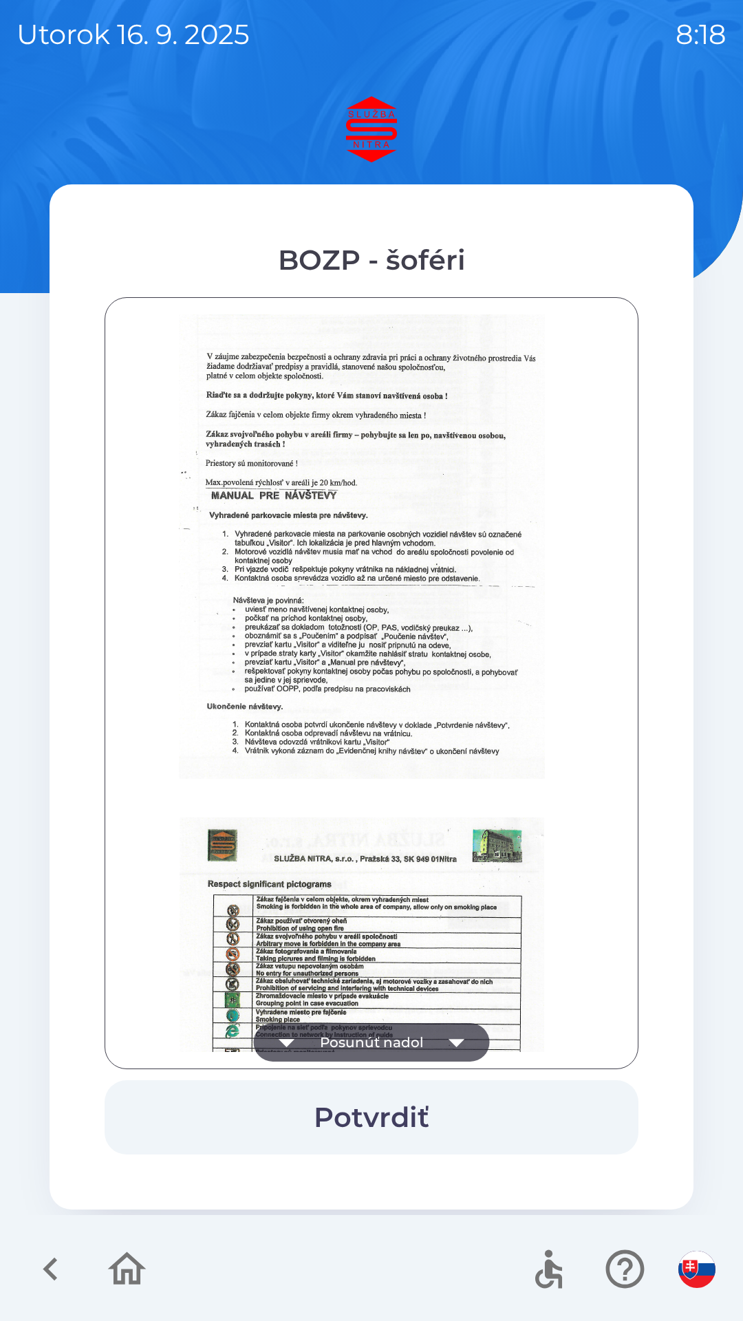
click at [411, 1125] on button "Potvrdiť" at bounding box center [372, 1117] width 534 height 74
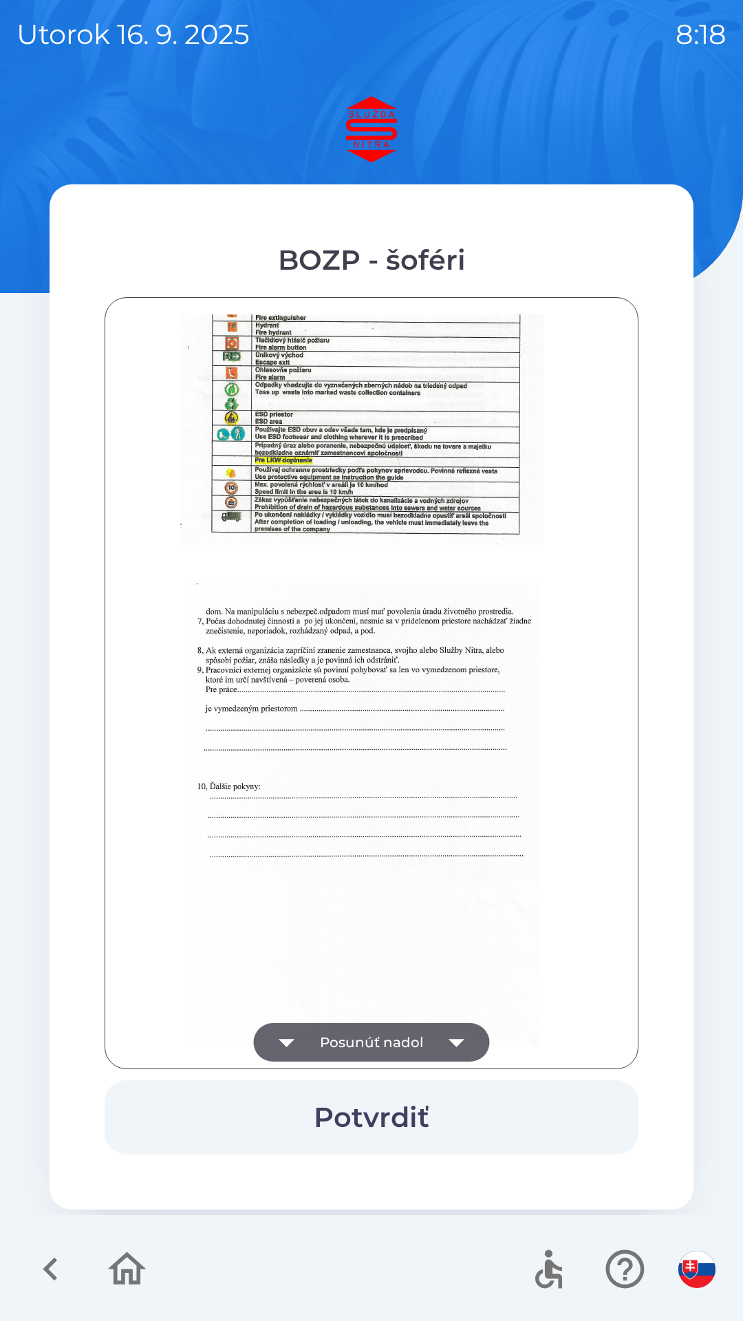
scroll to position [1542, 0]
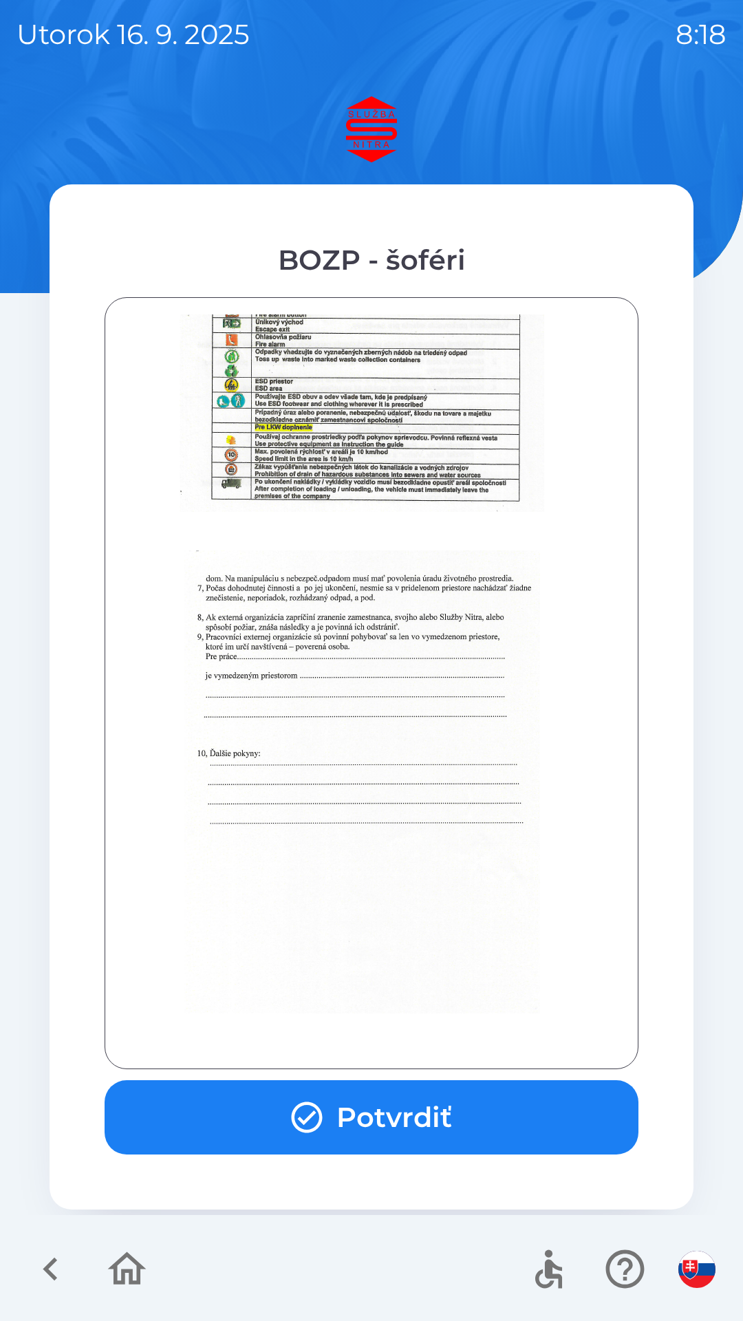
click at [424, 1115] on button "Potvrdiť" at bounding box center [372, 1117] width 534 height 74
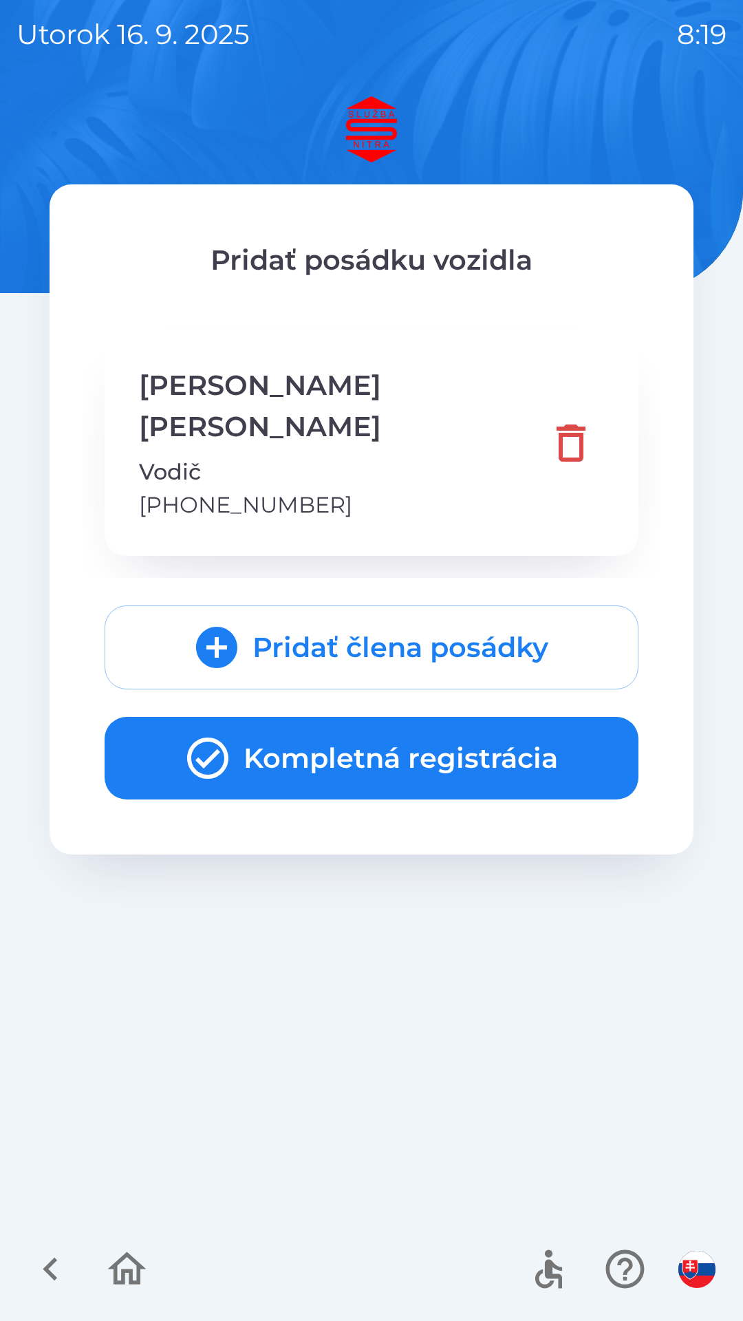
click at [402, 717] on button "Kompletná registrácia" at bounding box center [372, 758] width 534 height 83
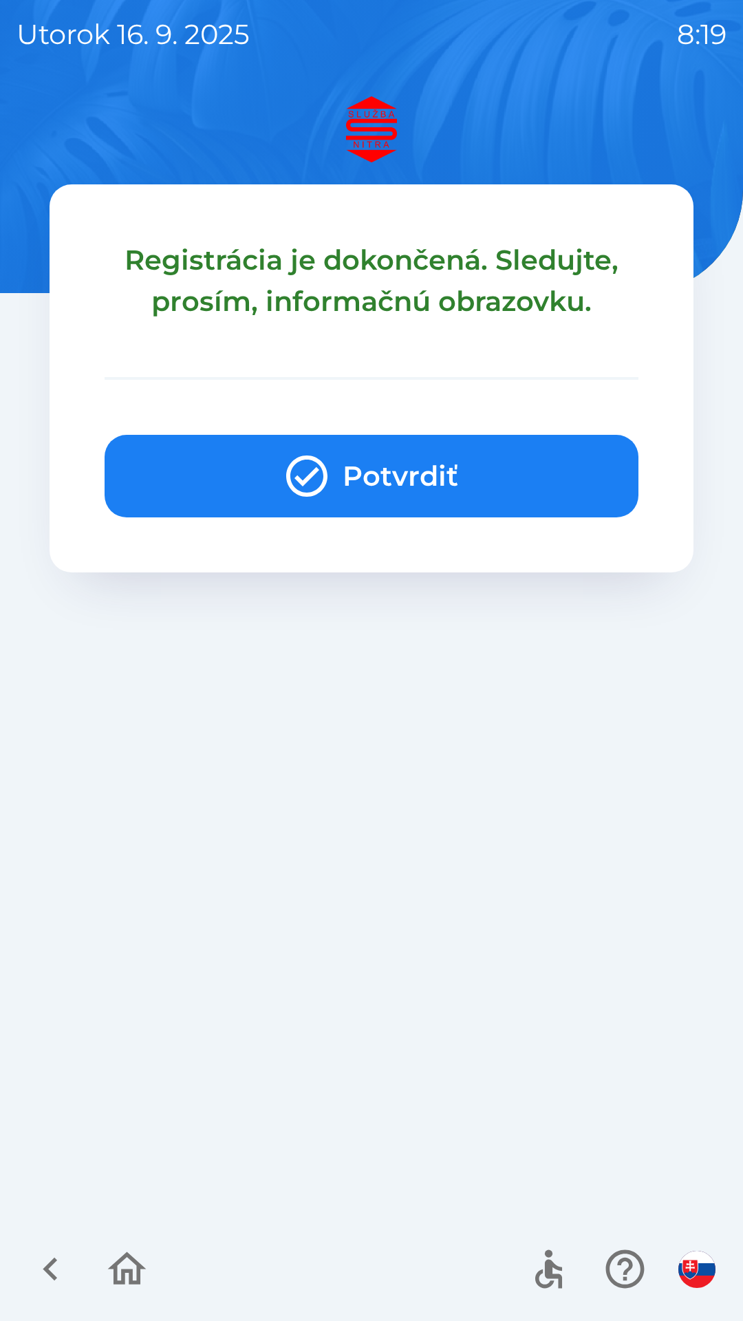
click at [425, 474] on button "Potvrdiť" at bounding box center [372, 476] width 534 height 83
